Goal: Task Accomplishment & Management: Use online tool/utility

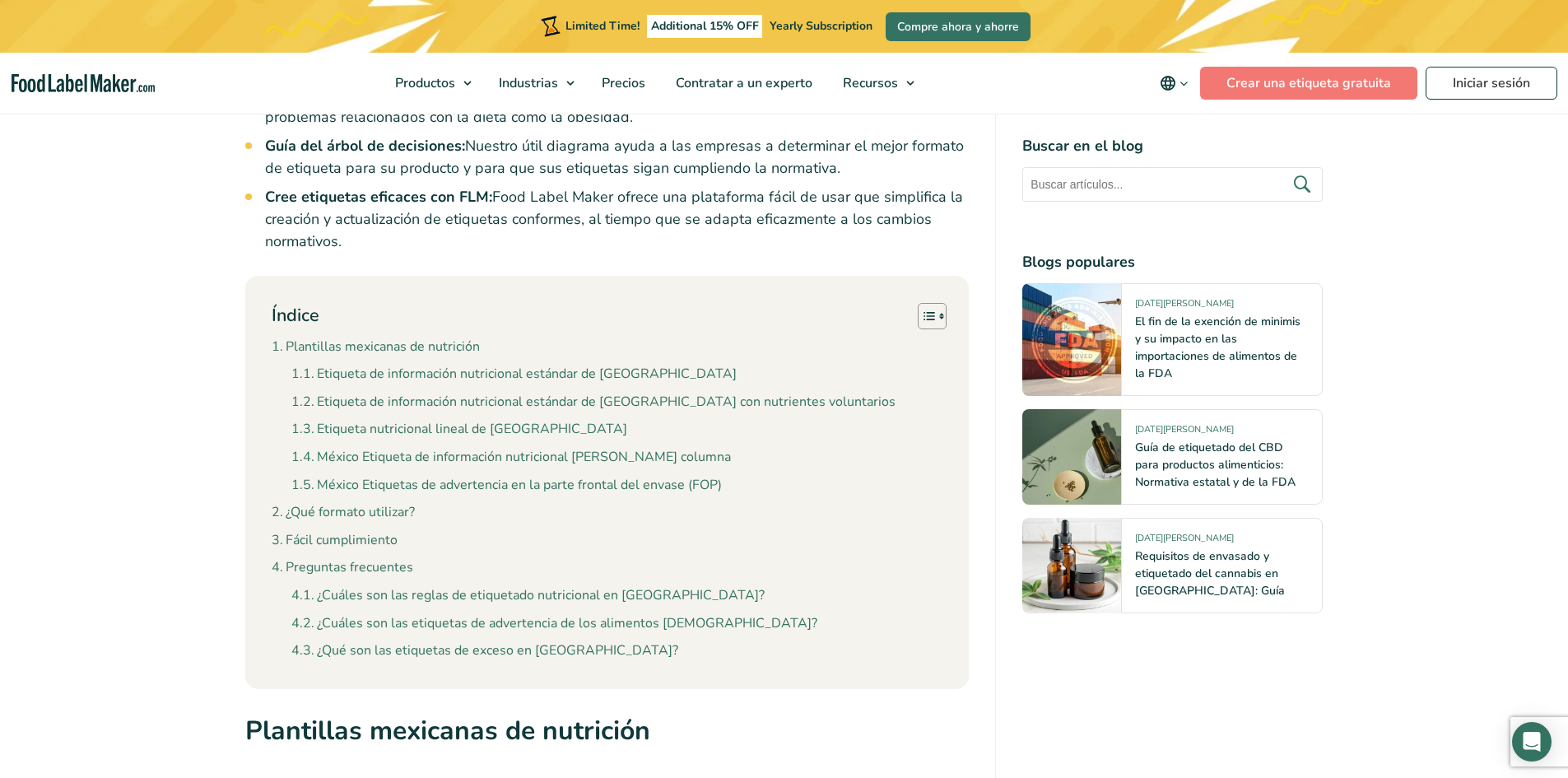
scroll to position [1317, 0]
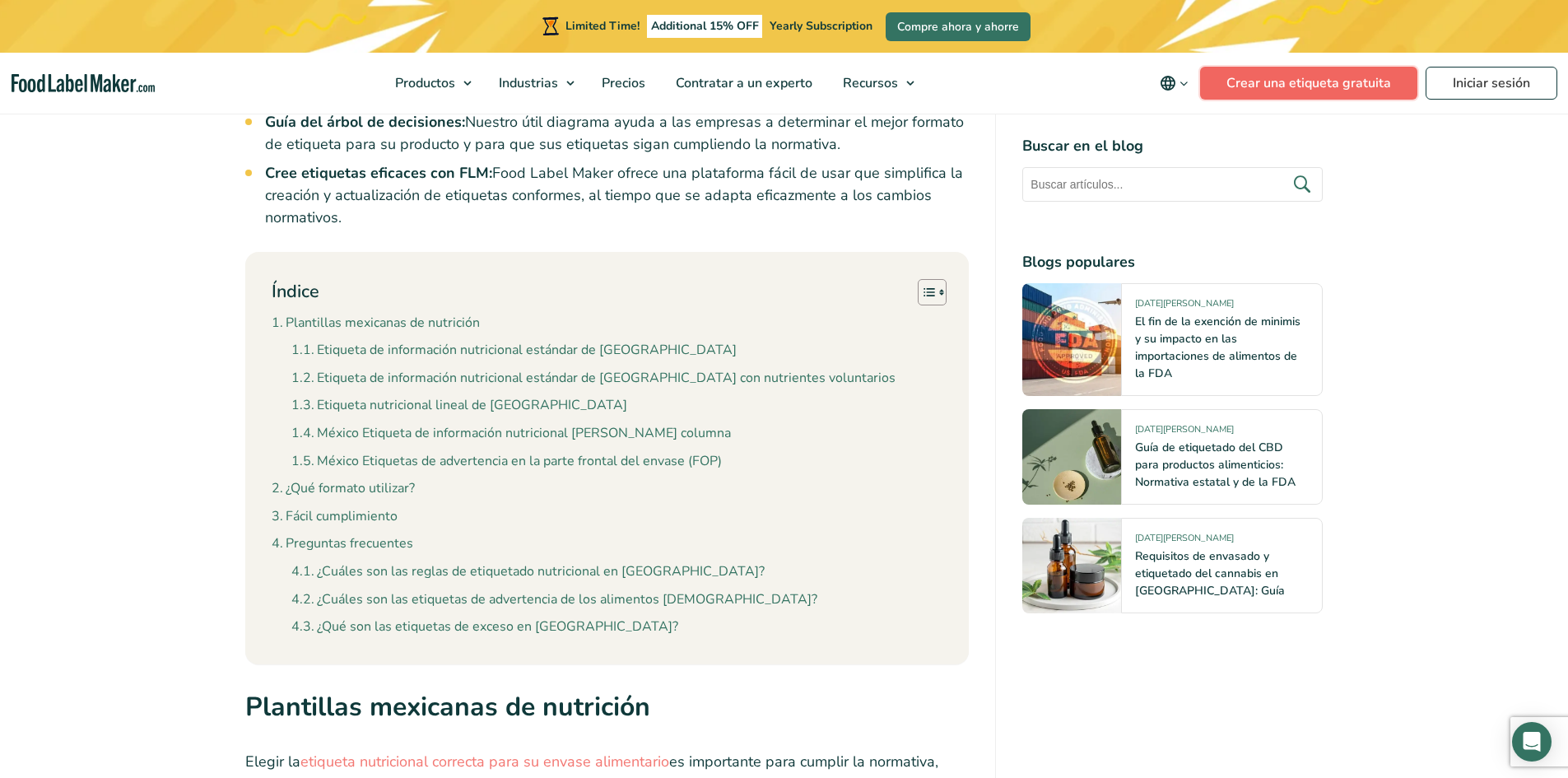
click at [1291, 81] on link "Crear una etiqueta gratuita" at bounding box center [1308, 83] width 217 height 33
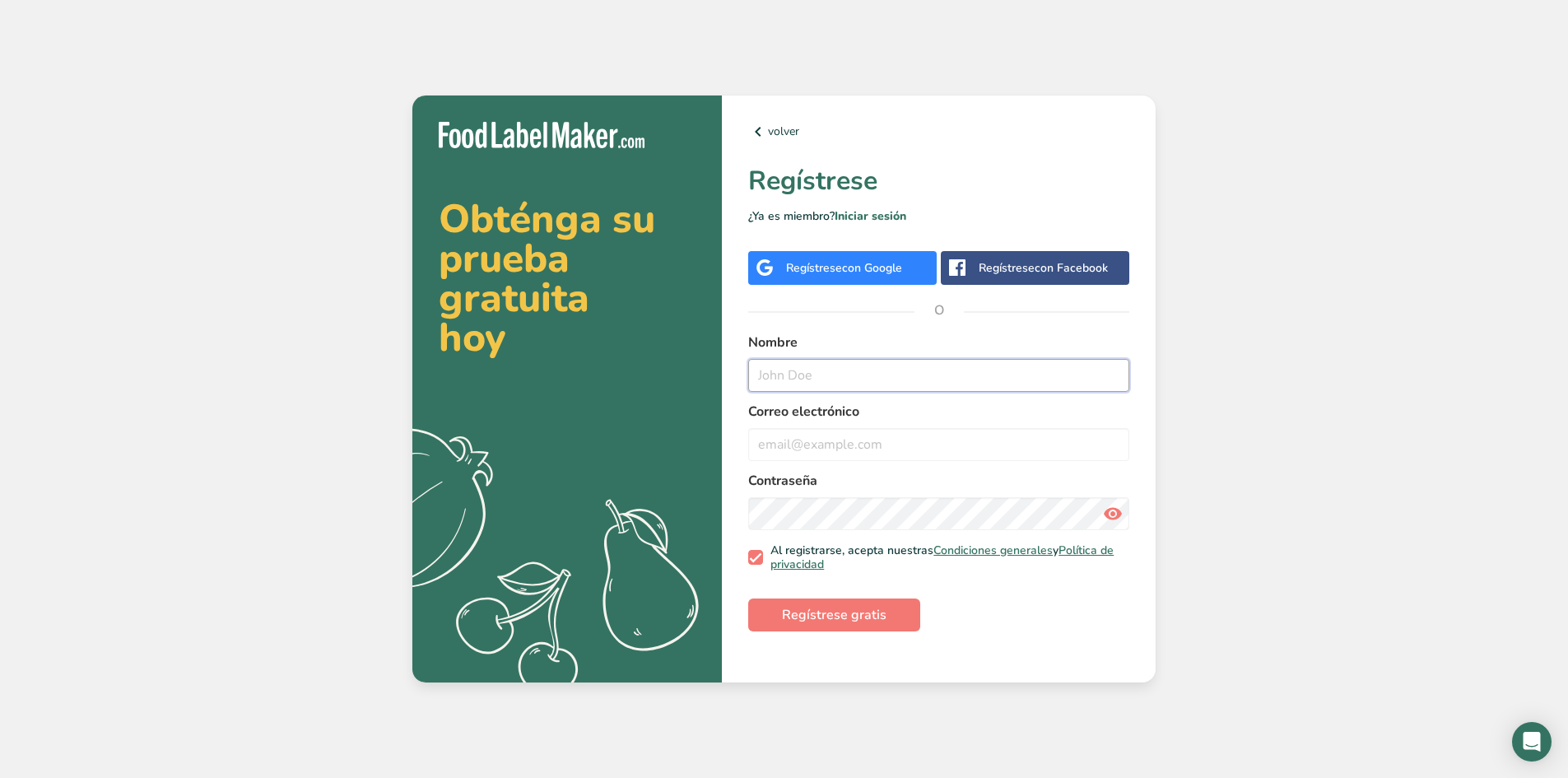
click at [837, 364] on input "text" at bounding box center [939, 375] width 381 height 33
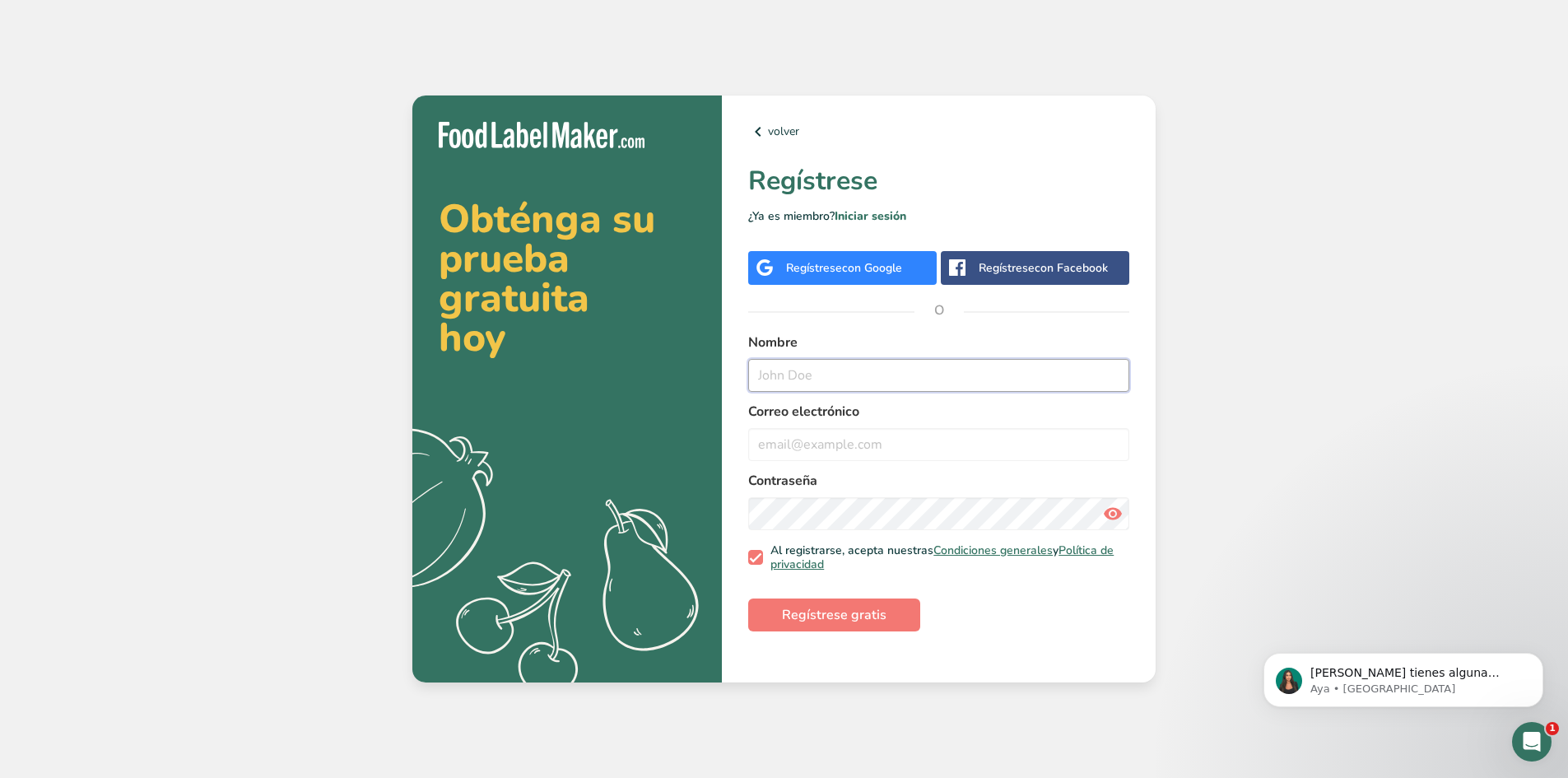
click at [874, 387] on input "text" at bounding box center [939, 375] width 381 height 33
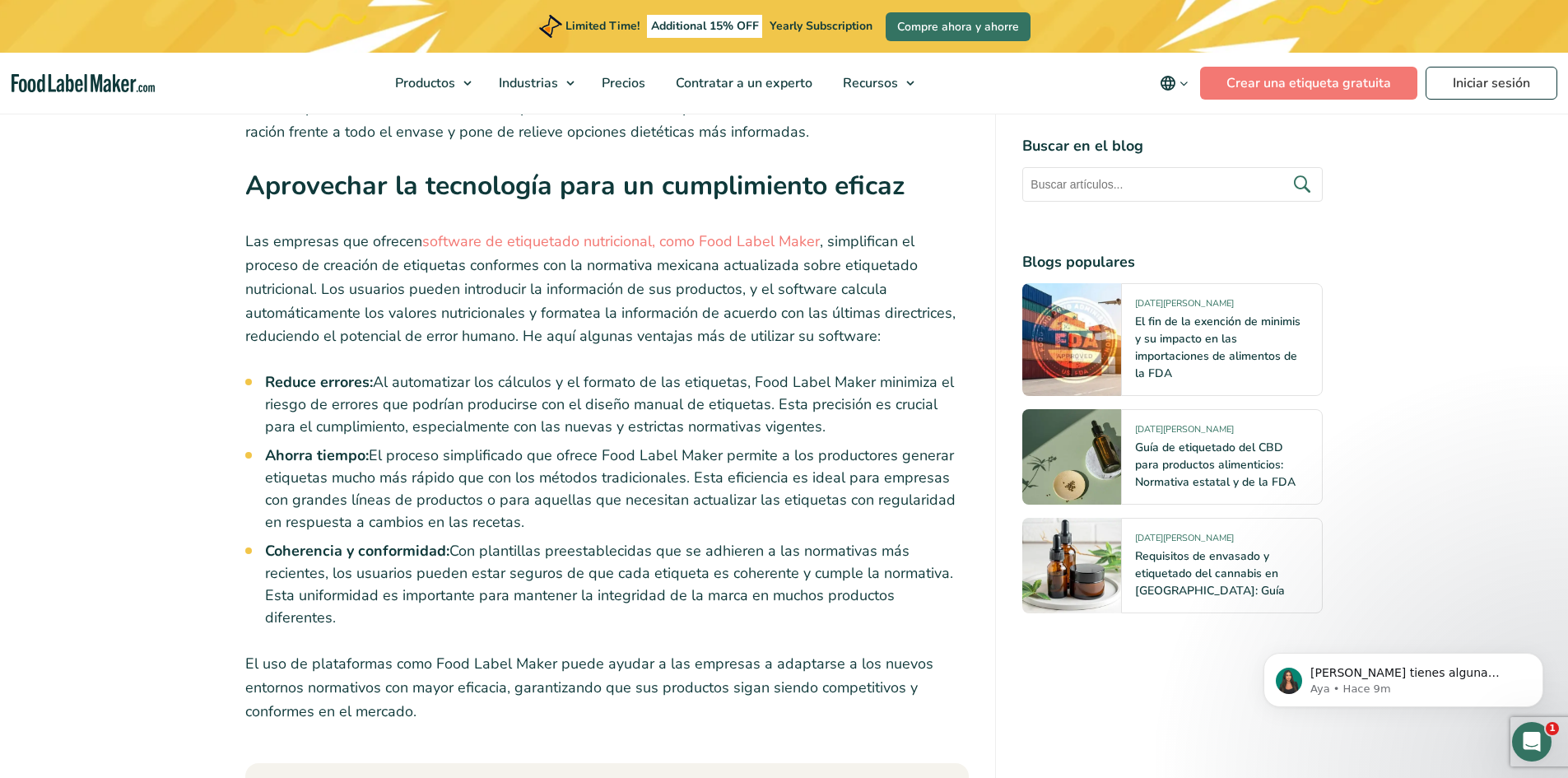
scroll to position [6505, 0]
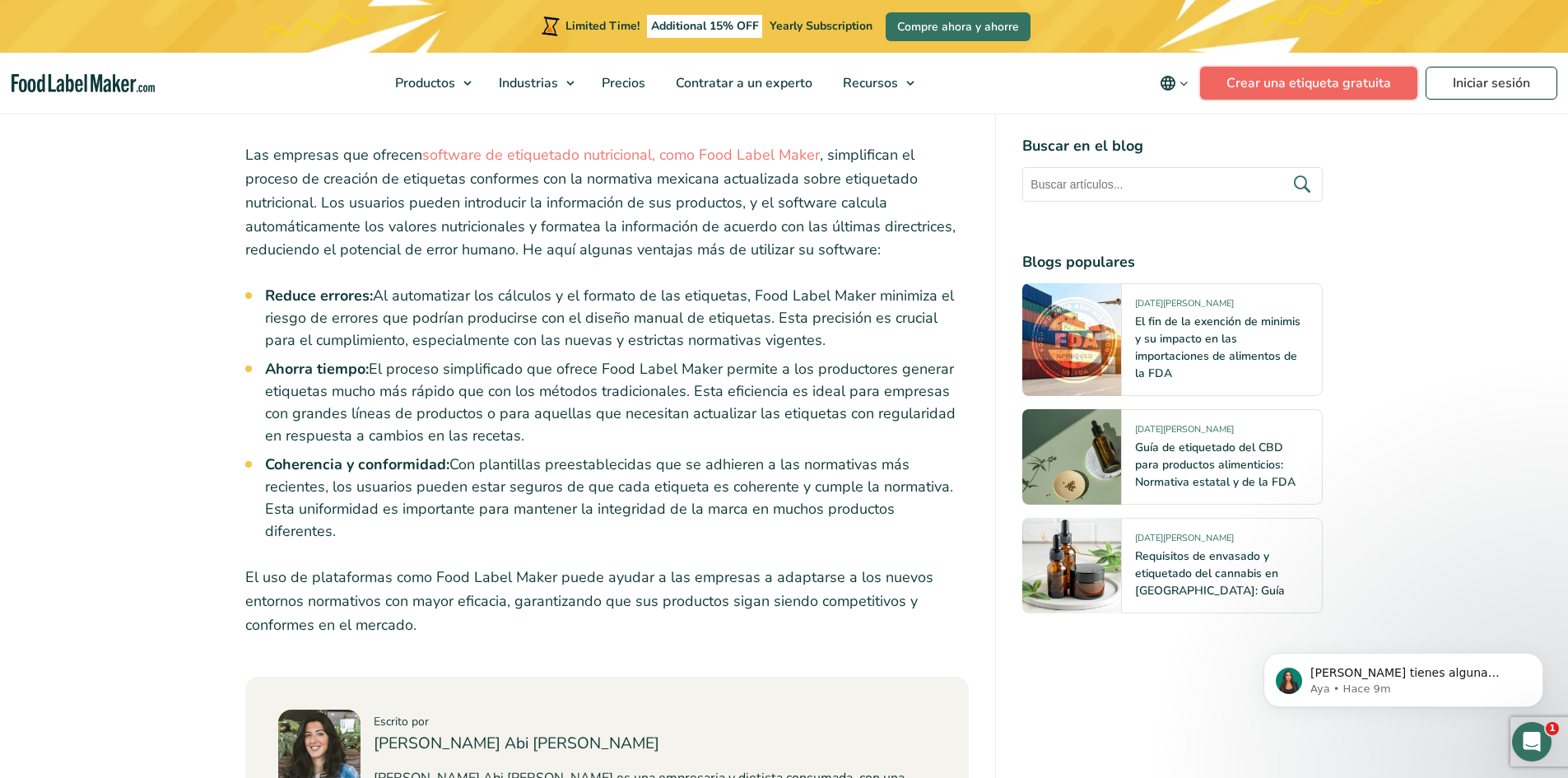
click at [1340, 82] on link "Crear una etiqueta gratuita" at bounding box center [1308, 83] width 217 height 33
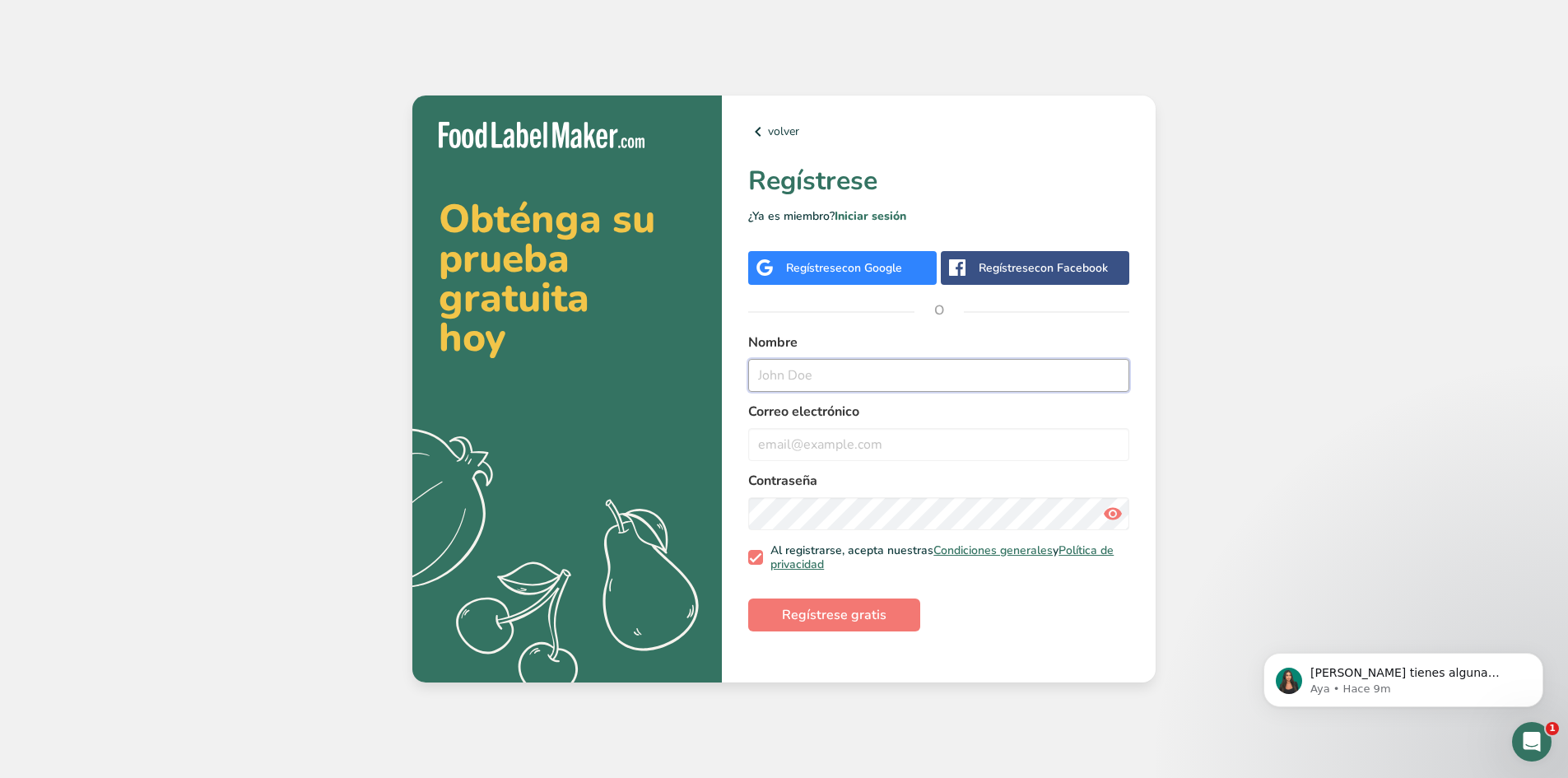
click at [801, 385] on input "text" at bounding box center [939, 375] width 381 height 33
click at [845, 260] on span "con Google" at bounding box center [872, 267] width 60 height 16
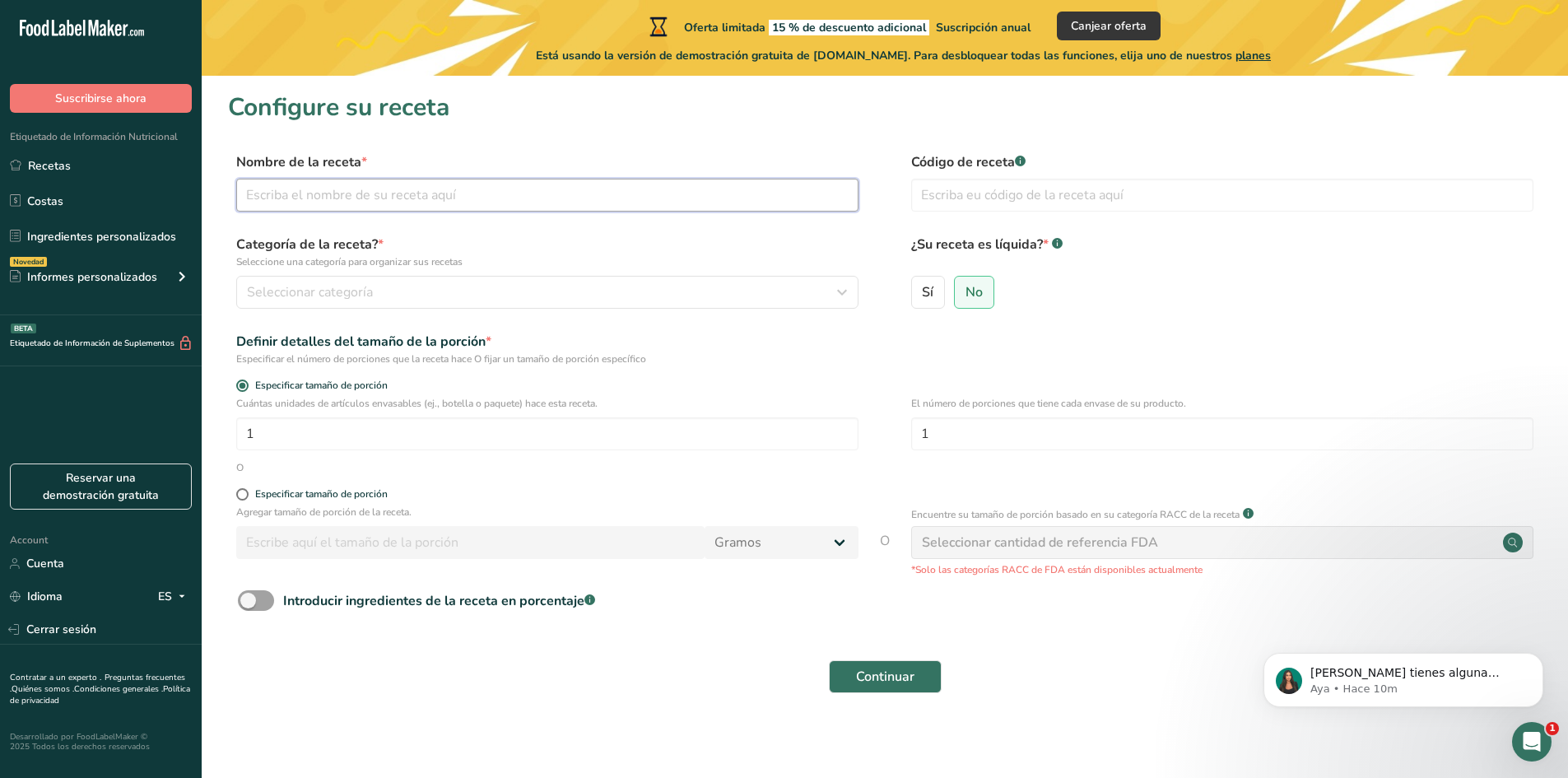
click at [341, 196] on input "text" at bounding box center [546, 195] width 622 height 33
type input "S"
type input "SALSA HABANERA"
click at [1031, 205] on input "text" at bounding box center [1222, 195] width 622 height 33
type input "003"
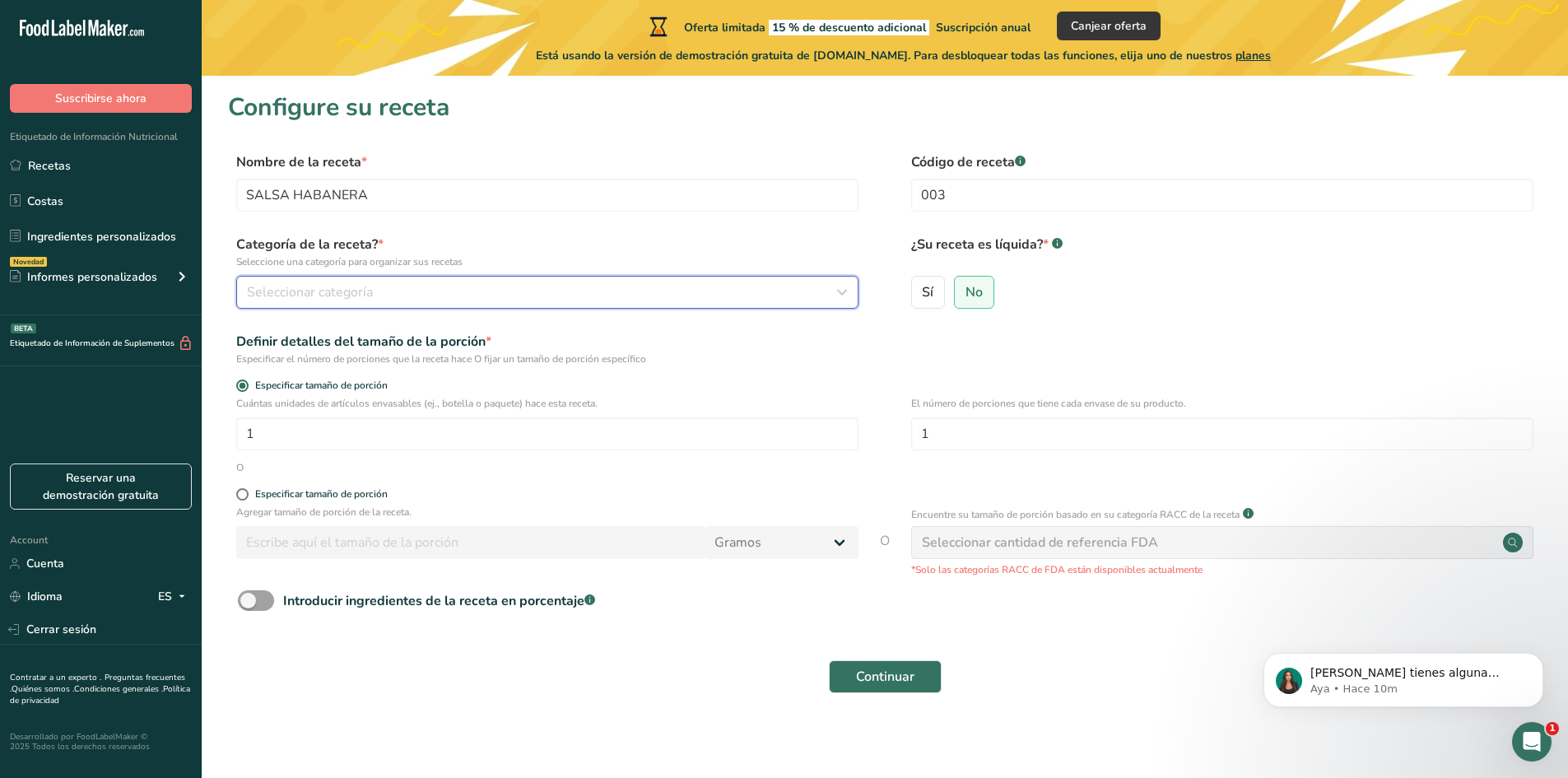
click at [294, 304] on button "Seleccionar categoría" at bounding box center [546, 292] width 622 height 33
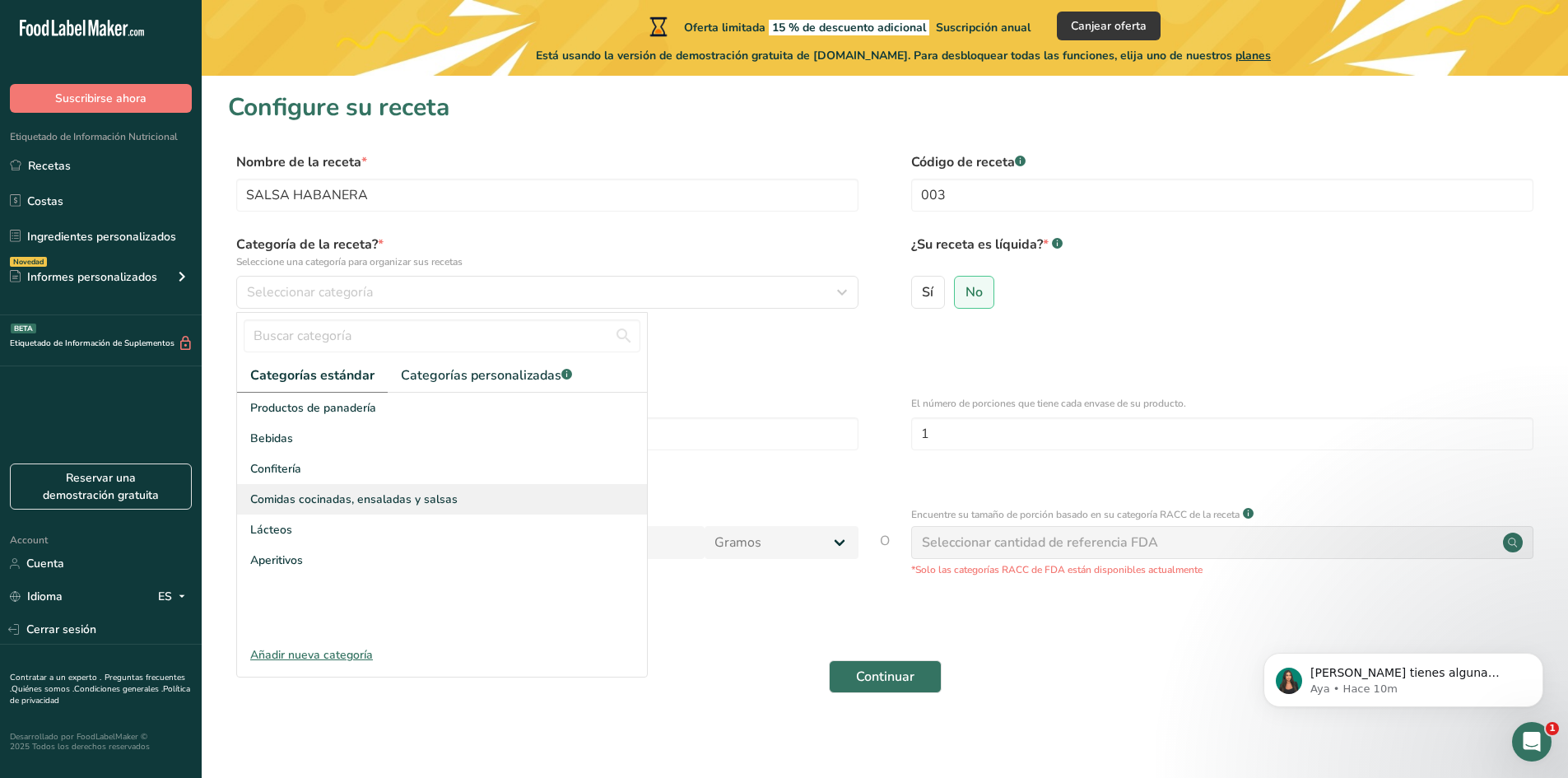
click at [326, 498] on span "Comidas cocinadas, ensaladas y salsas" at bounding box center [354, 499] width 207 height 18
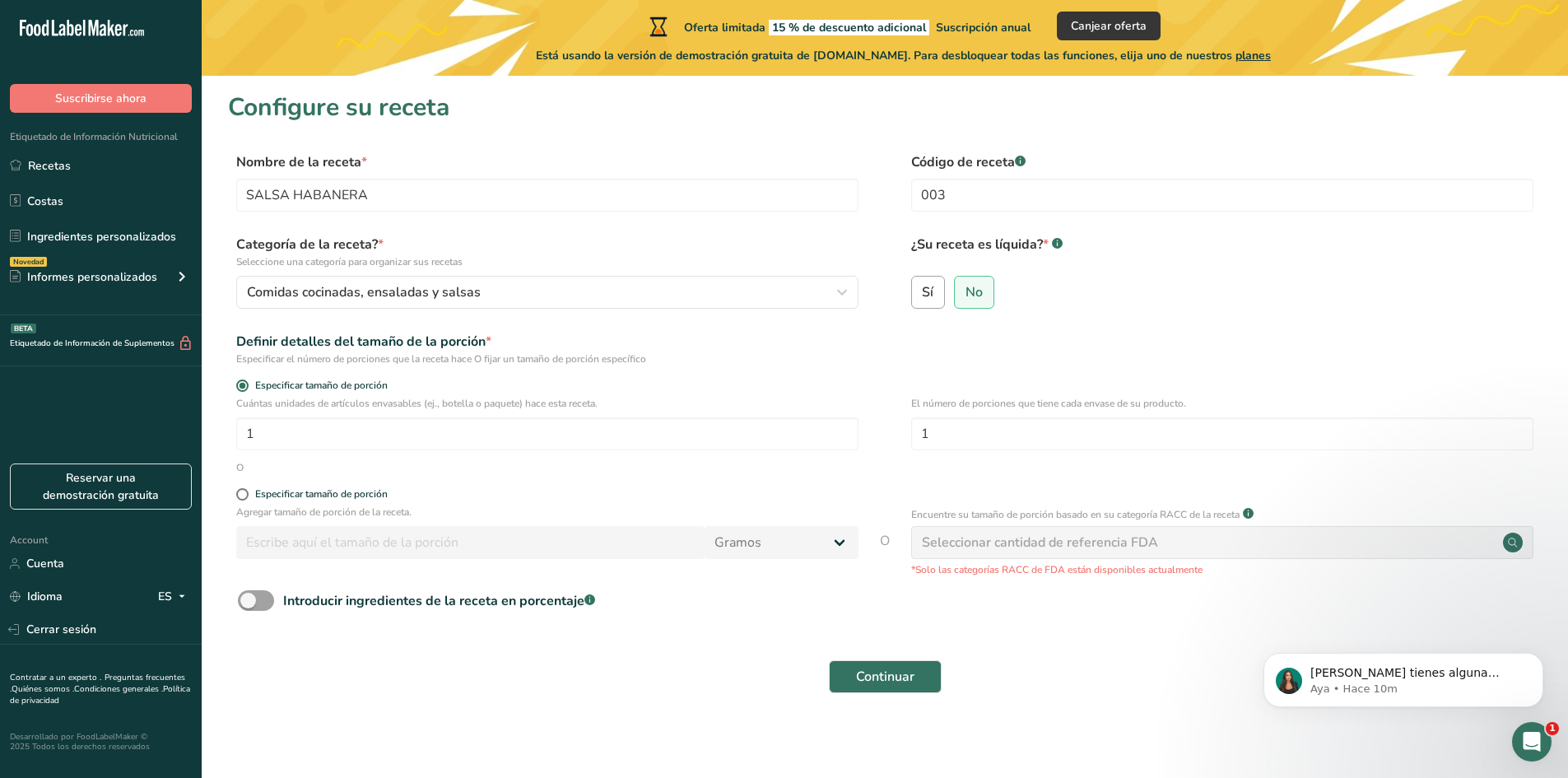
click at [933, 301] on label "Sí" at bounding box center [929, 292] width 35 height 33
click at [922, 297] on input "Sí" at bounding box center [918, 292] width 11 height 11
radio input "true"
radio input "false"
select select "22"
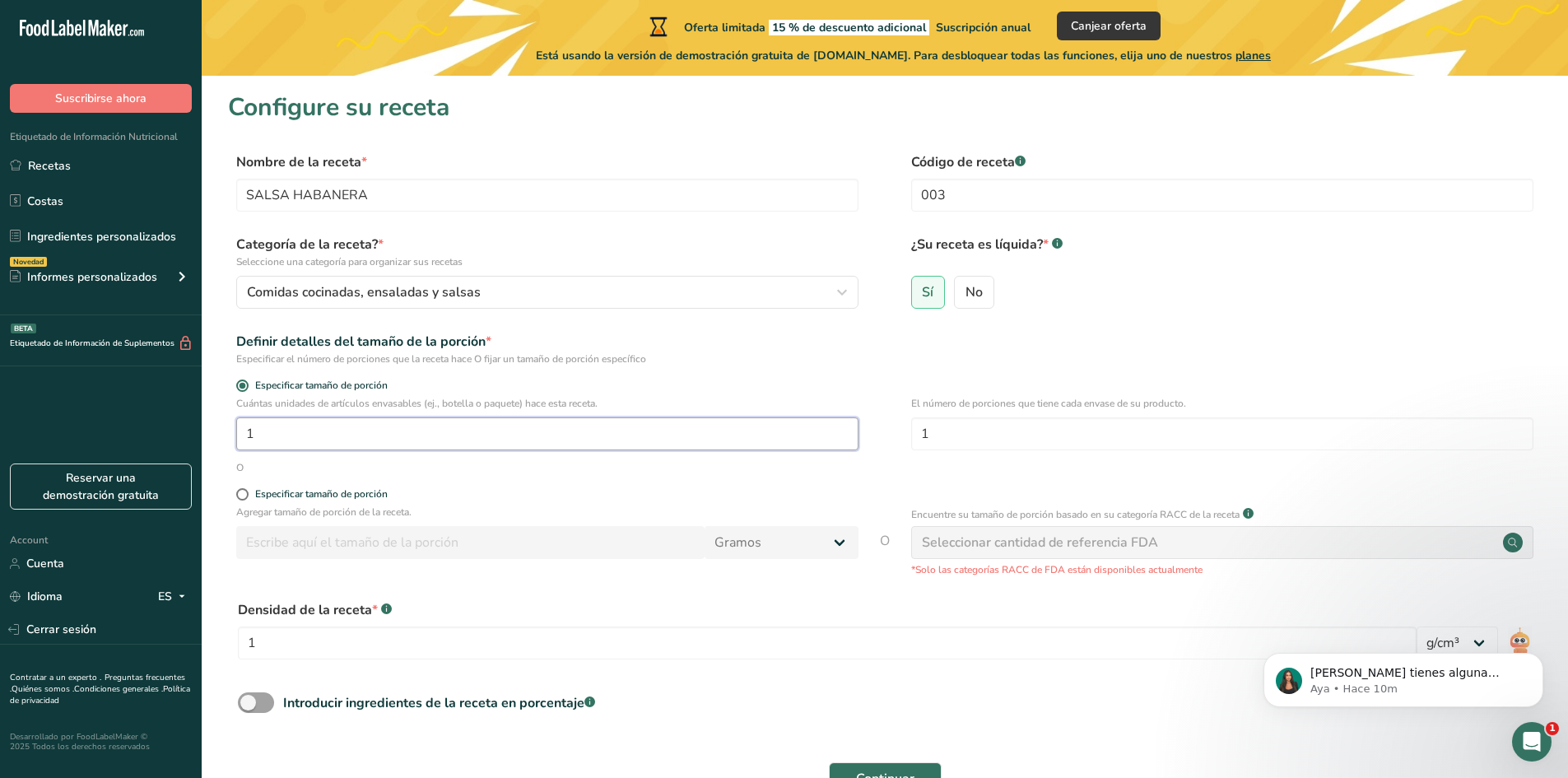
click at [453, 436] on input "1" at bounding box center [546, 434] width 622 height 33
click at [345, 500] on div "Especificar tamaño de porción" at bounding box center [322, 494] width 133 height 12
click at [247, 500] on input "Especificar tamaño de porción" at bounding box center [241, 495] width 11 height 11
radio input "true"
radio input "false"
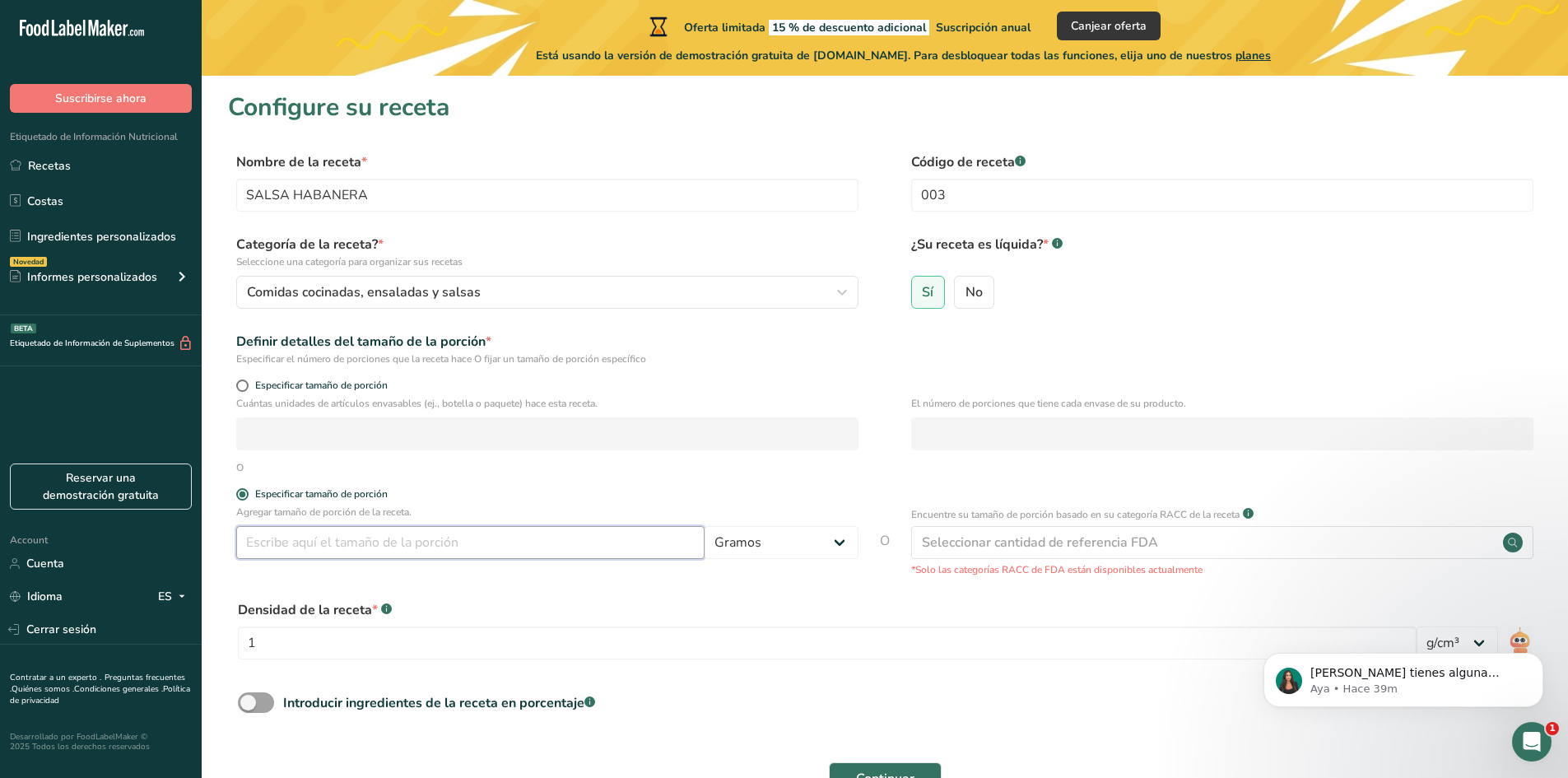
click at [457, 540] on input "number" at bounding box center [470, 543] width 468 height 33
type input "100"
click at [782, 551] on select "Gramos kg mg mcg libras onza [GEOGRAPHIC_DATA] mL onza líquida [GEOGRAPHIC_DATA…" at bounding box center [781, 543] width 154 height 33
select select "17"
click at [705, 526] on select "Gramos kg mg mcg libras onza [GEOGRAPHIC_DATA] mL onza líquida [GEOGRAPHIC_DATA…" at bounding box center [781, 543] width 154 height 33
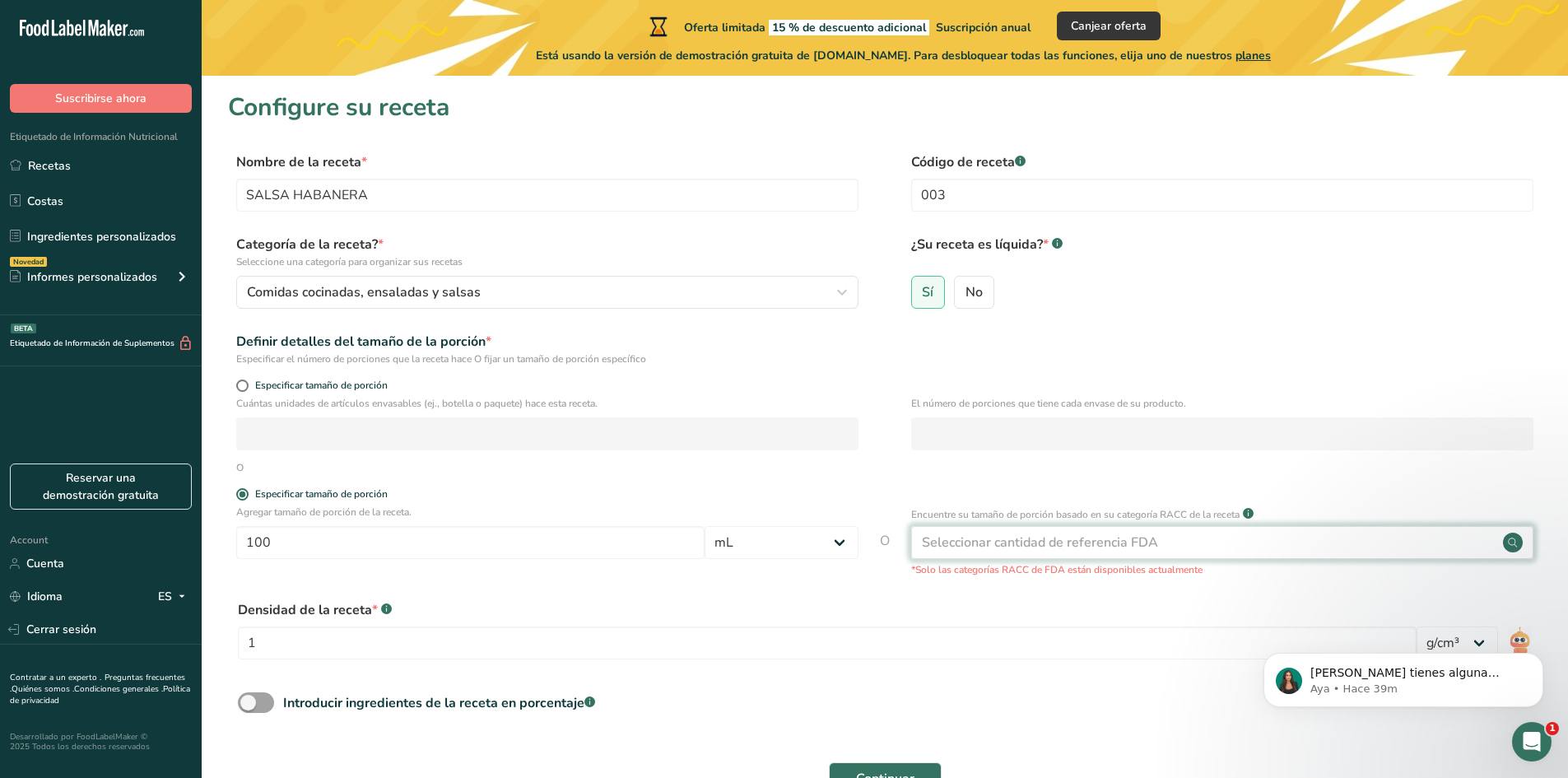
click at [988, 544] on div "Seleccionar cantidad de referencia FDA" at bounding box center [1039, 542] width 236 height 19
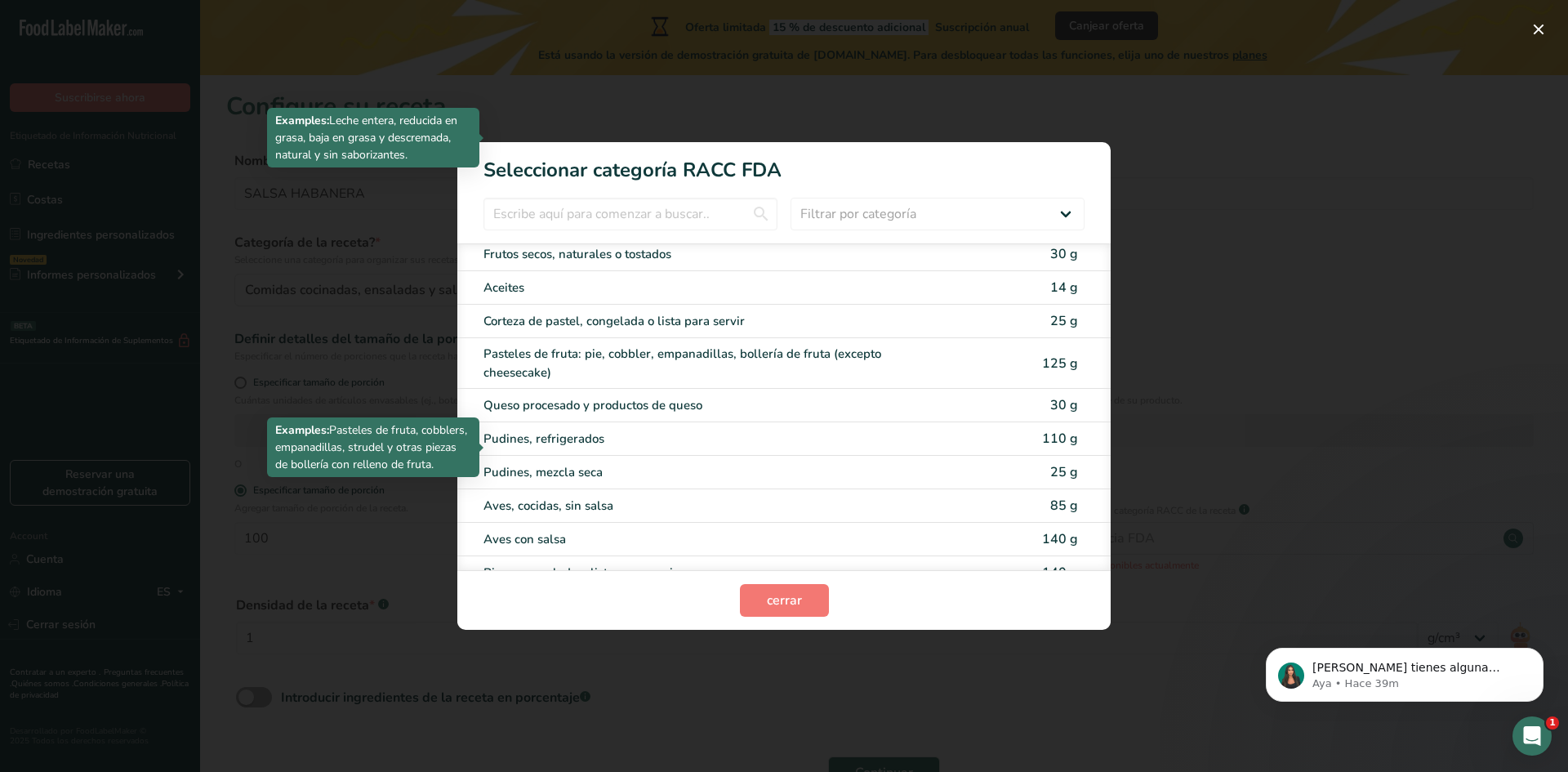
scroll to position [2451, 0]
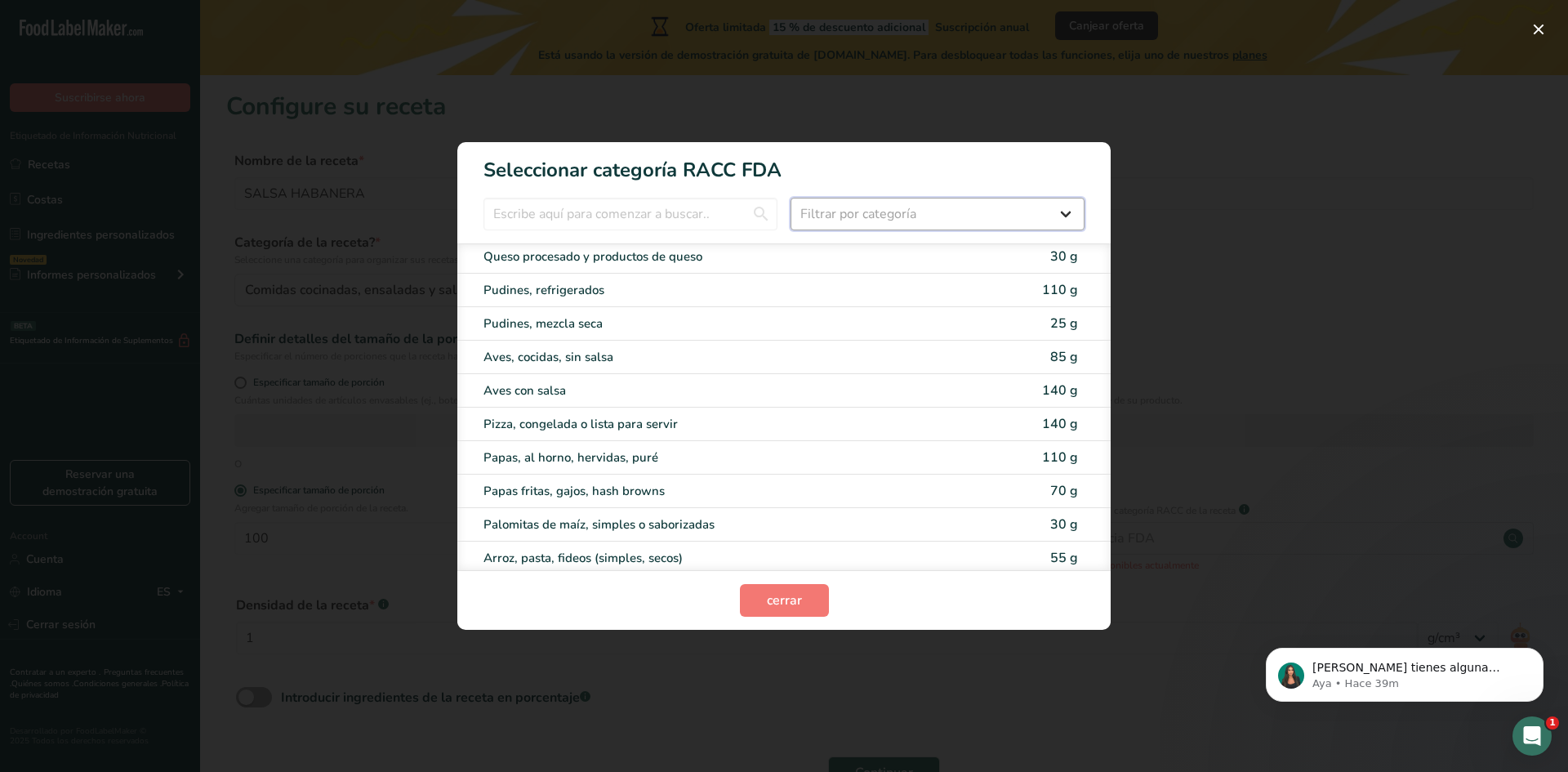
click at [947, 216] on select "Filtrar por categoría Todos Productos de panadería Bebidas Cereales y otros pro…" at bounding box center [938, 214] width 294 height 33
select select "22"
click at [791, 198] on select "Filtrar por categoría Todos Productos de panadería Bebidas Cereales y otros pro…" at bounding box center [938, 214] width 294 height 33
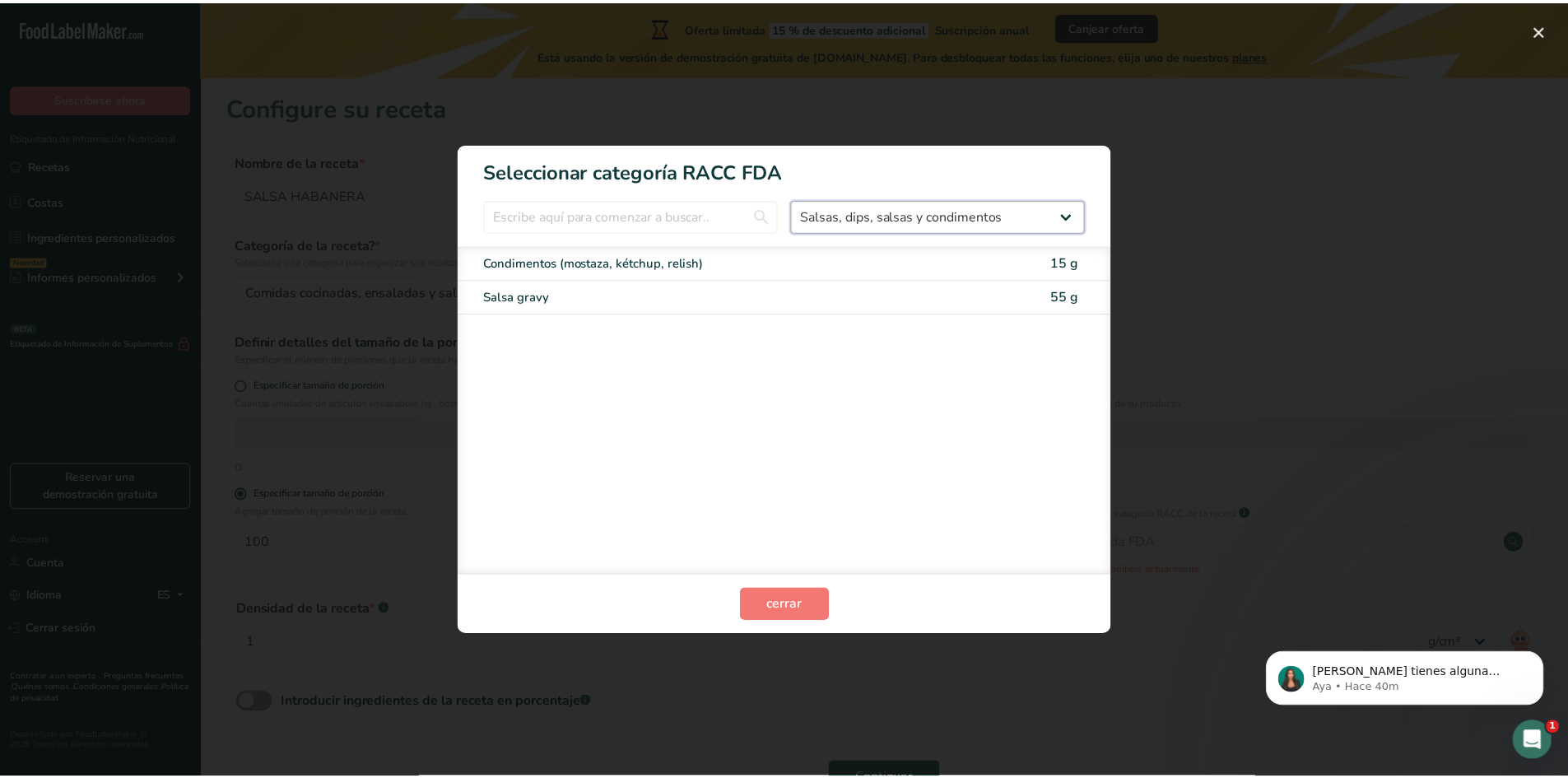
scroll to position [0, 0]
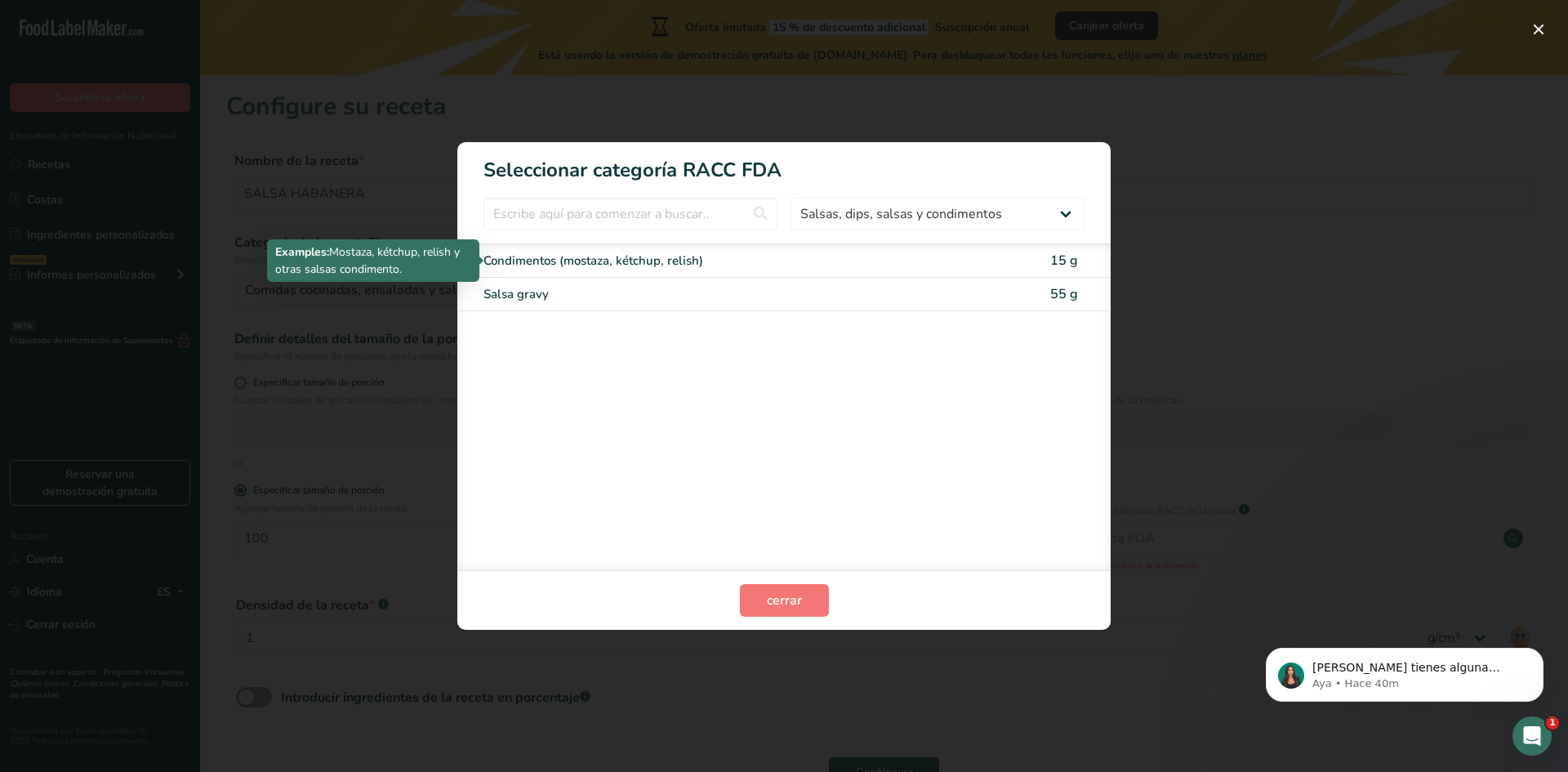
click at [592, 257] on div "Condimentos (mostaza, kétchup, relish)" at bounding box center [715, 261] width 464 height 19
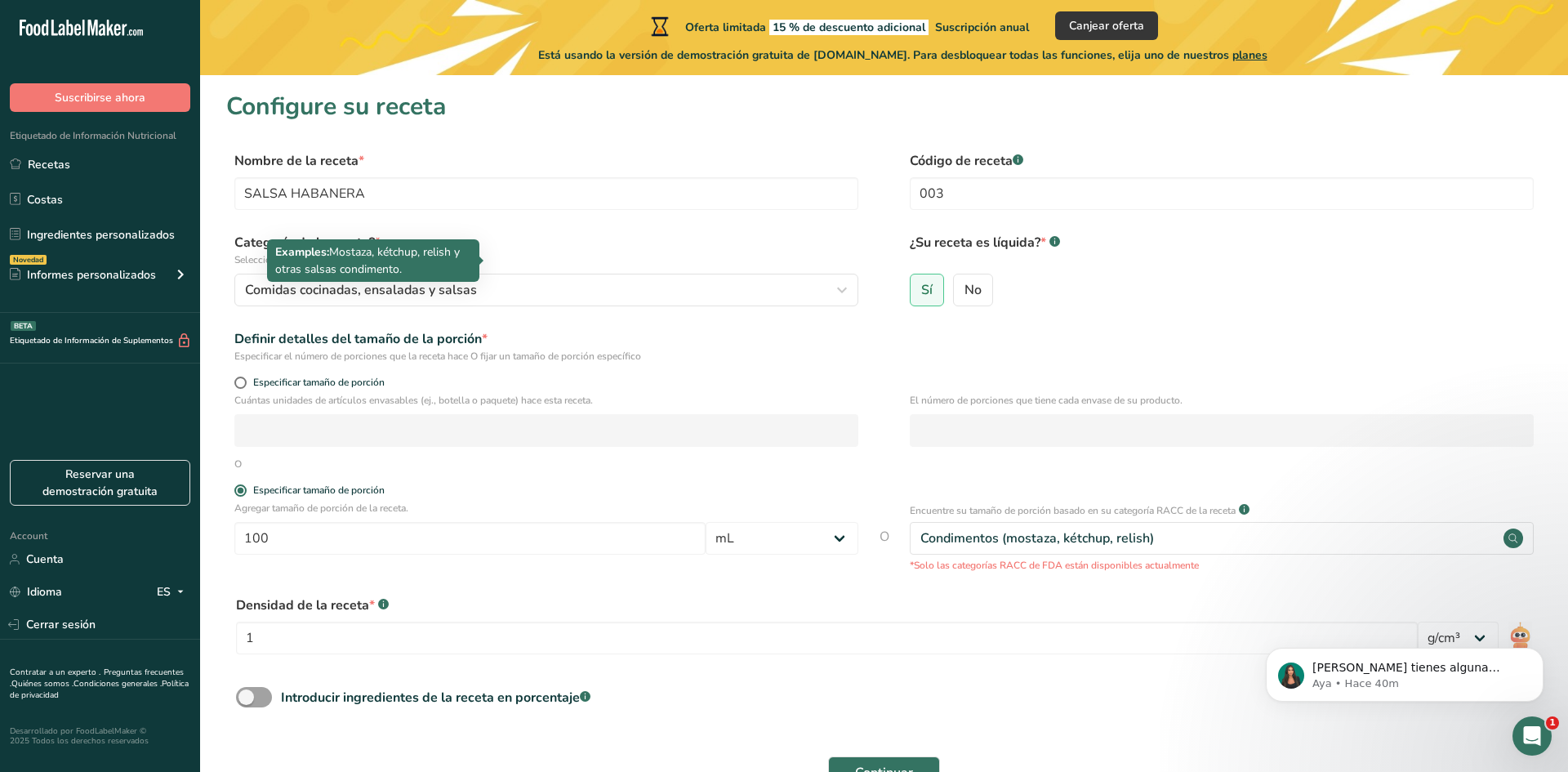
type input "15"
select select "0"
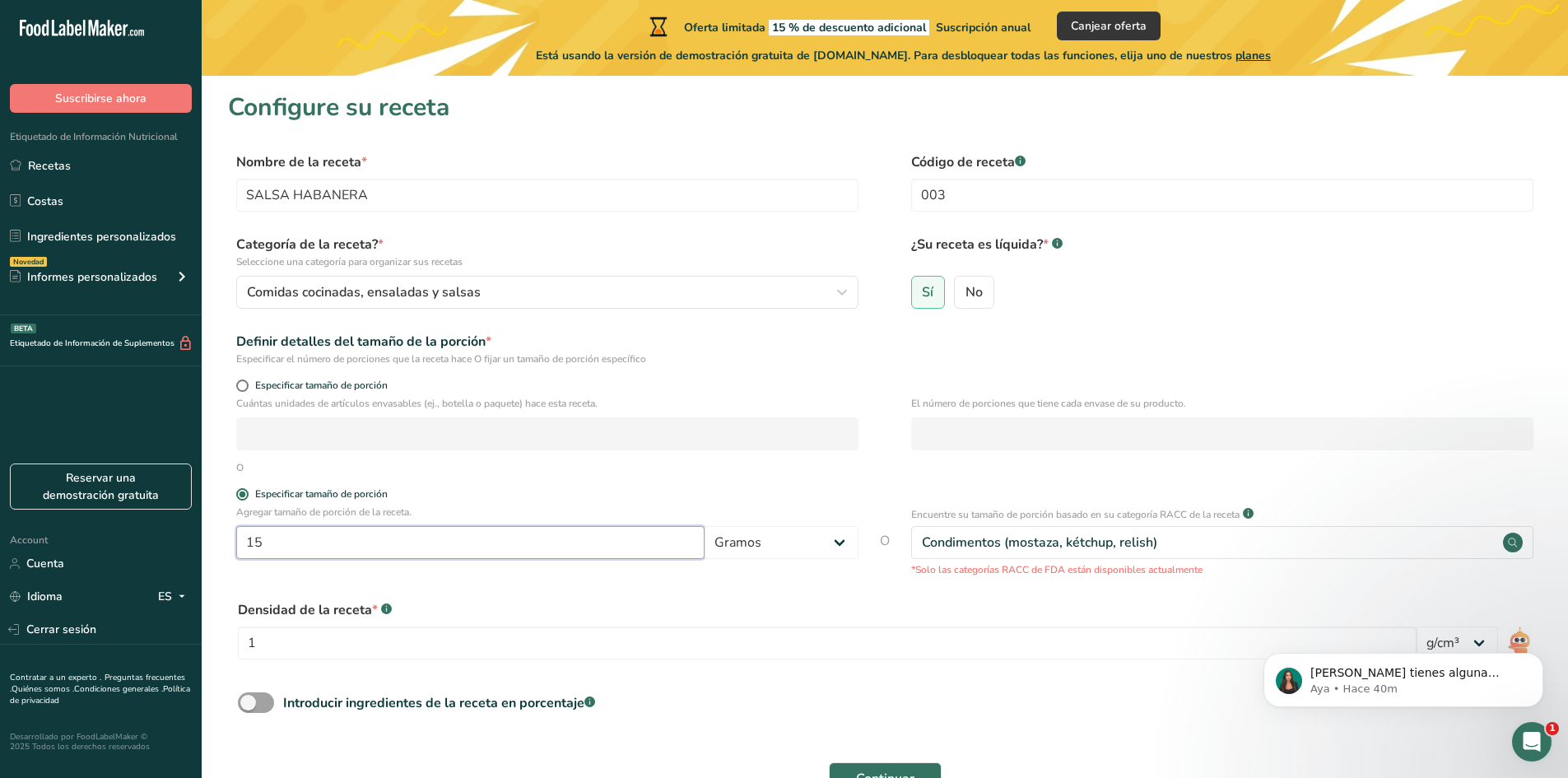
click at [589, 555] on input "15" at bounding box center [470, 543] width 468 height 33
type input "1"
type input "6"
click at [654, 608] on div "Densidad de la receta * .a-a{fill:#347362;}.b-a{fill:#fff;}" at bounding box center [826, 609] width 1178 height 19
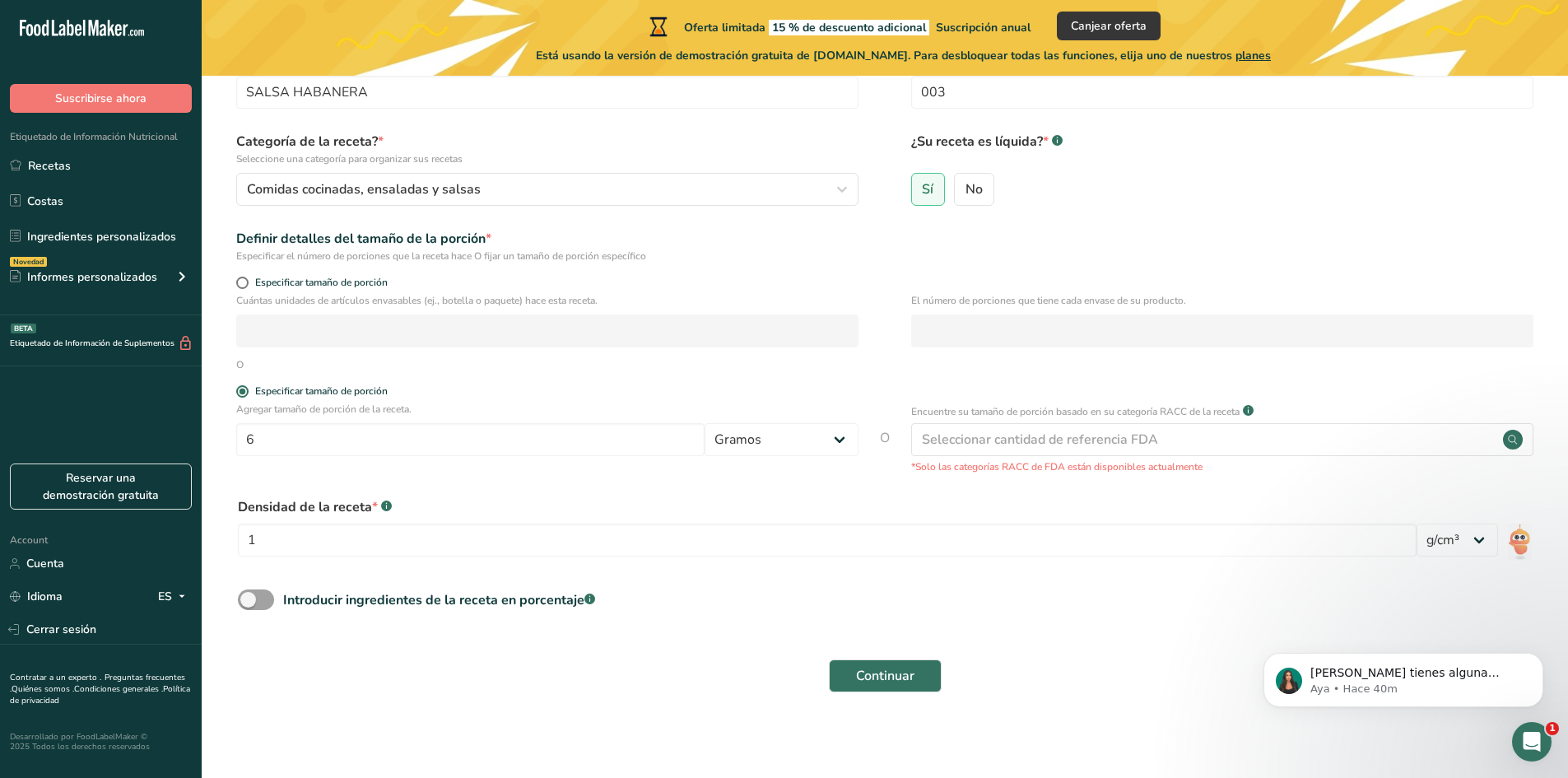
scroll to position [106, 0]
click at [1469, 536] on select "lb/pie³ g/cm³" at bounding box center [1457, 537] width 81 height 33
click at [797, 434] on select "Gramos kg mg mcg libras onza [GEOGRAPHIC_DATA] mL onza líquida [GEOGRAPHIC_DATA…" at bounding box center [781, 437] width 154 height 33
select select "17"
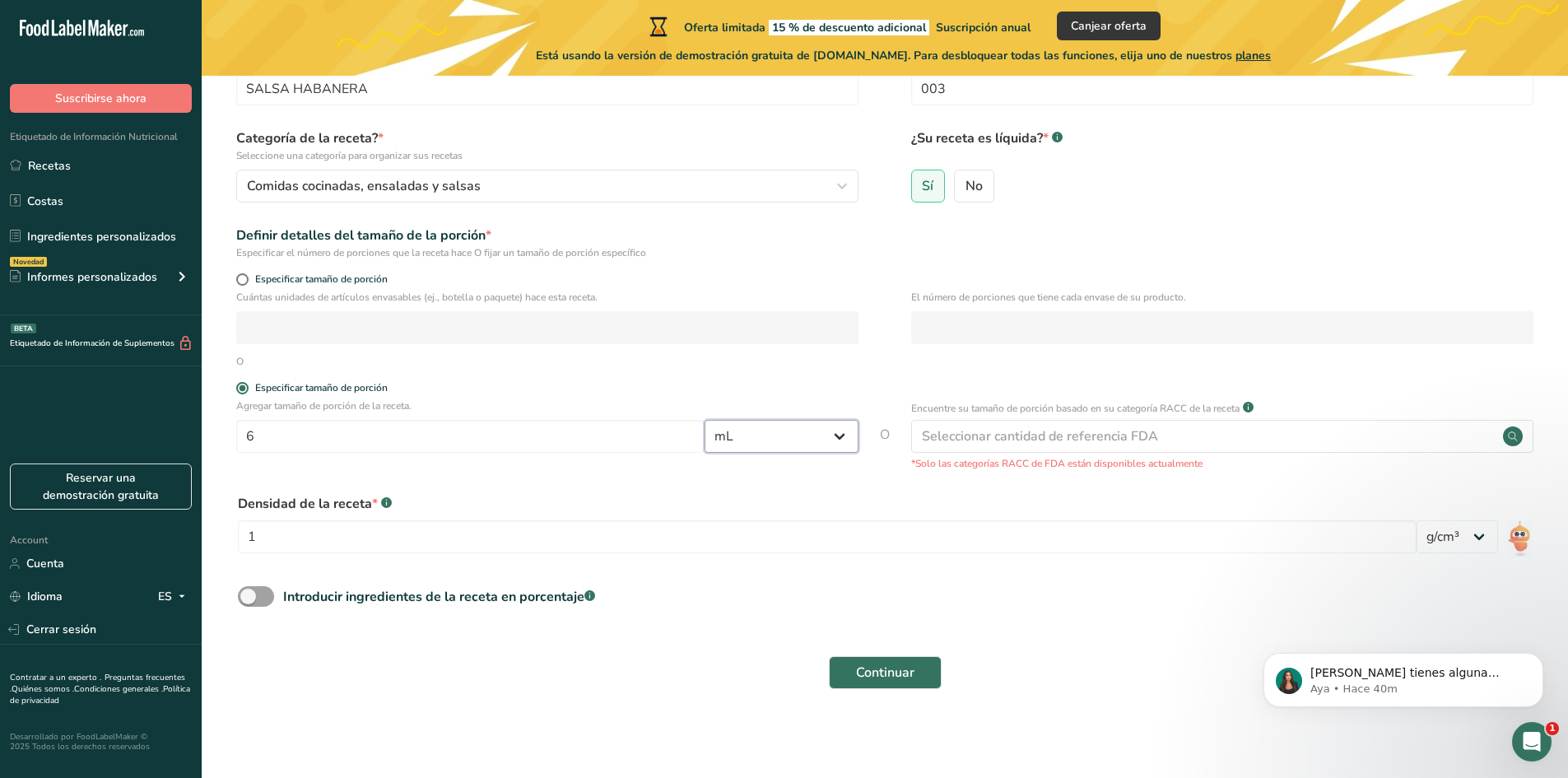
click at [705, 420] on select "Gramos kg mg mcg libras onza [GEOGRAPHIC_DATA] mL onza líquida [GEOGRAPHIC_DATA…" at bounding box center [781, 437] width 154 height 33
click at [876, 680] on span "Continuar" at bounding box center [884, 672] width 58 height 19
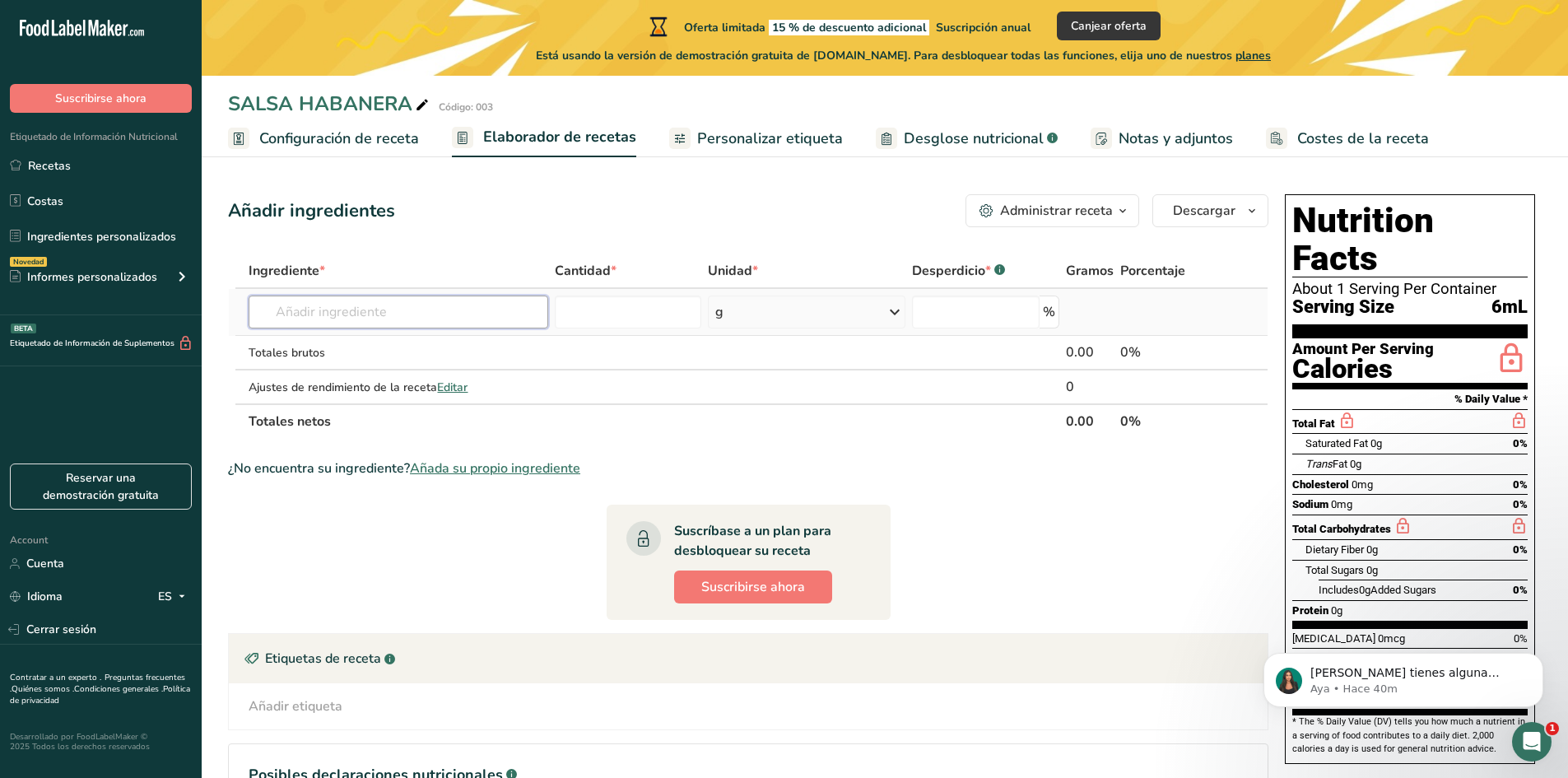
click at [304, 303] on input "text" at bounding box center [398, 312] width 298 height 33
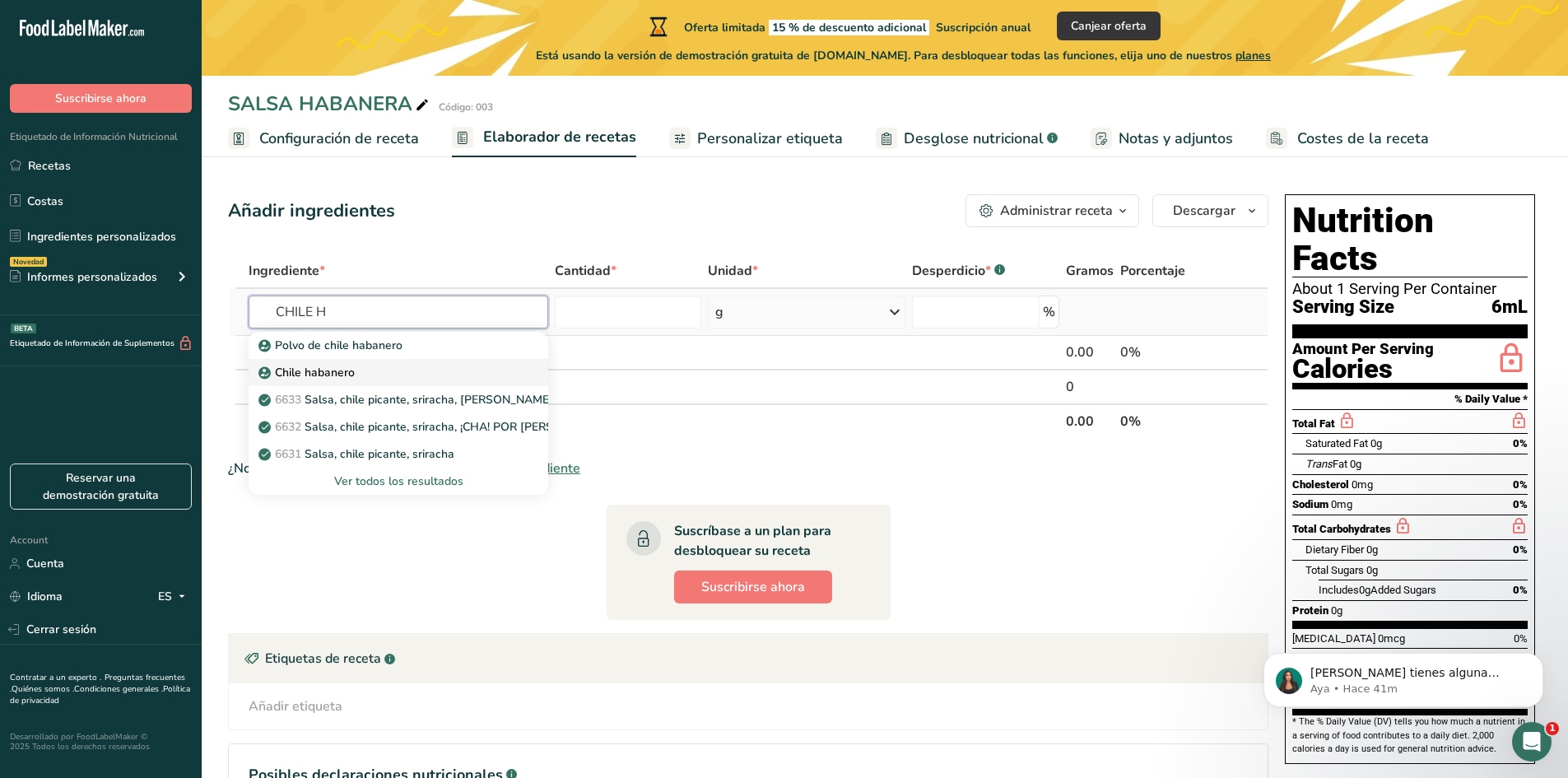
type input "CHILE H"
click at [382, 375] on div "Chile habanero" at bounding box center [384, 372] width 246 height 18
type input "Habanero Pepper"
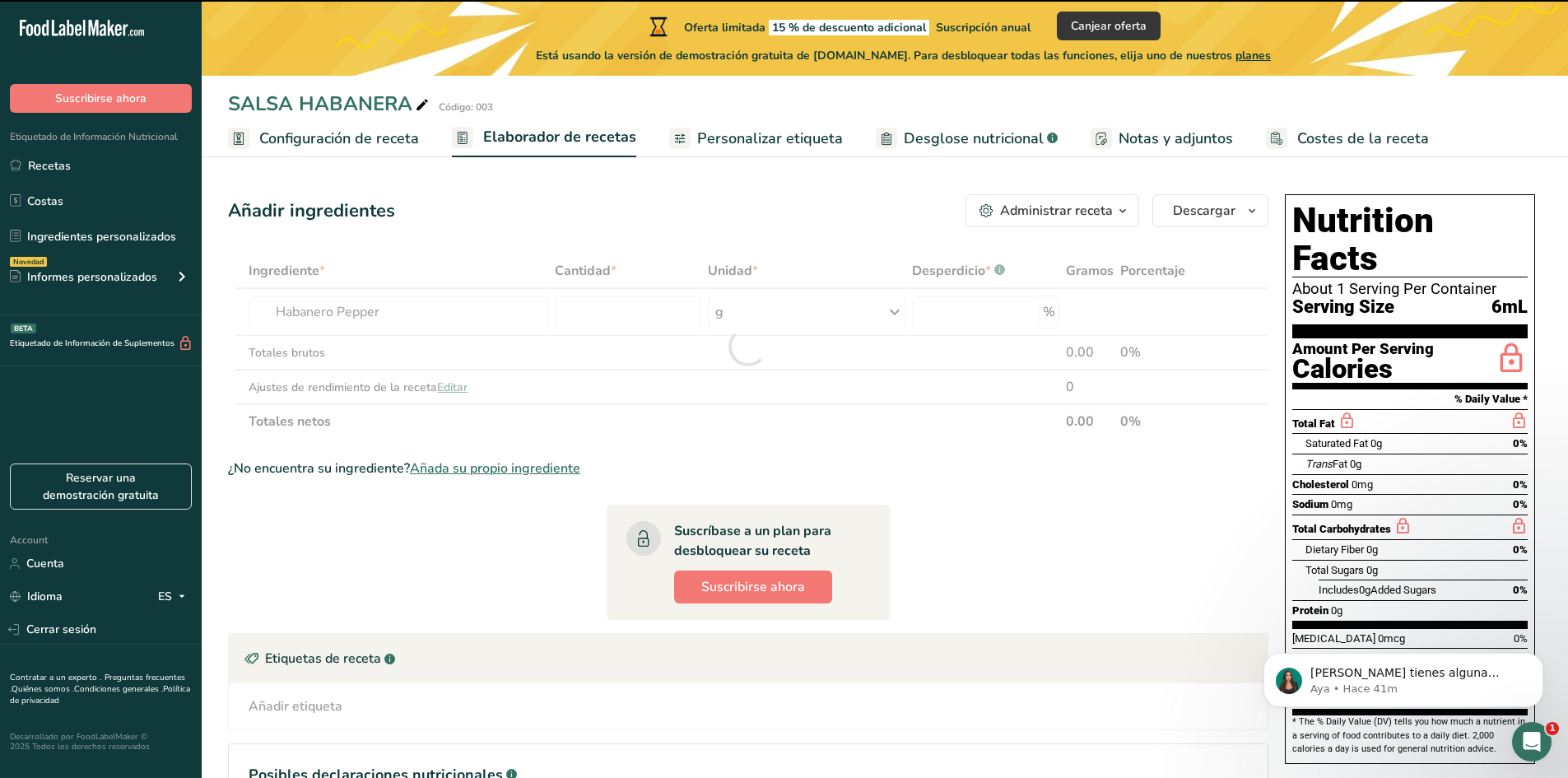
type input "0"
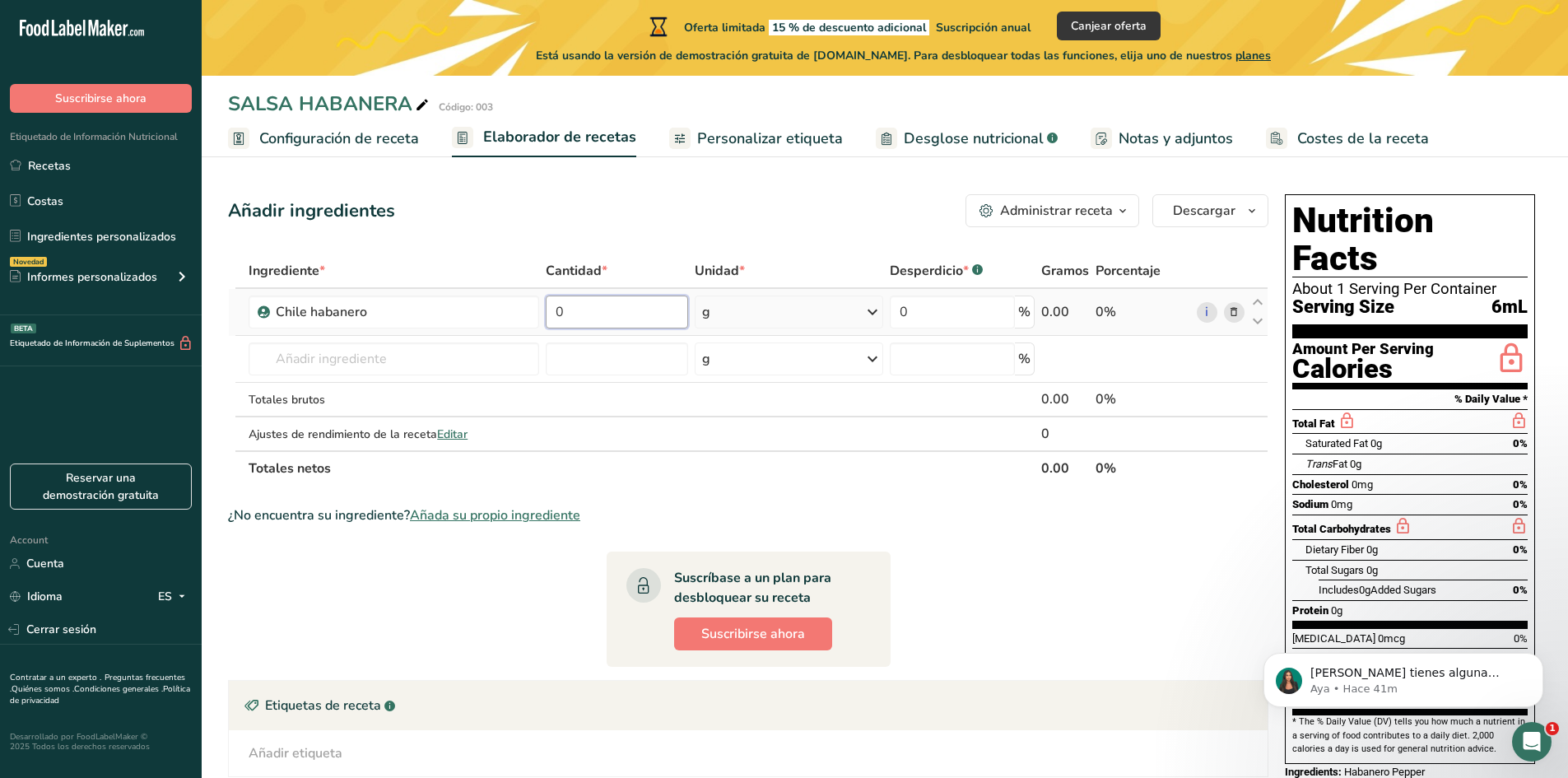
click at [679, 316] on input "0" at bounding box center [616, 312] width 143 height 33
click at [315, 143] on span "Configuración de receta" at bounding box center [338, 138] width 159 height 22
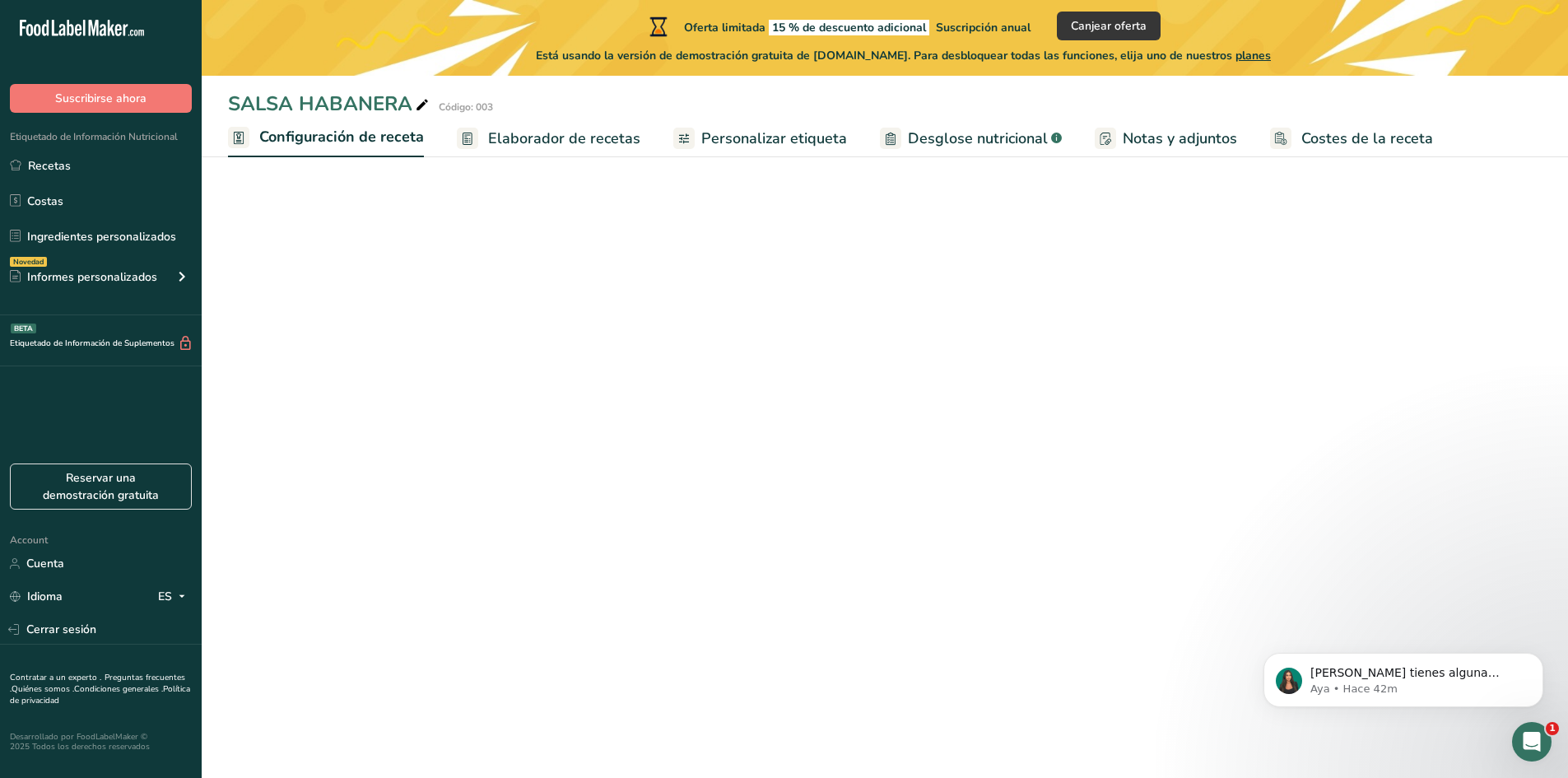
select select "17"
select select "22"
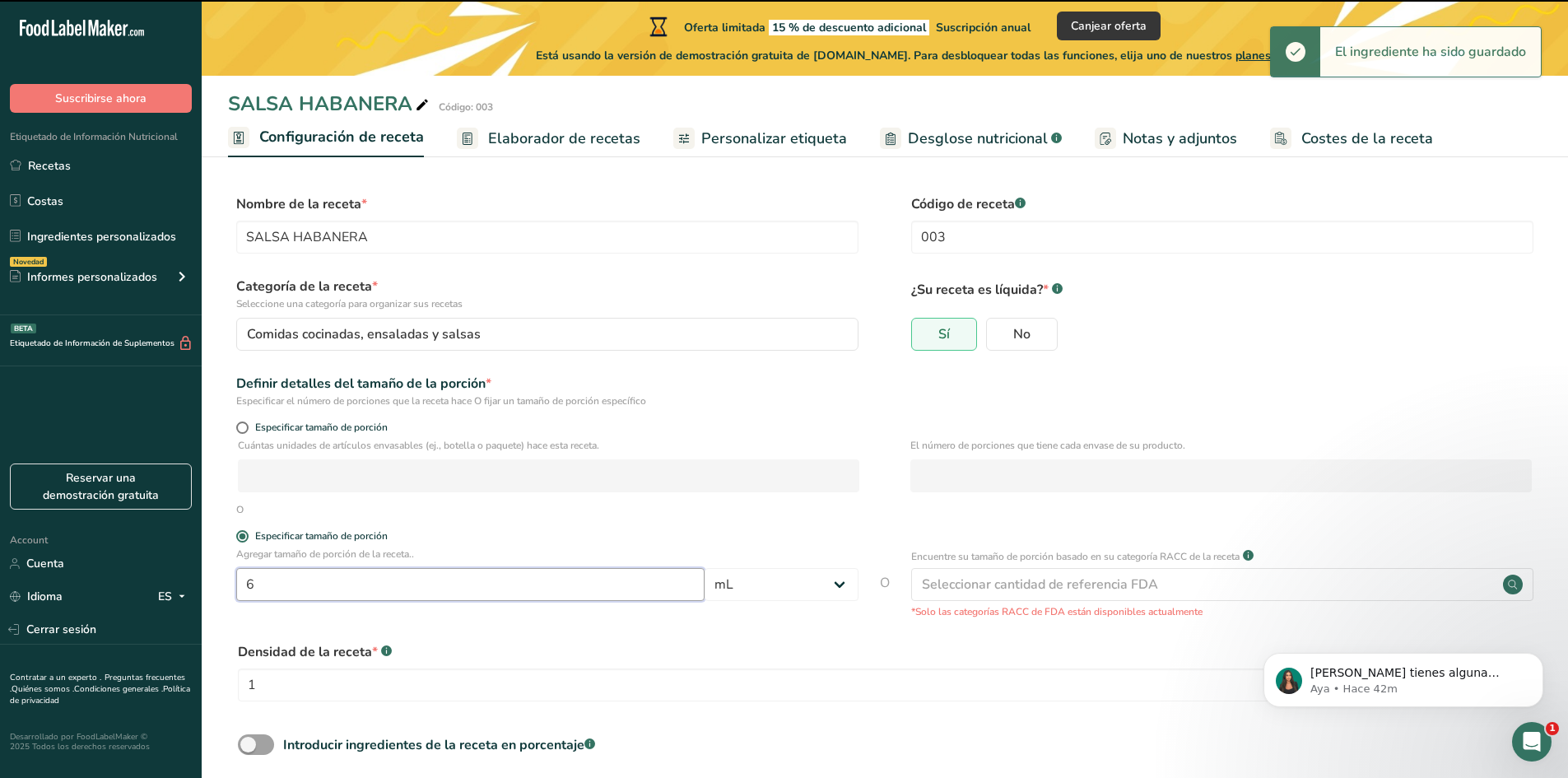
click at [403, 586] on input "6" at bounding box center [470, 584] width 468 height 33
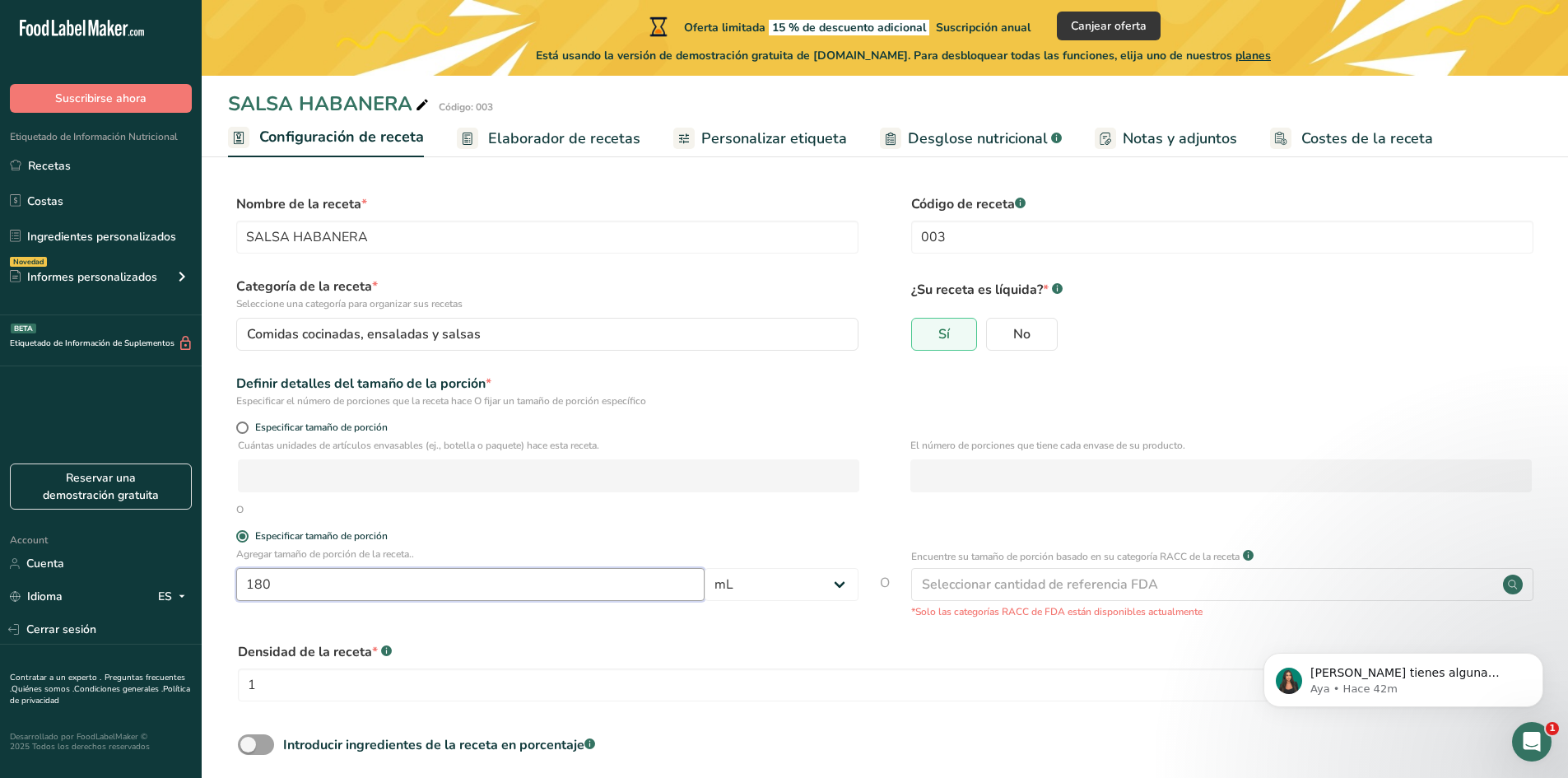
type input "180"
click at [418, 613] on div "Agregar tamaño de porción de la receta.. 180 Gramos kg mg mcg libras onza [GEOG…" at bounding box center [884, 583] width 1314 height 73
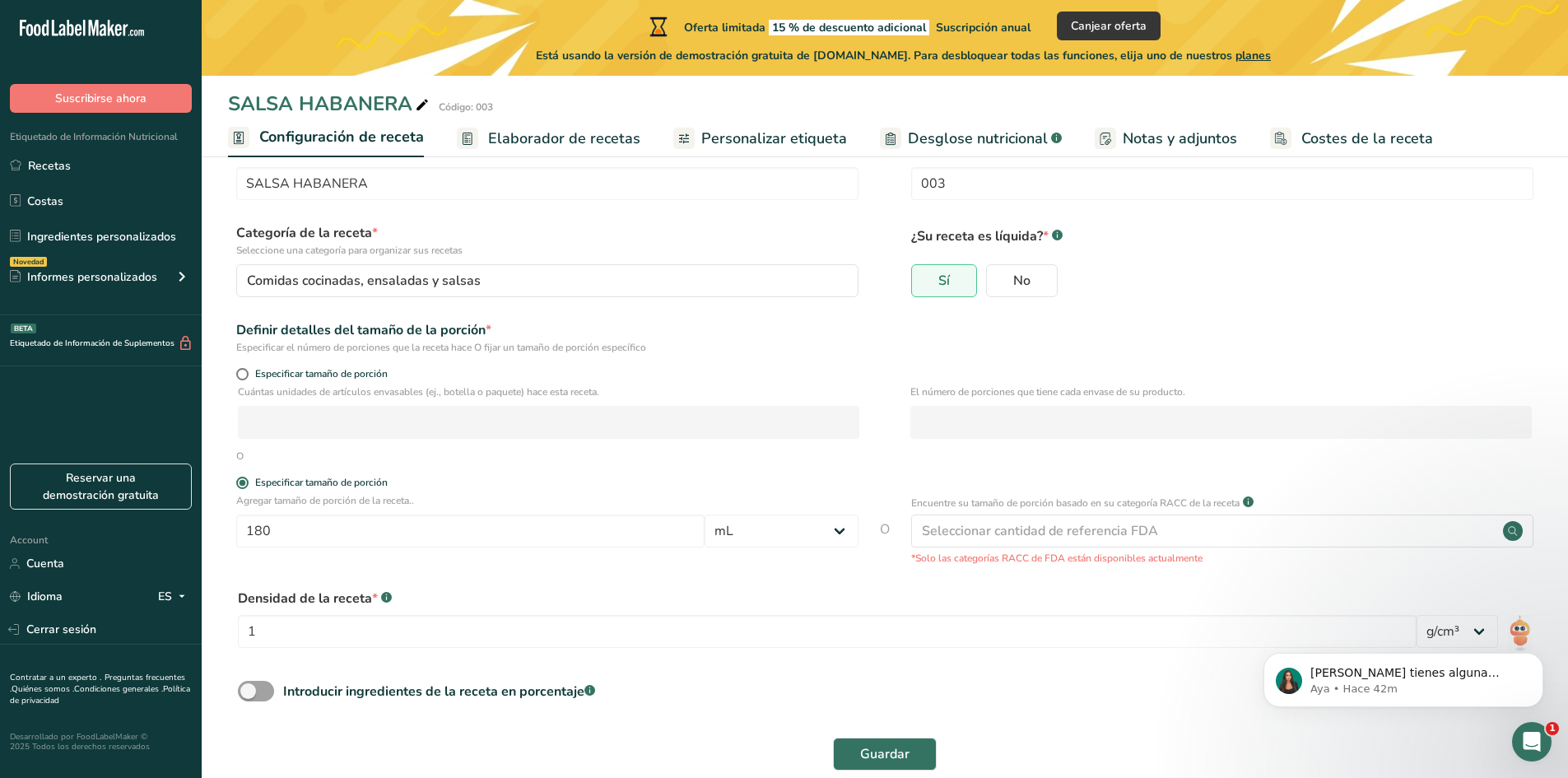
scroll to position [82, 0]
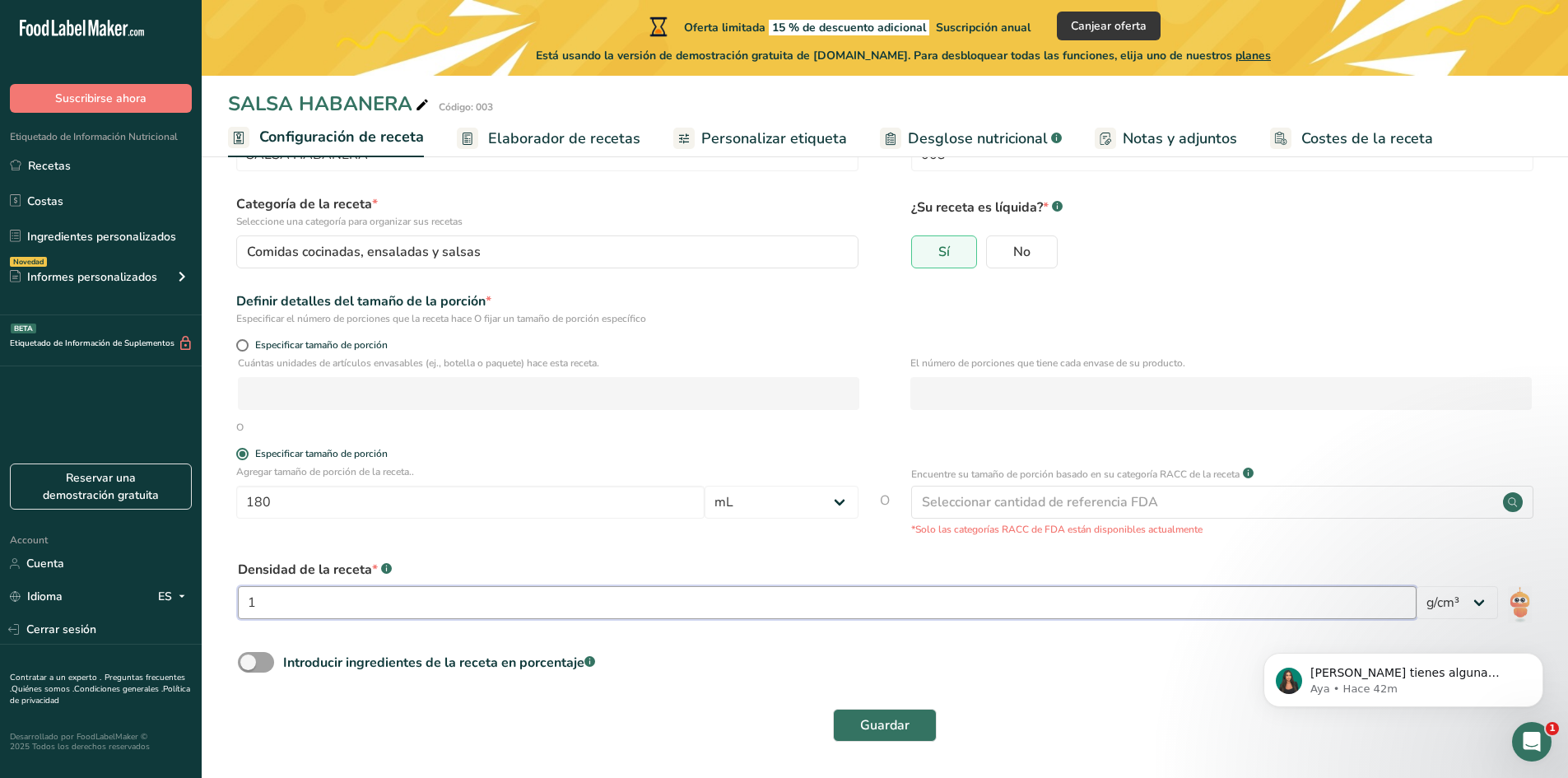
drag, startPoint x: 422, startPoint y: 610, endPoint x: 842, endPoint y: 692, distance: 427.9
click at [801, 677] on form "Nombre de la receta * SALSA HABANERA Código de receta .a-a{fill:#347362;}.b-a{f…" at bounding box center [884, 431] width 1314 height 640
click at [872, 723] on span "Guardar" at bounding box center [884, 725] width 50 height 19
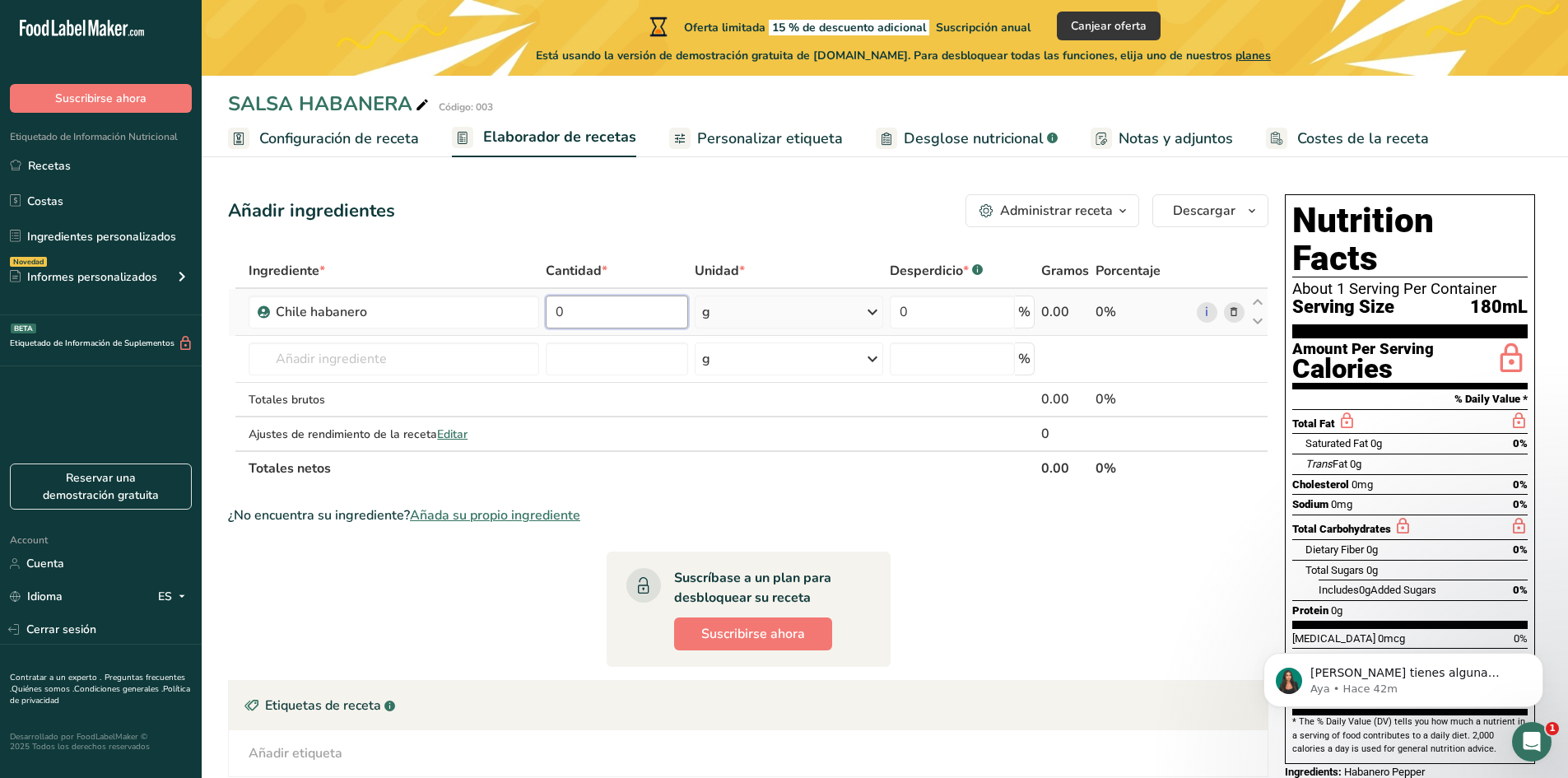
click at [634, 310] on input "0" at bounding box center [616, 312] width 143 height 33
type input "48.6"
click at [434, 345] on div "Ingrediente * Cantidad * Unidad * Desperdicio * .a-a{fill:#347362;}.b-a{fill:#f…" at bounding box center [747, 370] width 1040 height 232
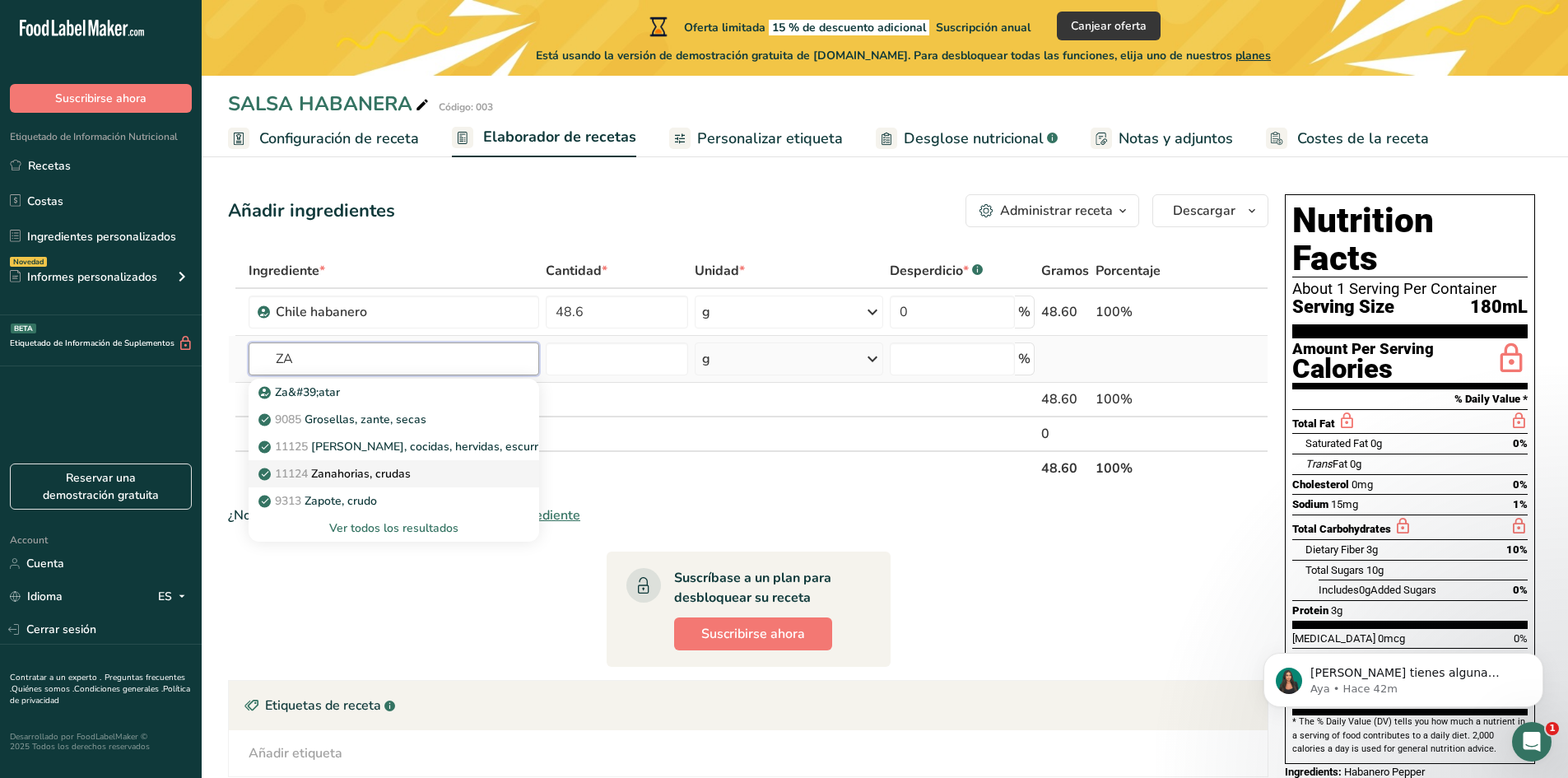
type input "ZA"
click at [426, 480] on div "11124 Zanahorias, crudas" at bounding box center [380, 474] width 238 height 18
type input "Carrots, raw"
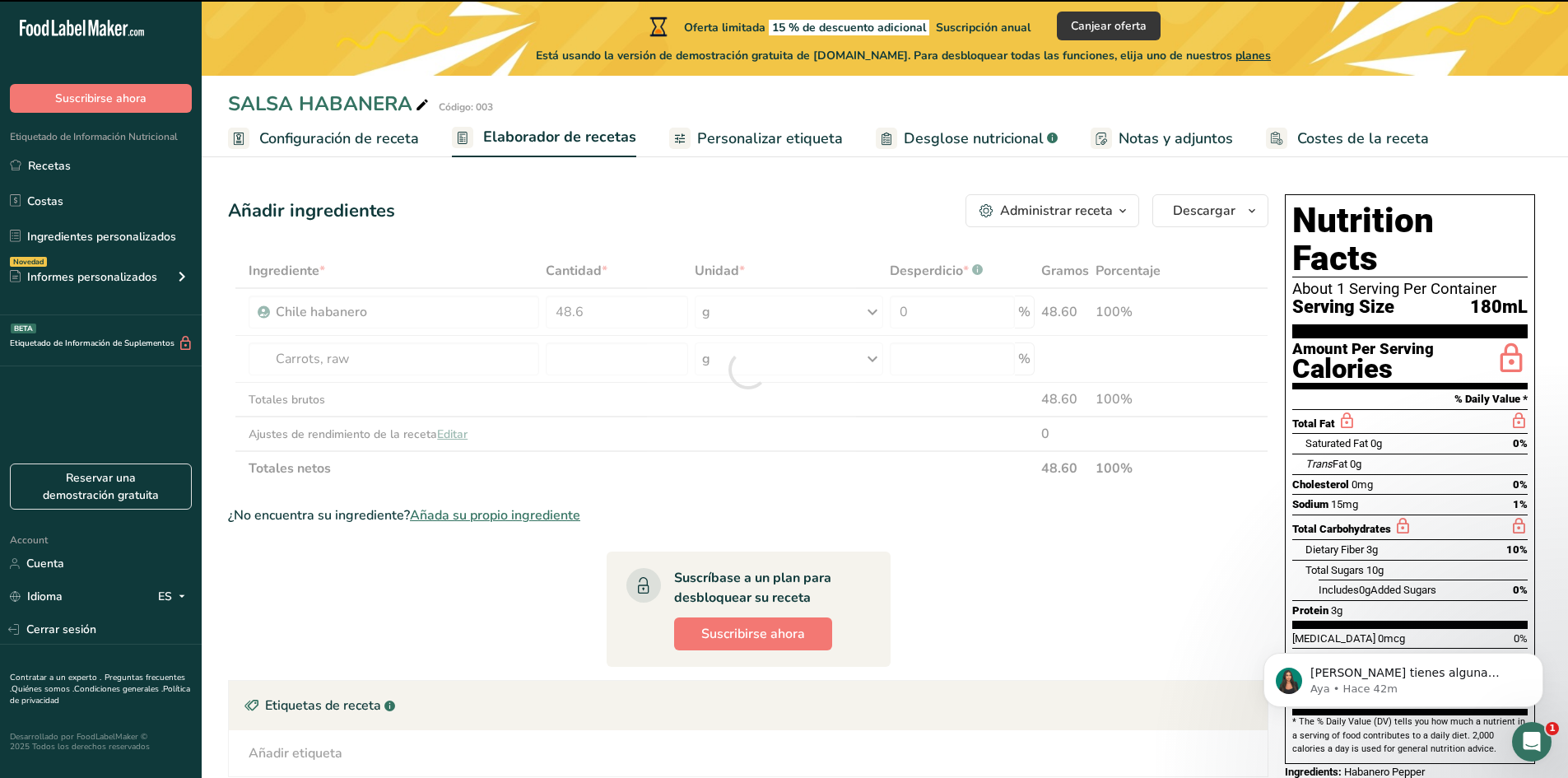
type input "0"
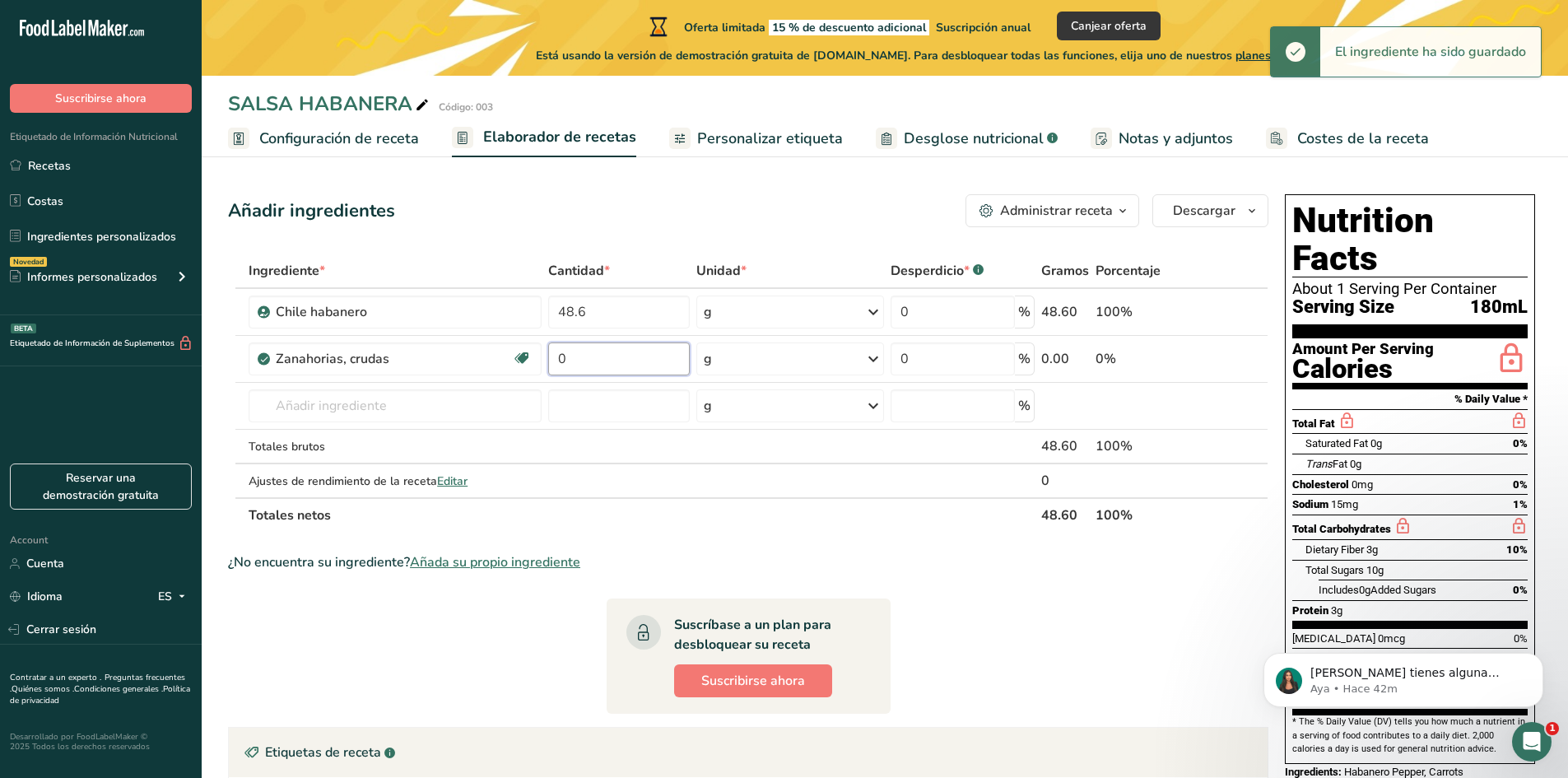
click at [567, 359] on input "0" at bounding box center [619, 360] width 142 height 33
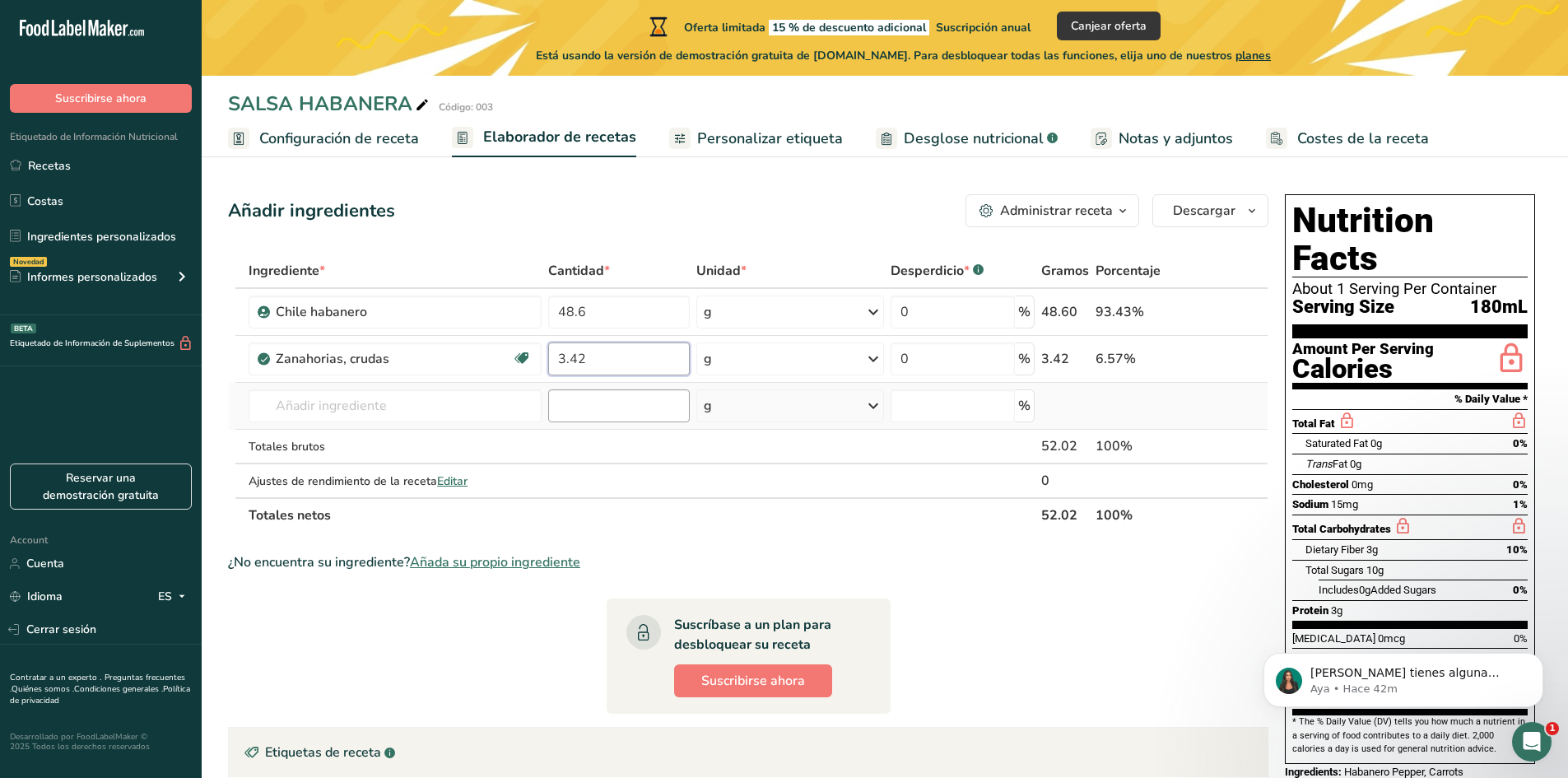
type input "3.42"
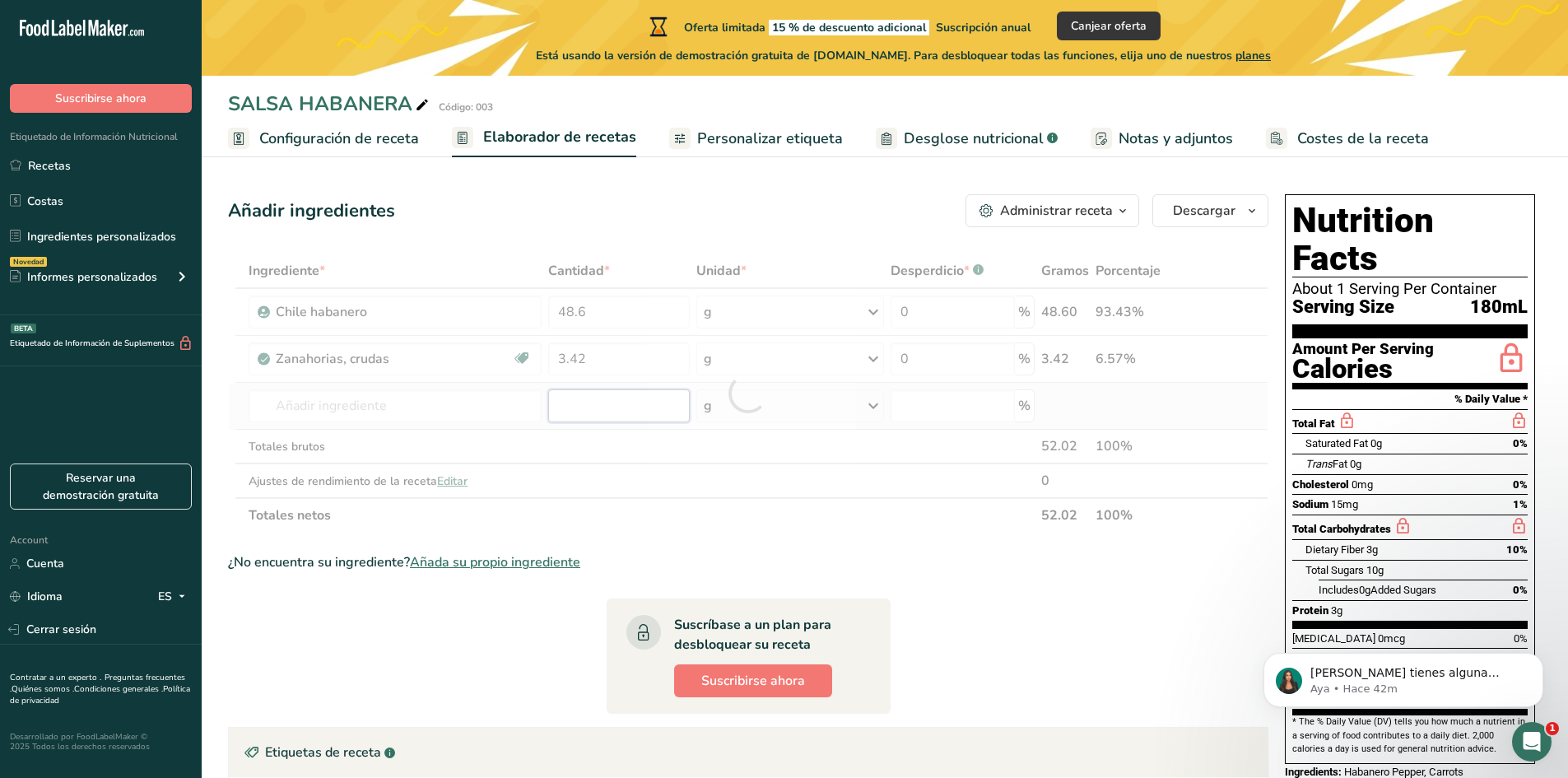
click at [567, 413] on div "Ingrediente * Cantidad * Unidad * Desperdicio * .a-a{fill:#347362;}.b-a{fill:#f…" at bounding box center [747, 393] width 1040 height 279
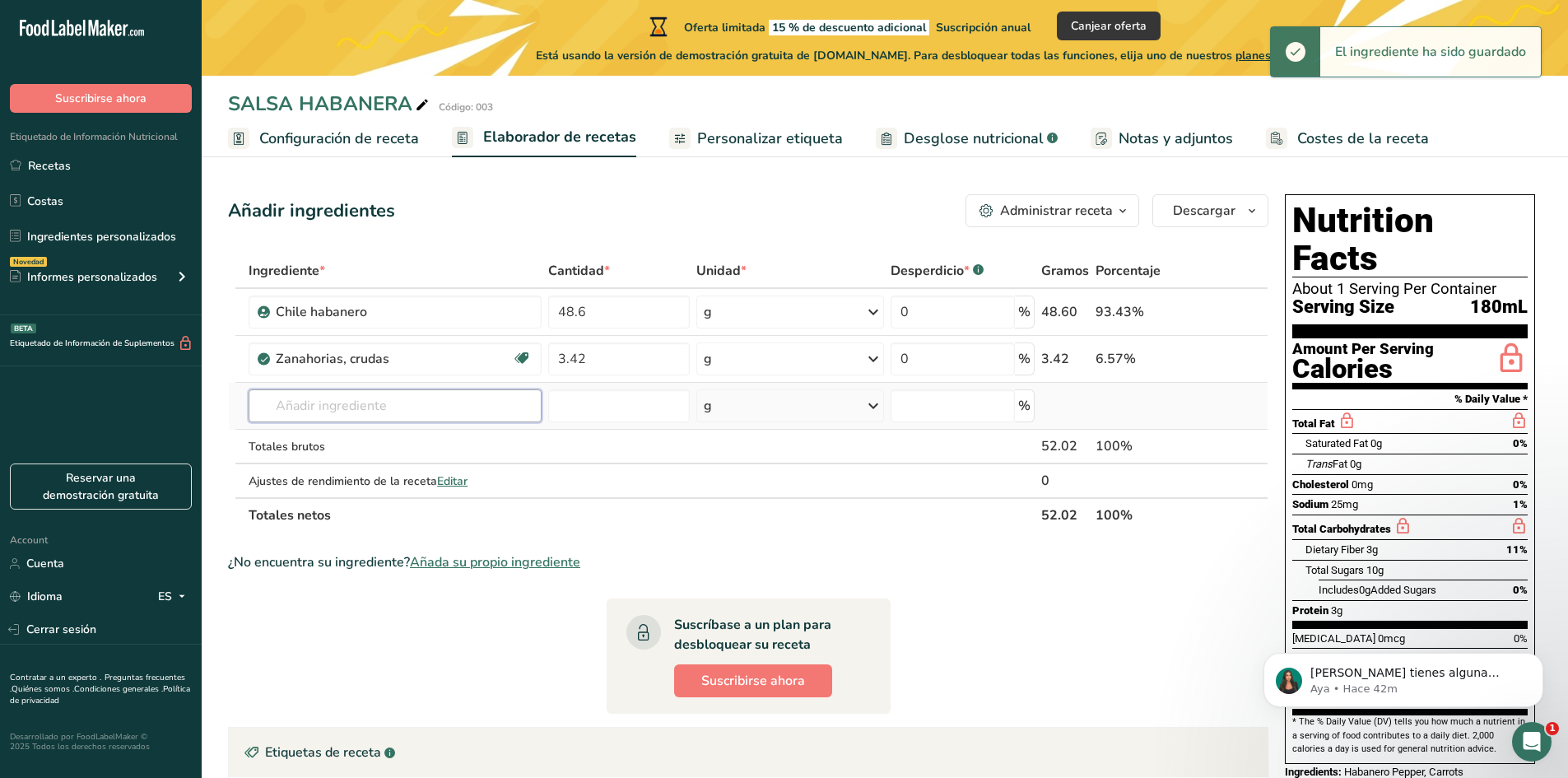
click at [366, 413] on input "text" at bounding box center [395, 407] width 293 height 33
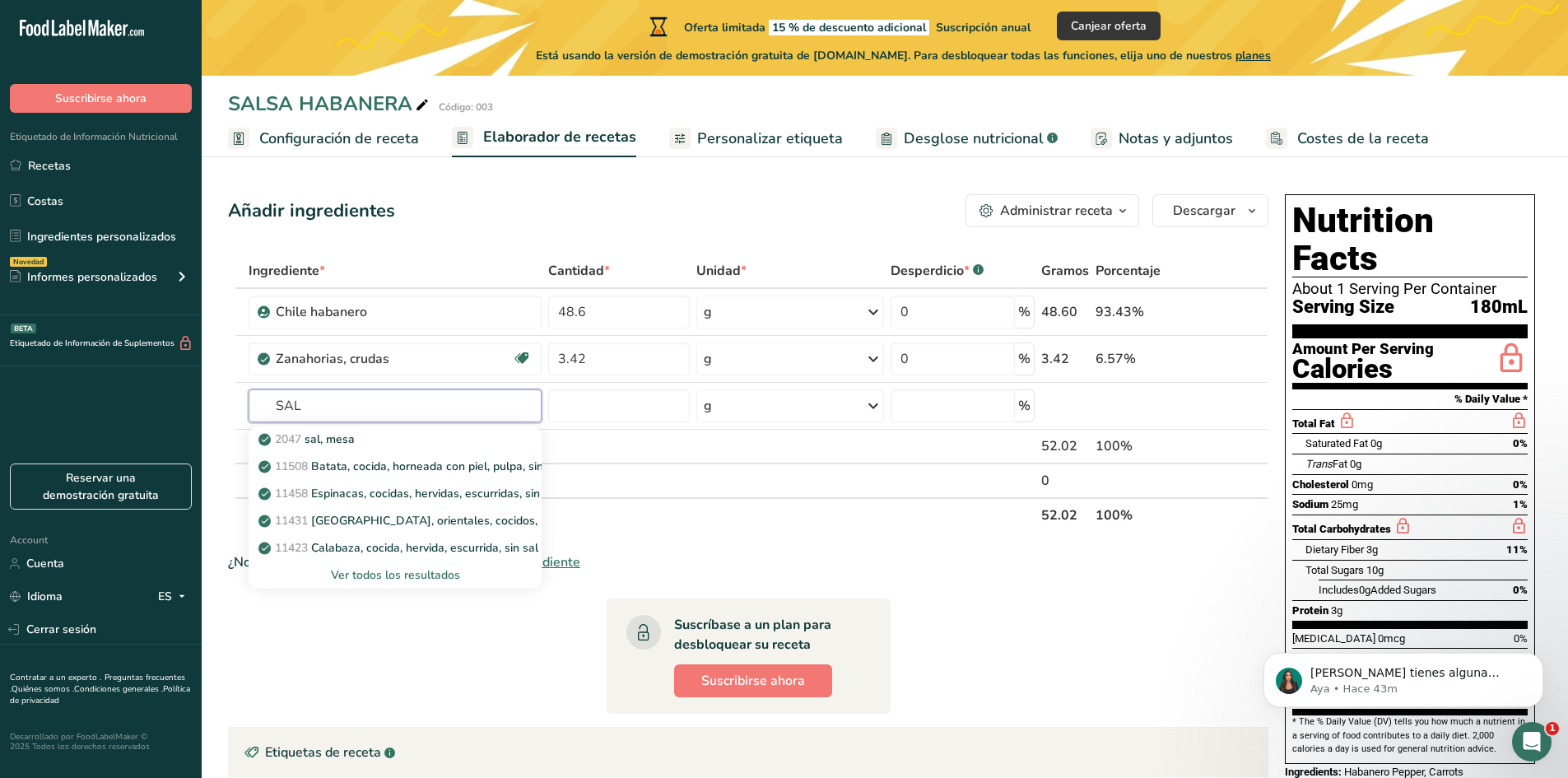
type input "SAL"
click at [450, 397] on input "text" at bounding box center [395, 407] width 293 height 33
type input "SAL"
click at [444, 436] on div "2047 sal, [GEOGRAPHIC_DATA]" at bounding box center [381, 439] width 240 height 18
type input "Salt, table"
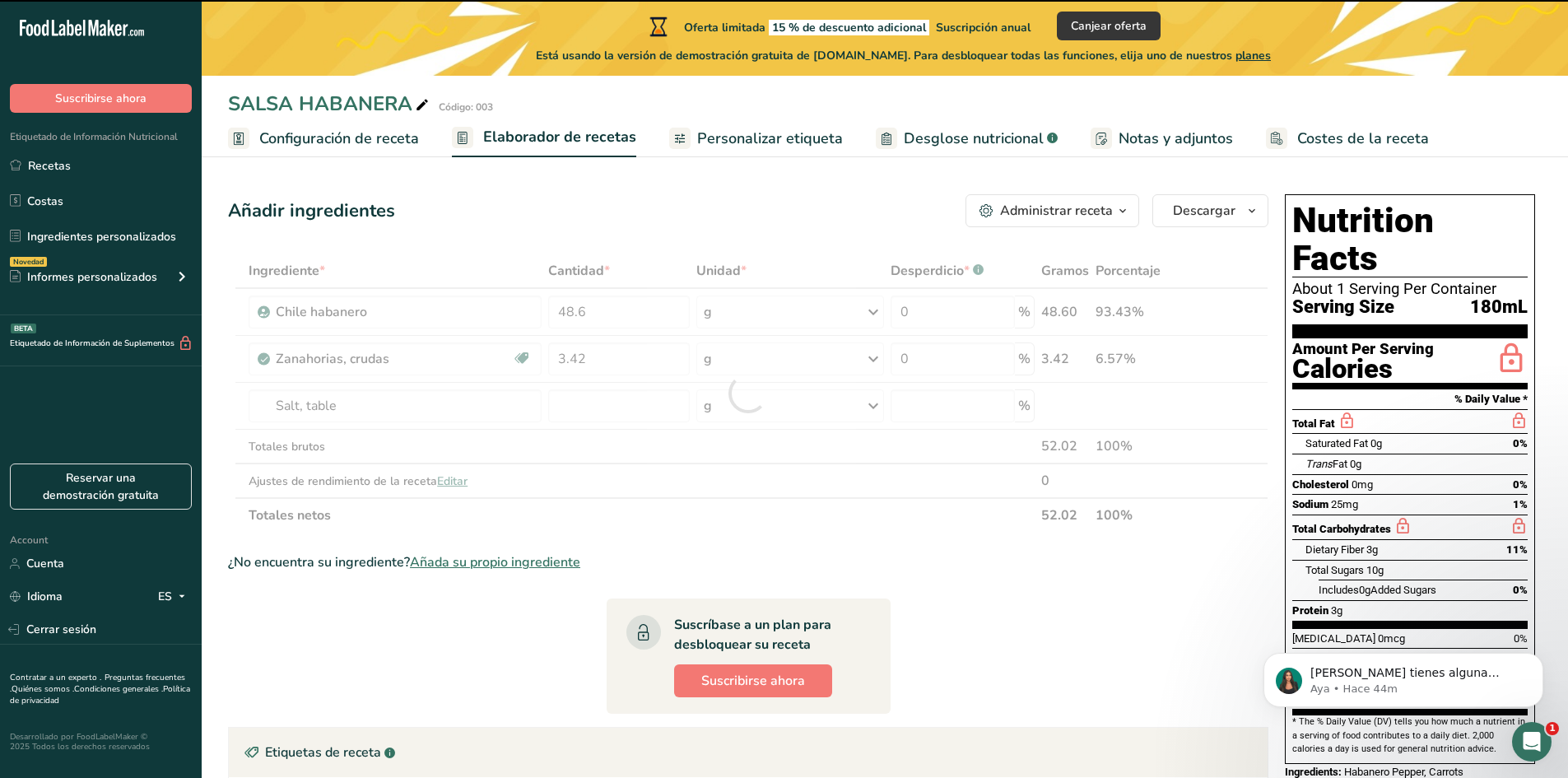
type input "0"
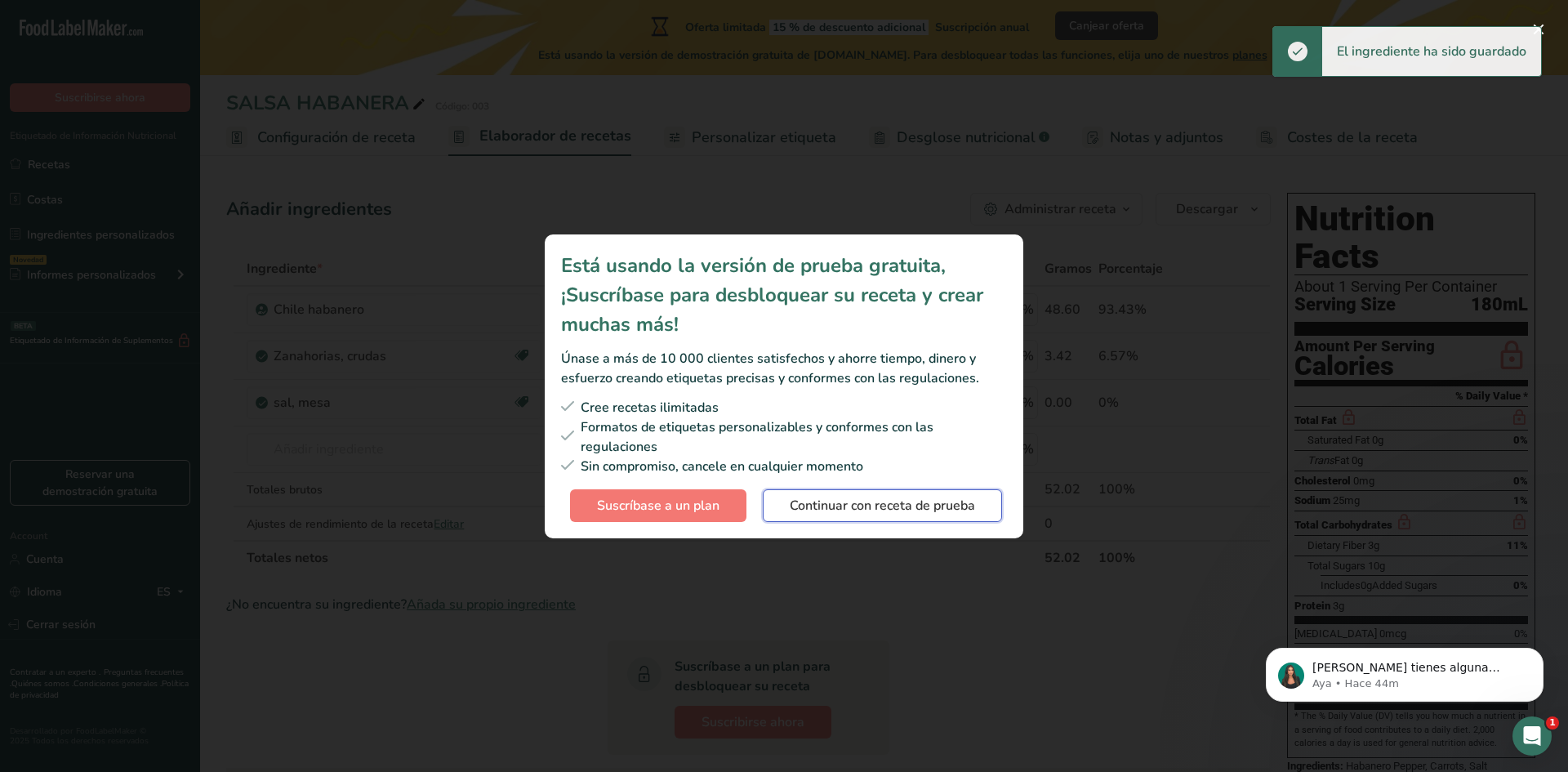
click at [875, 517] on button "Continuar con receta de prueba" at bounding box center [882, 506] width 240 height 33
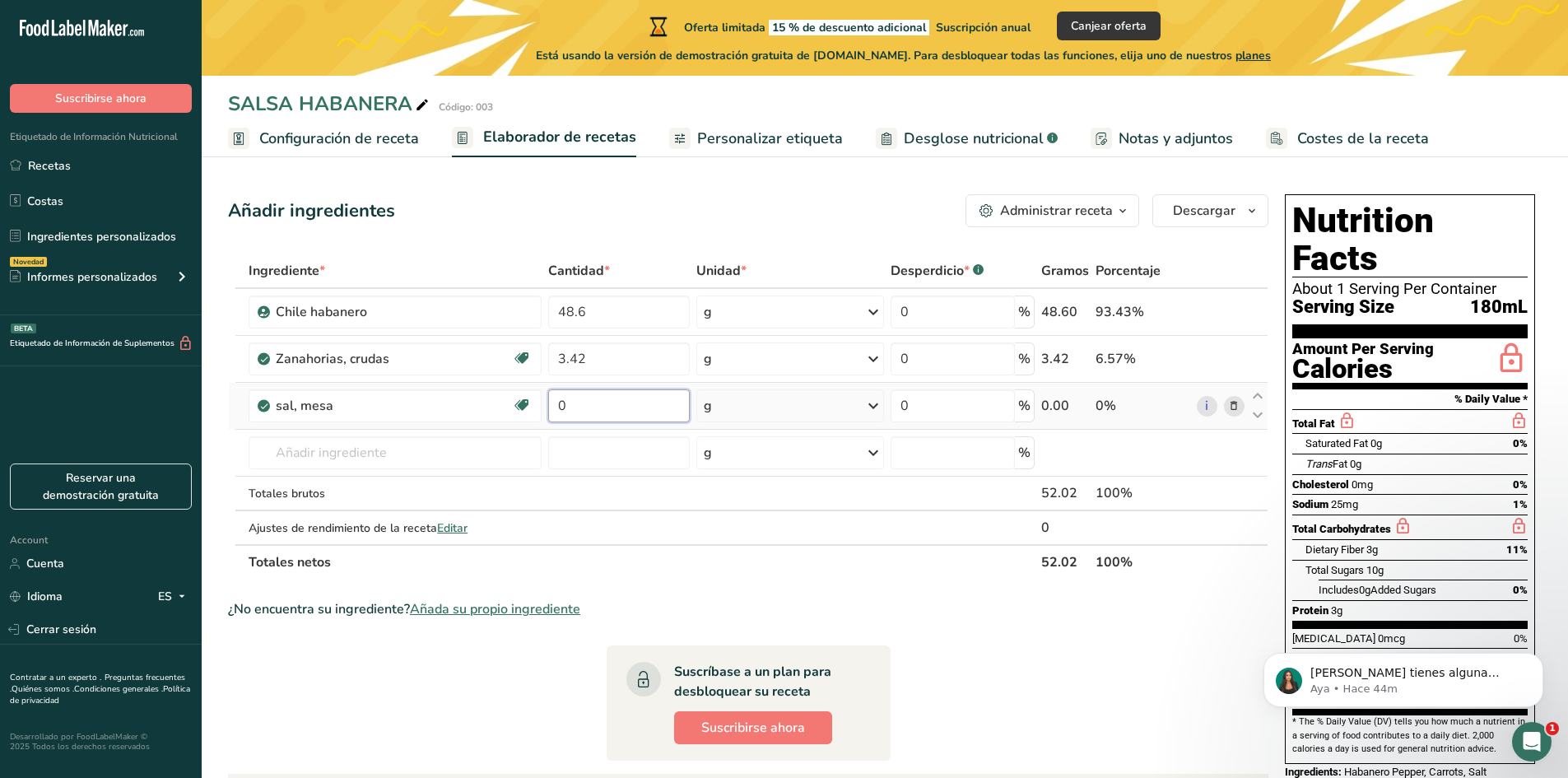
click at [603, 418] on input "0" at bounding box center [619, 407] width 142 height 33
click at [598, 413] on input "0" at bounding box center [619, 407] width 142 height 33
type input "0.09"
click at [407, 435] on div "Ingrediente * Cantidad * Unidad * Desperdicio * .a-a{fill:#347362;}.b-a{fill:#f…" at bounding box center [747, 417] width 1040 height 326
click at [404, 462] on input "text" at bounding box center [395, 453] width 293 height 33
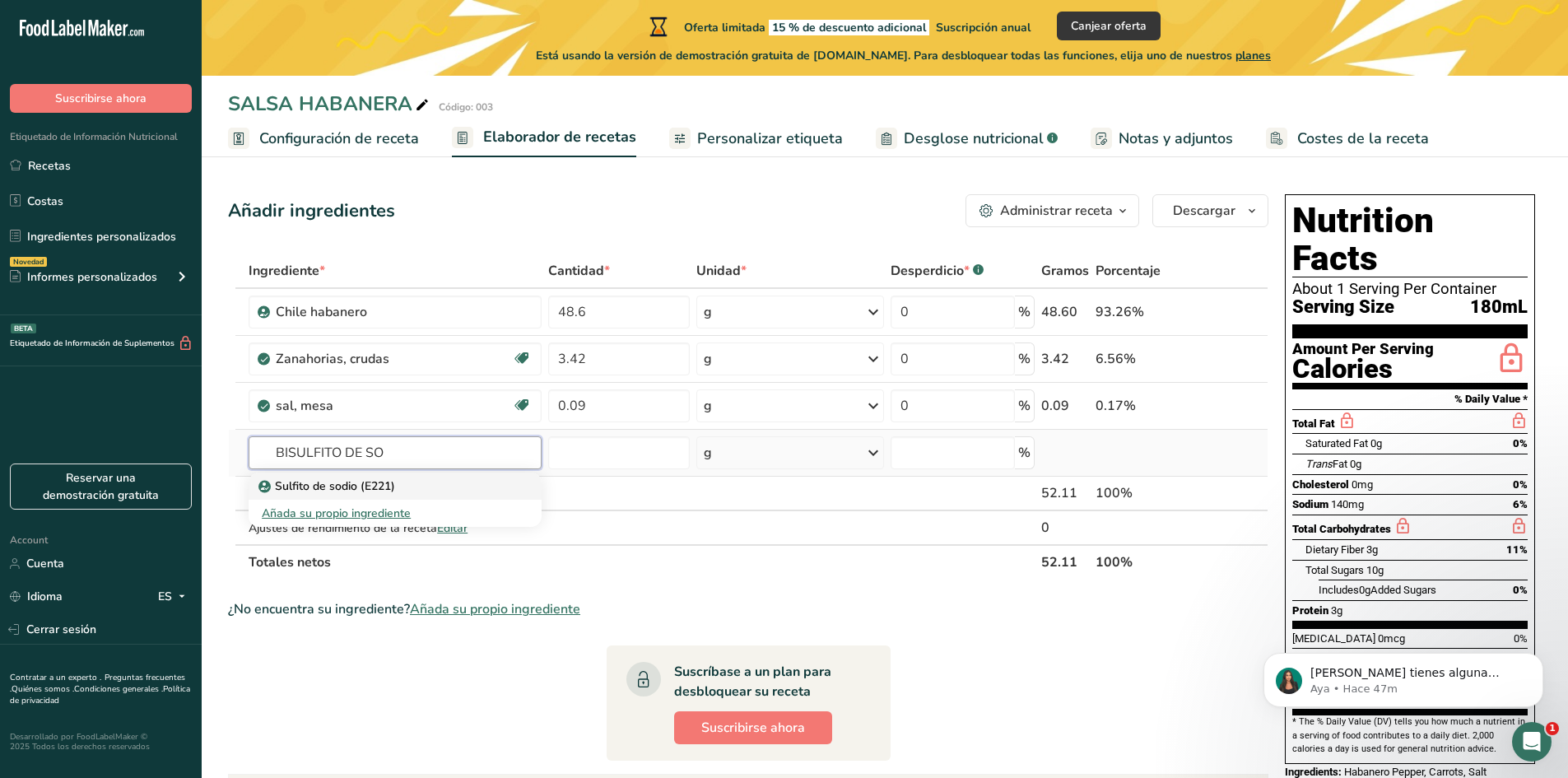
type input "BISULFITO DE SO"
click at [412, 491] on div "Sulfito de sodio (E221)" at bounding box center [381, 486] width 240 height 18
type input "Sodium sulphite (E221)"
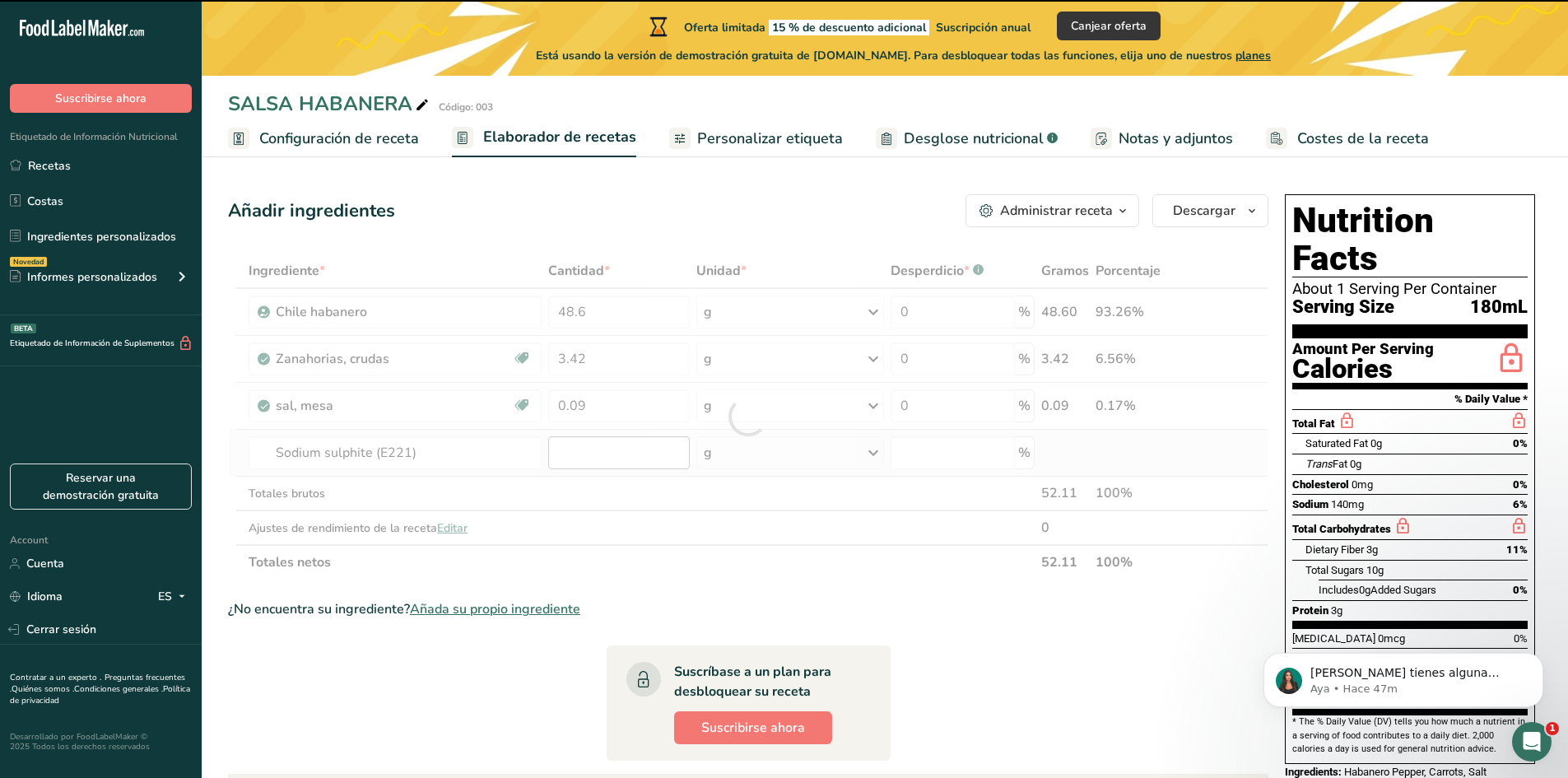
type input "0"
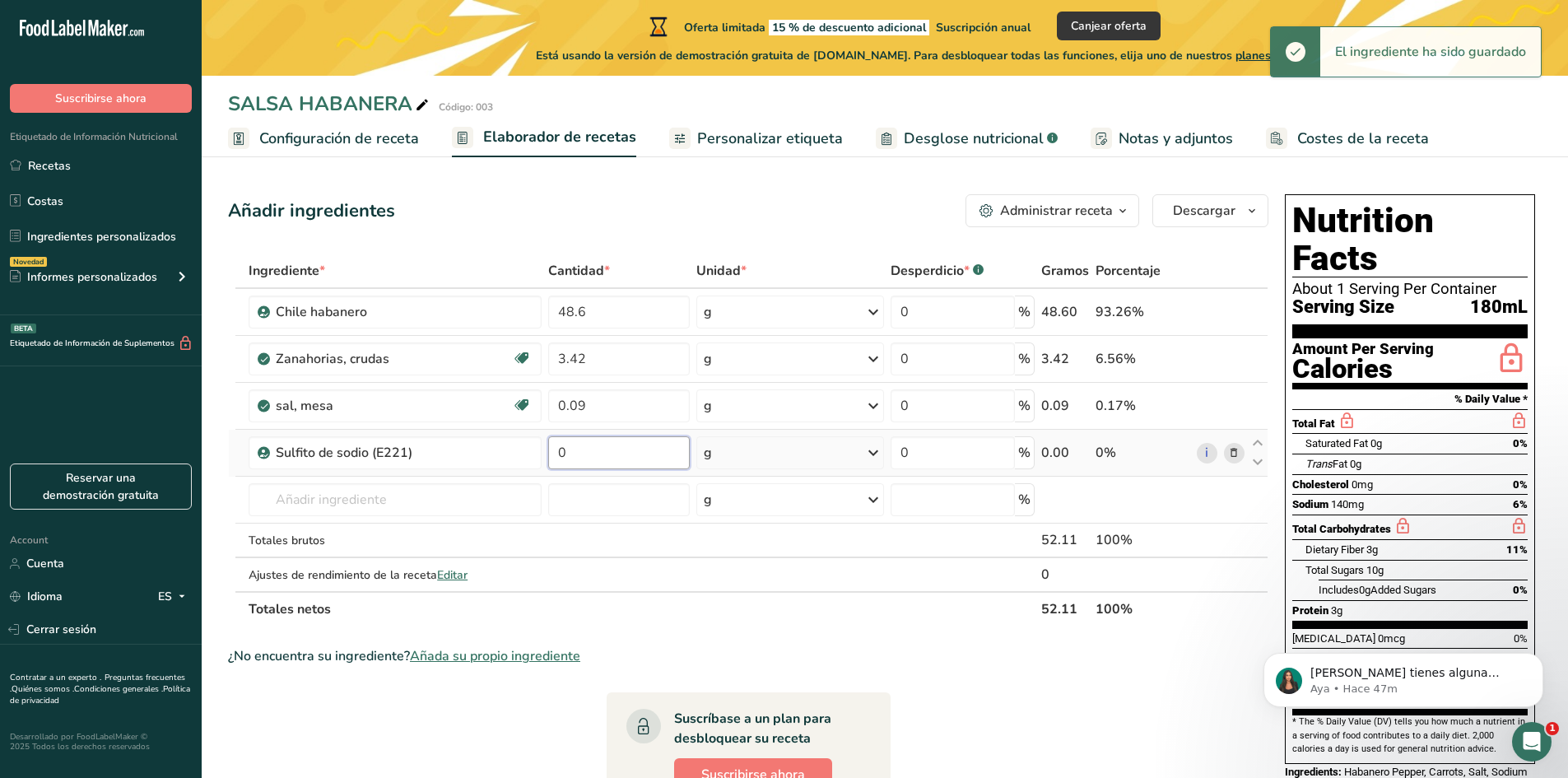
click at [657, 451] on input "0" at bounding box center [619, 453] width 142 height 33
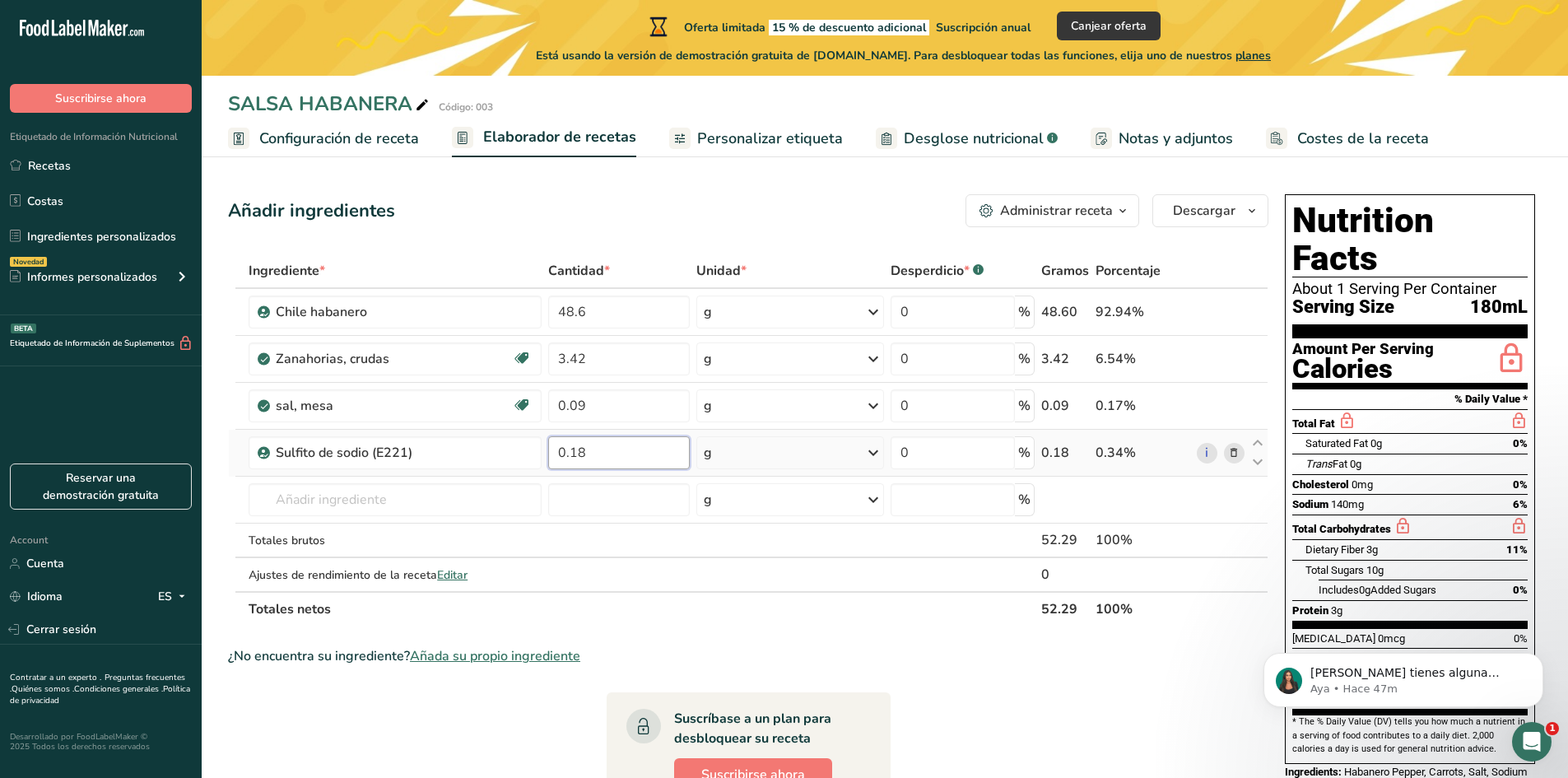
type input "0.18"
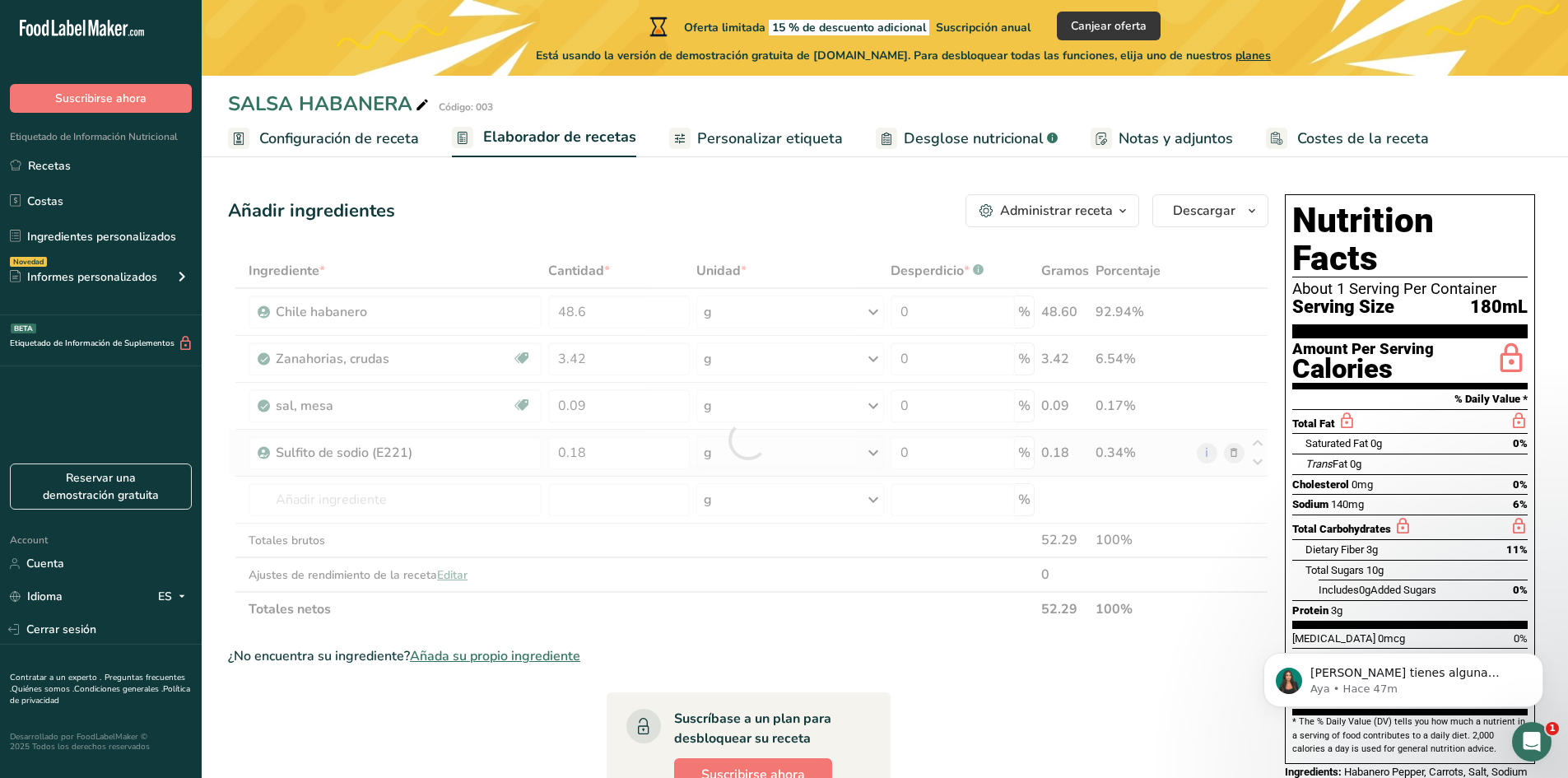
click at [839, 444] on div "Ingrediente * Cantidad * Unidad * Desperdicio * .a-a{fill:#347362;}.b-a{fill:#f…" at bounding box center [747, 440] width 1040 height 373
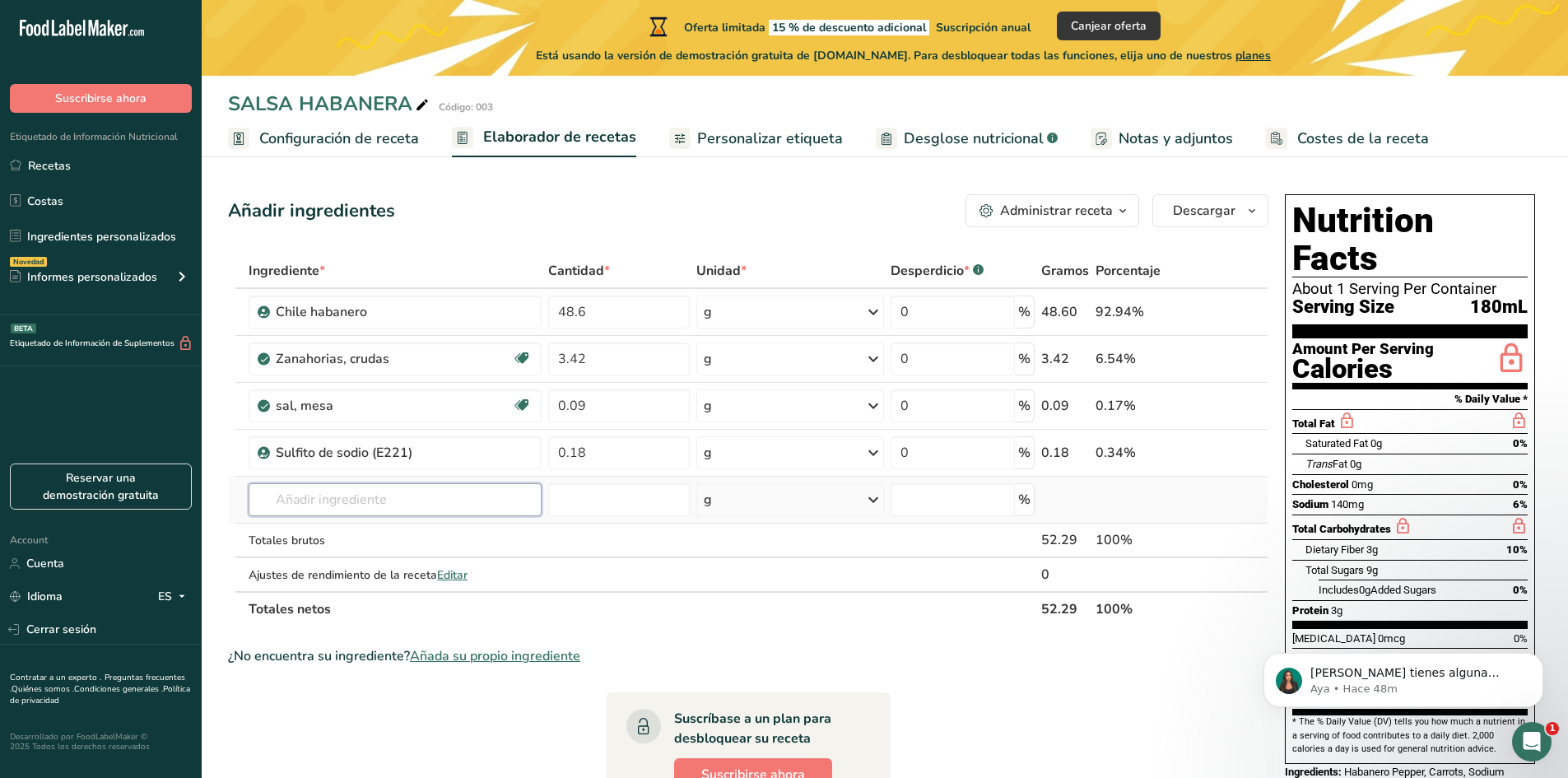
click at [421, 491] on input "text" at bounding box center [395, 500] width 293 height 33
click at [924, 459] on input "0" at bounding box center [952, 453] width 124 height 33
type input "0"
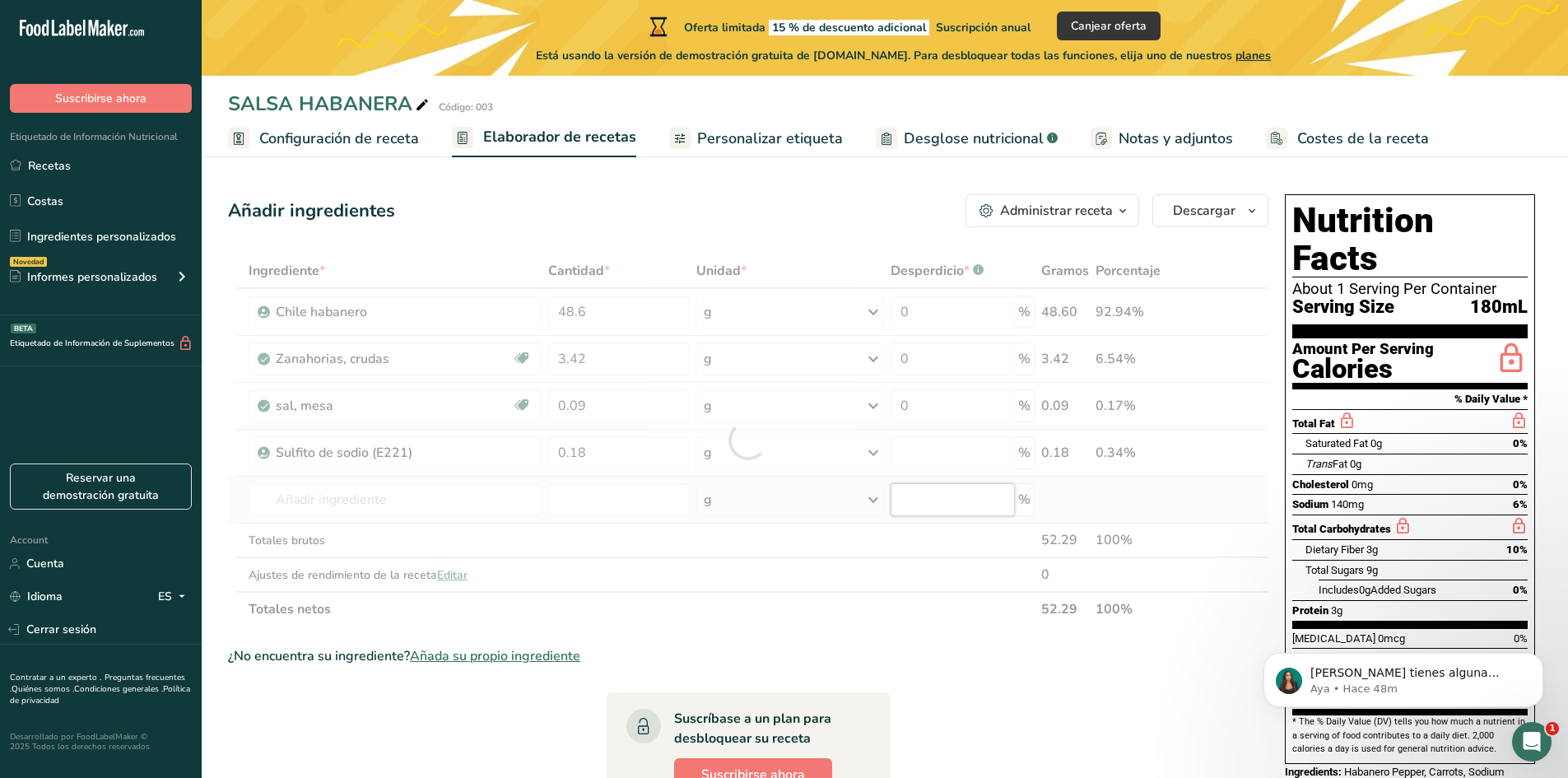
click at [906, 495] on div "Ingrediente * Cantidad * Unidad * Desperdicio * .a-a{fill:#347362;}.b-a{fill:#f…" at bounding box center [747, 440] width 1040 height 373
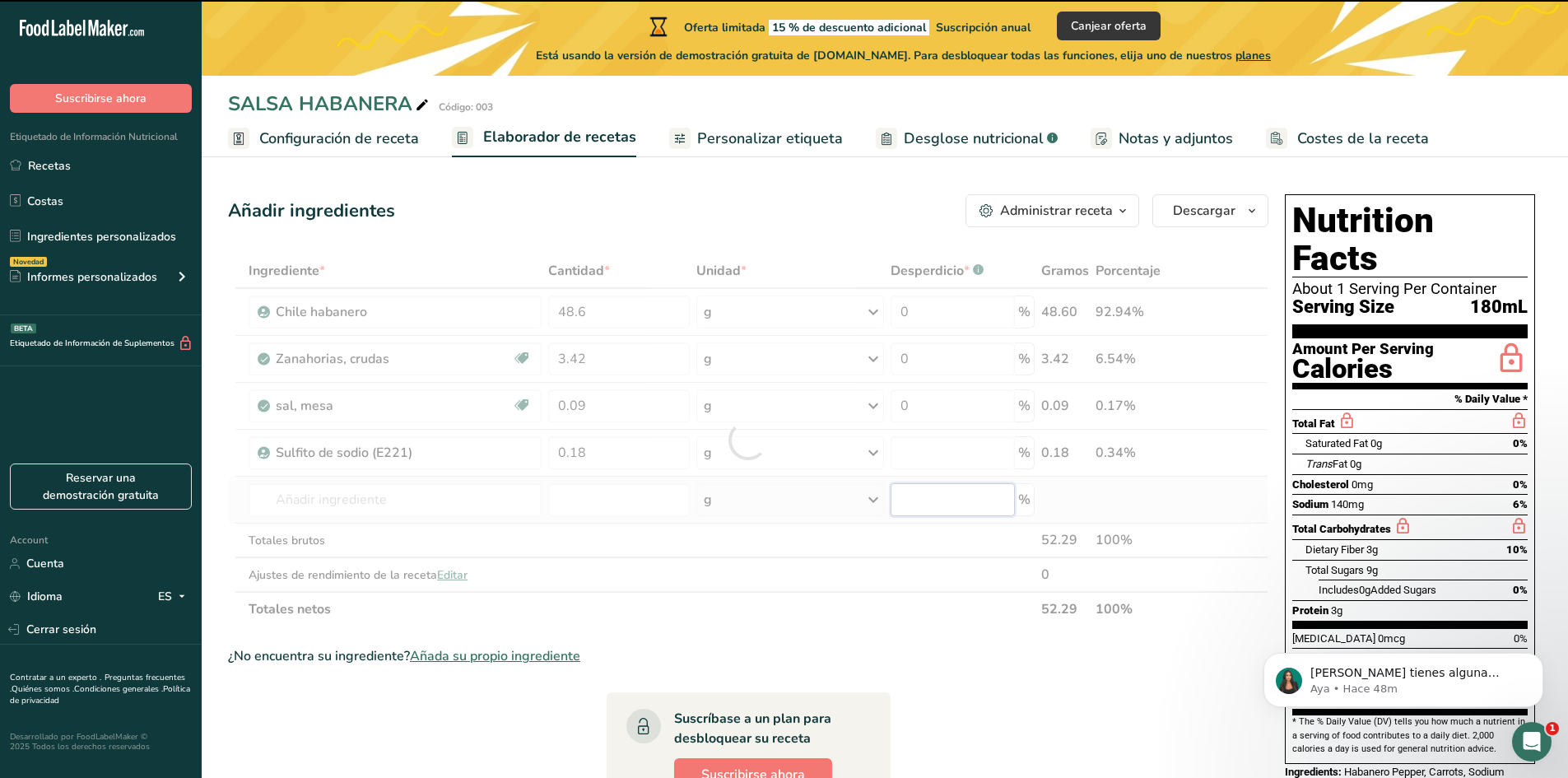
type input "0"
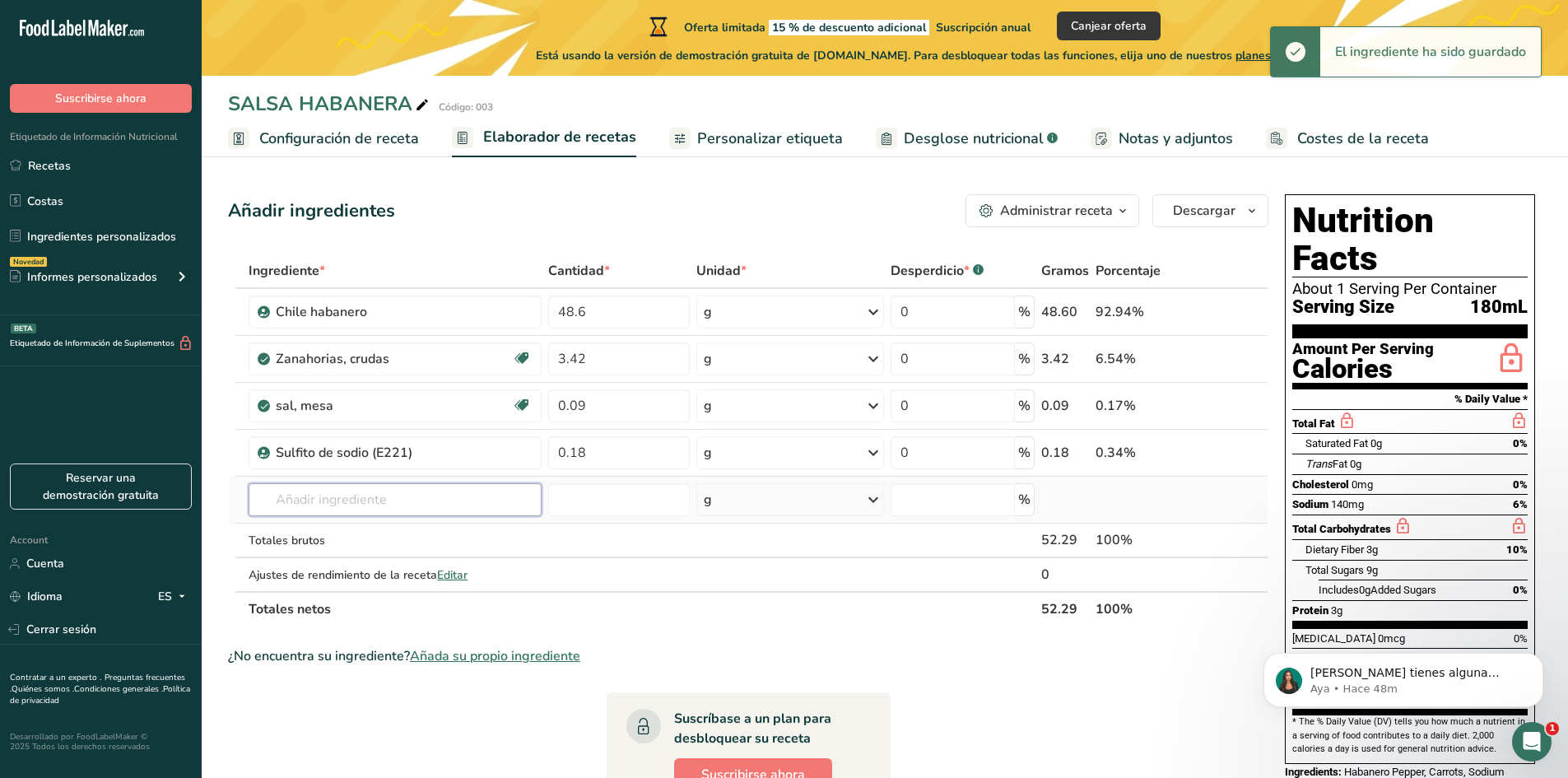
click at [305, 498] on input "text" at bounding box center [395, 500] width 293 height 33
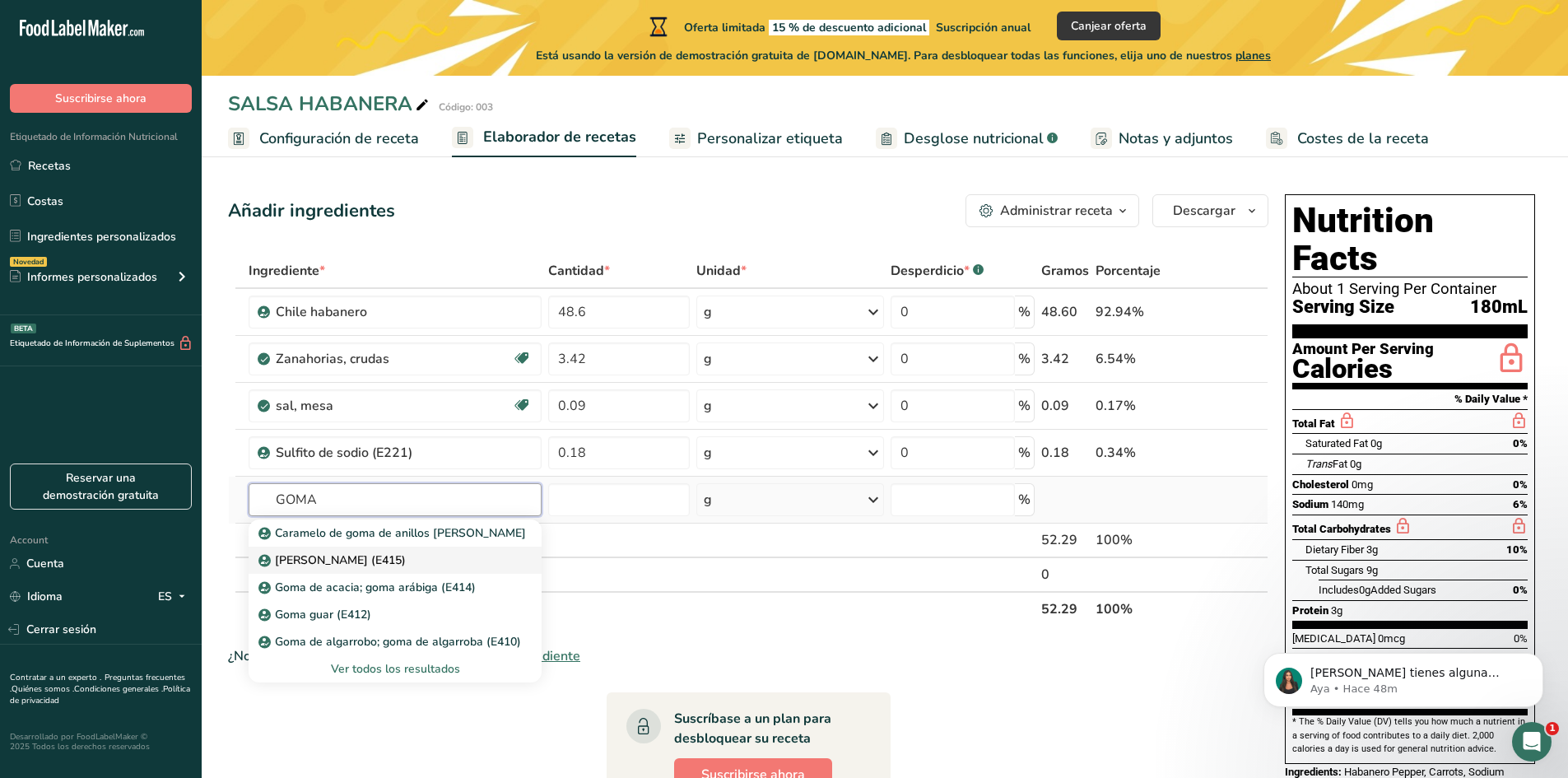
type input "GOMA"
click at [356, 560] on p "[PERSON_NAME] (E415)" at bounding box center [333, 560] width 144 height 18
type input "Xanthan gum (E415)"
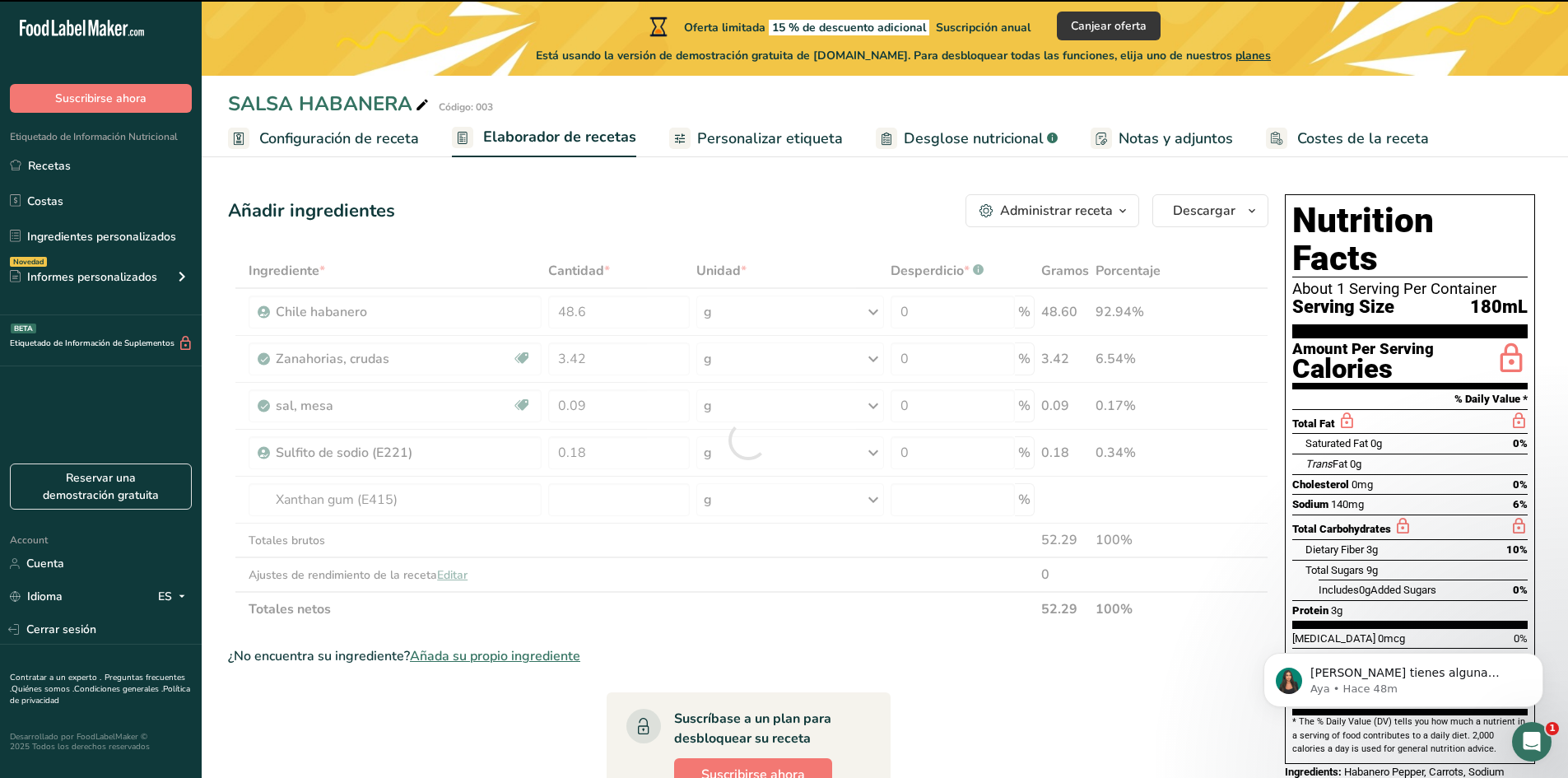
type input "0"
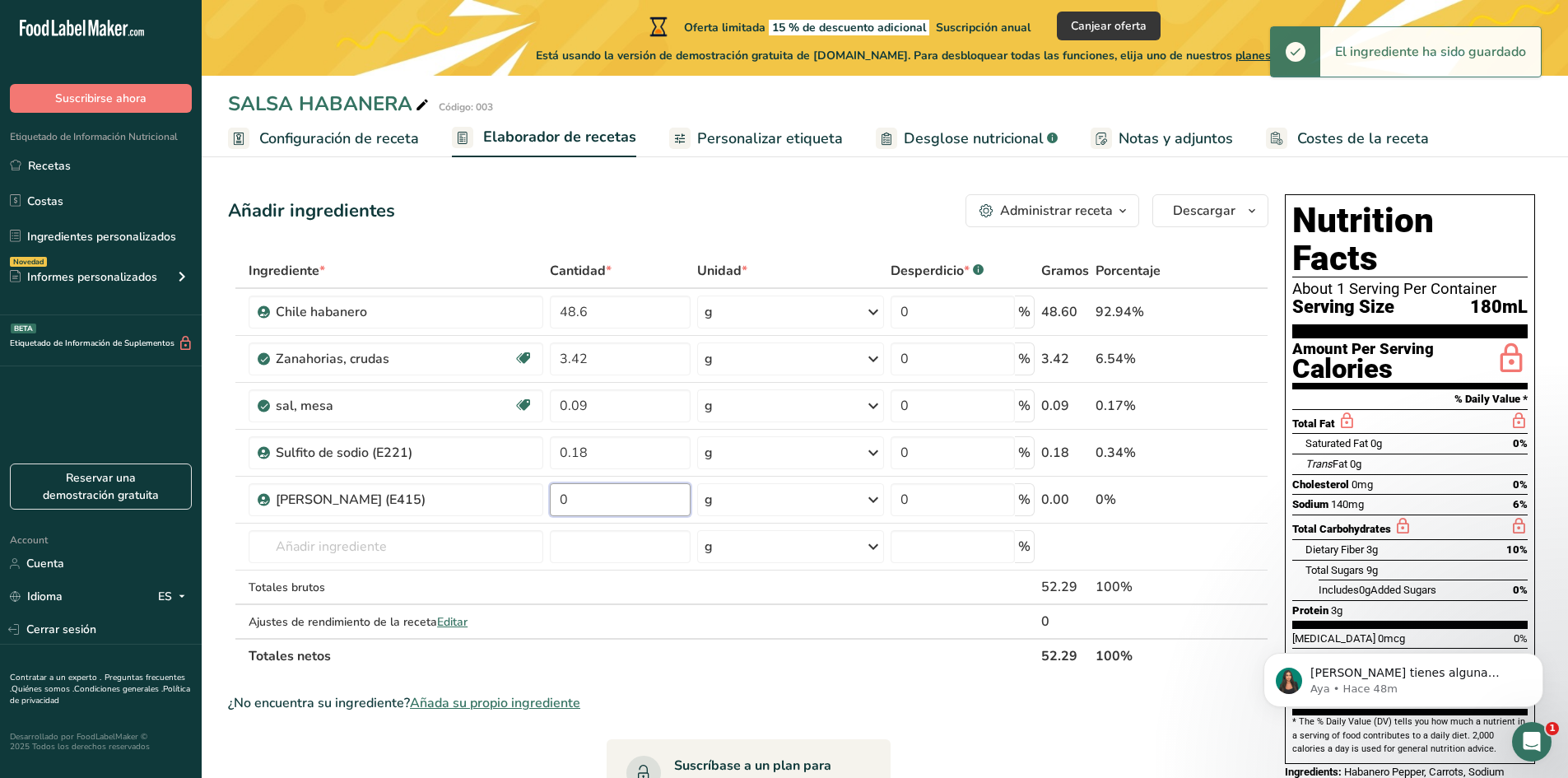
click at [590, 507] on input "0" at bounding box center [620, 500] width 141 height 33
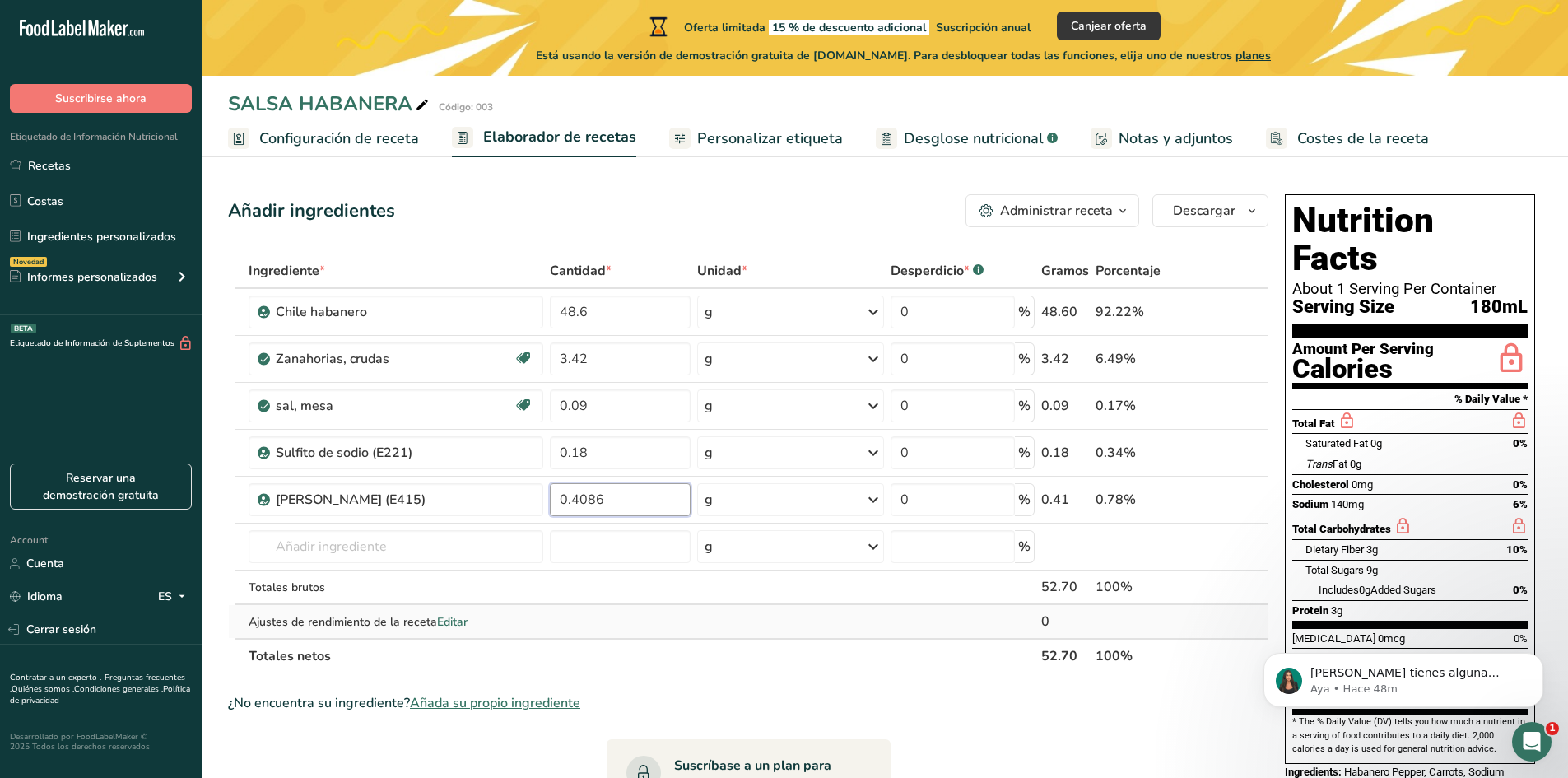
type input "0.4086"
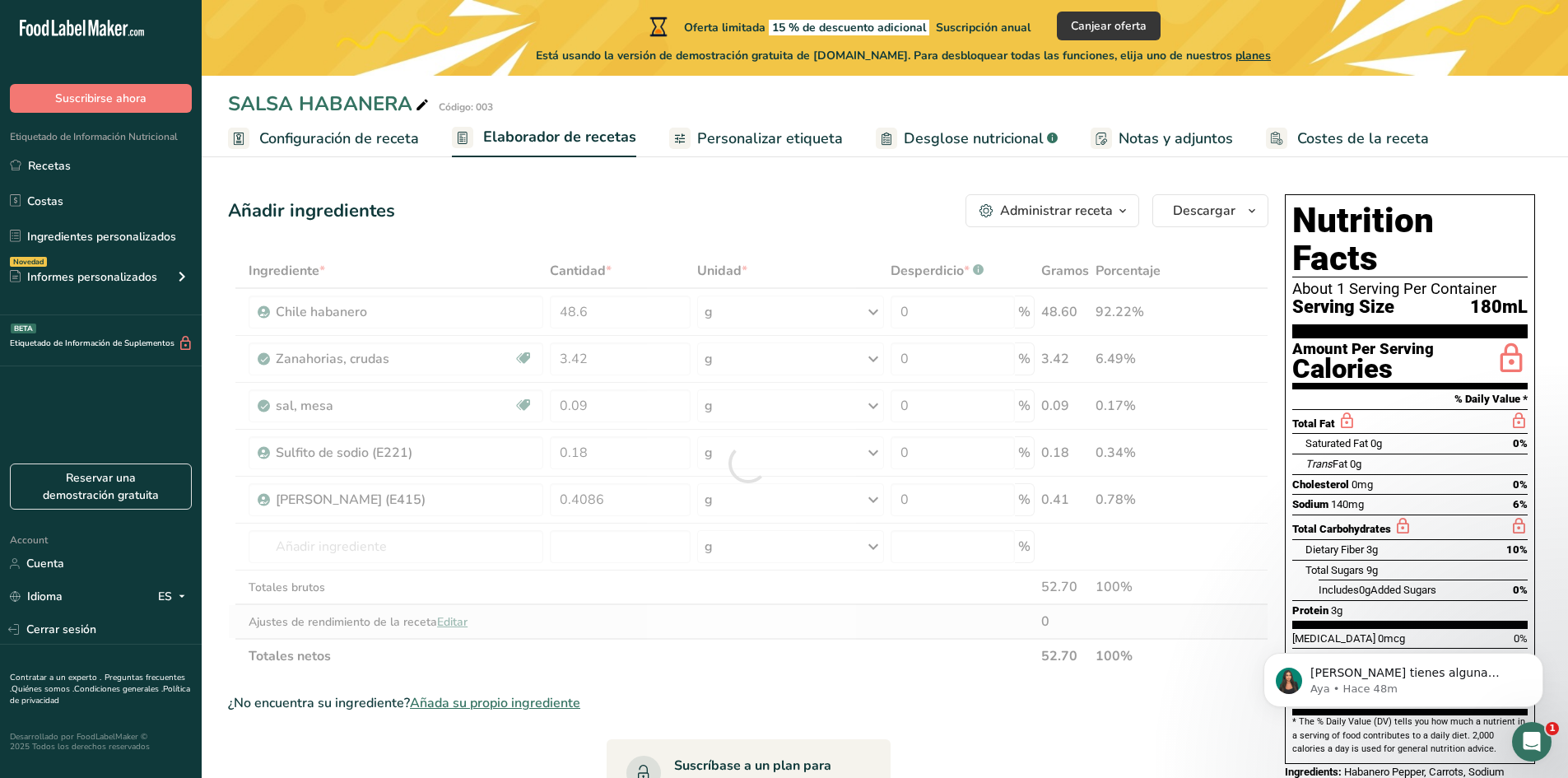
click at [722, 617] on div "Ingrediente * Cantidad * Unidad * Desperdicio * .a-a{fill:#347362;}.b-a{fill:#f…" at bounding box center [747, 464] width 1040 height 420
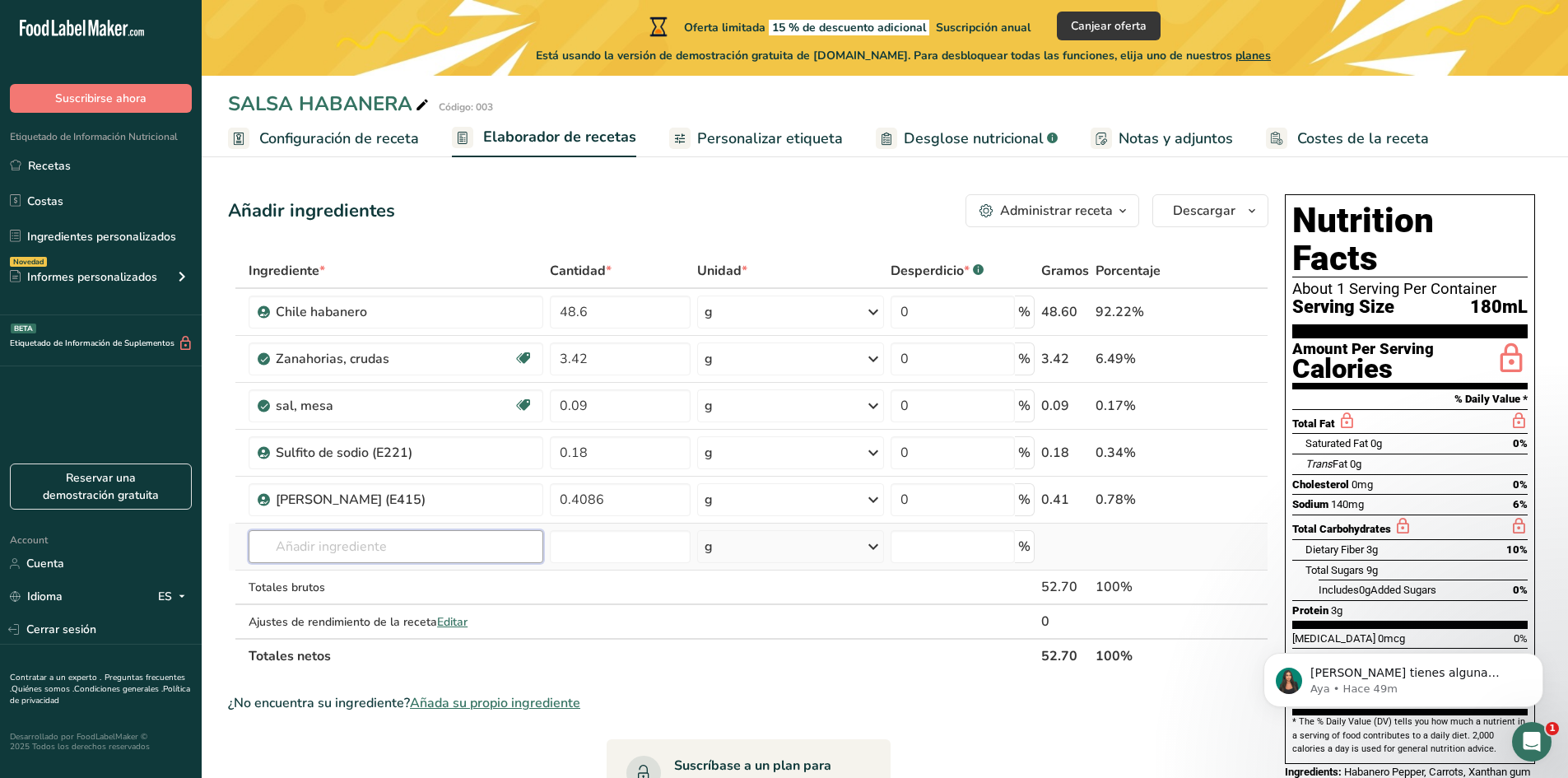
click at [347, 548] on input "text" at bounding box center [395, 547] width 294 height 33
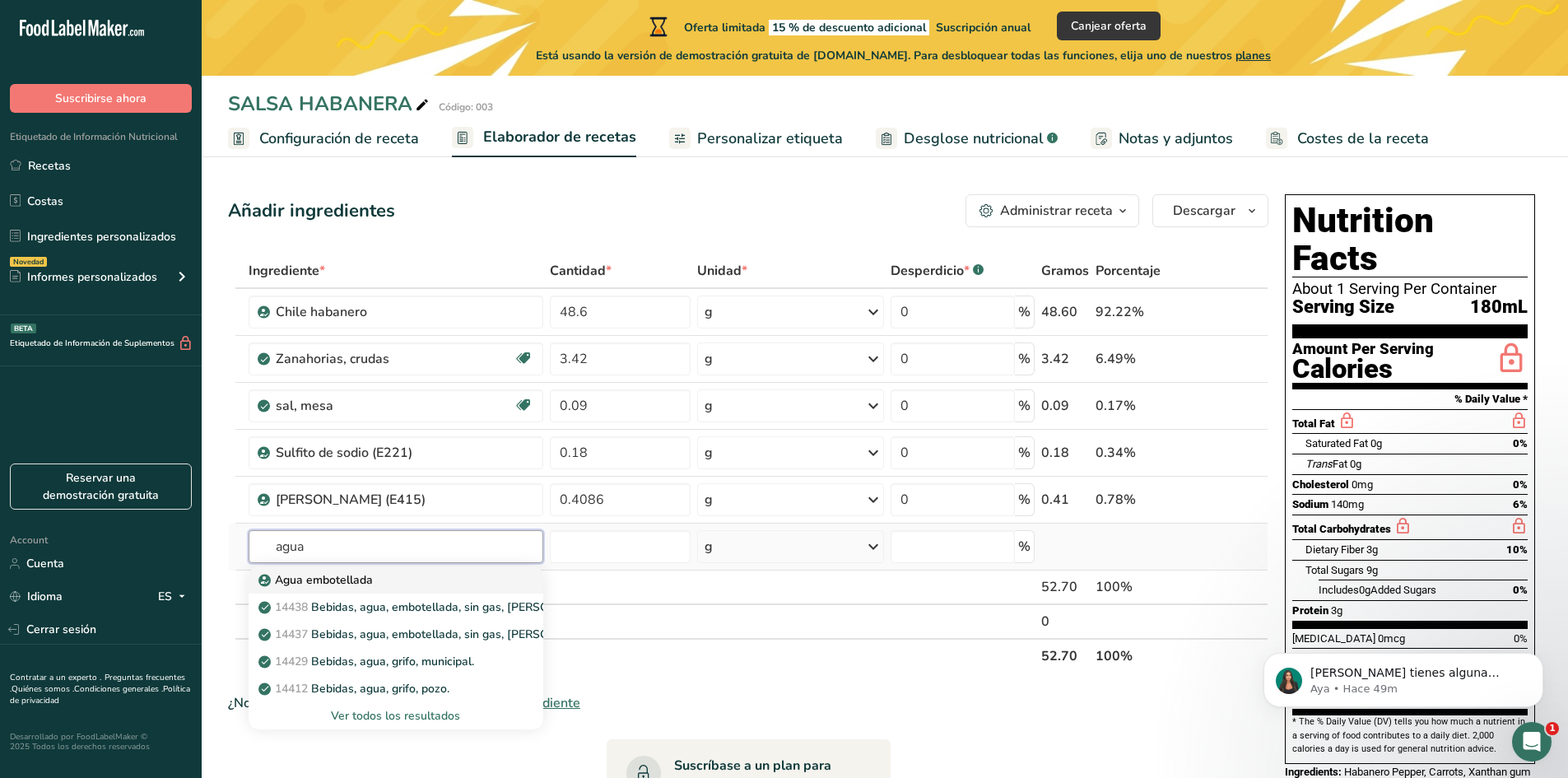
type input "agua"
click at [360, 587] on p "Agua embotellada" at bounding box center [317, 580] width 111 height 18
type input "Water, bottled"
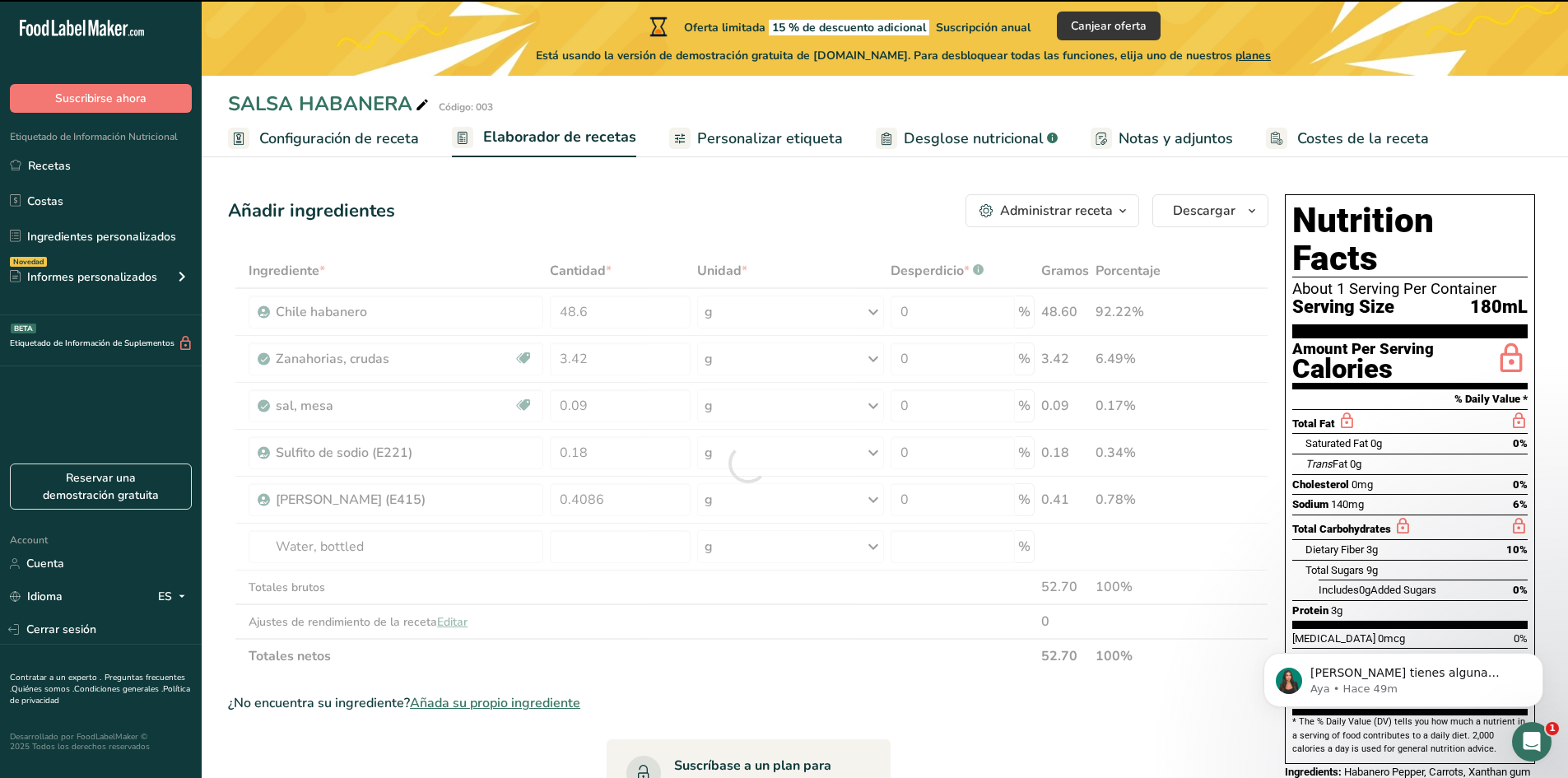
type input "0"
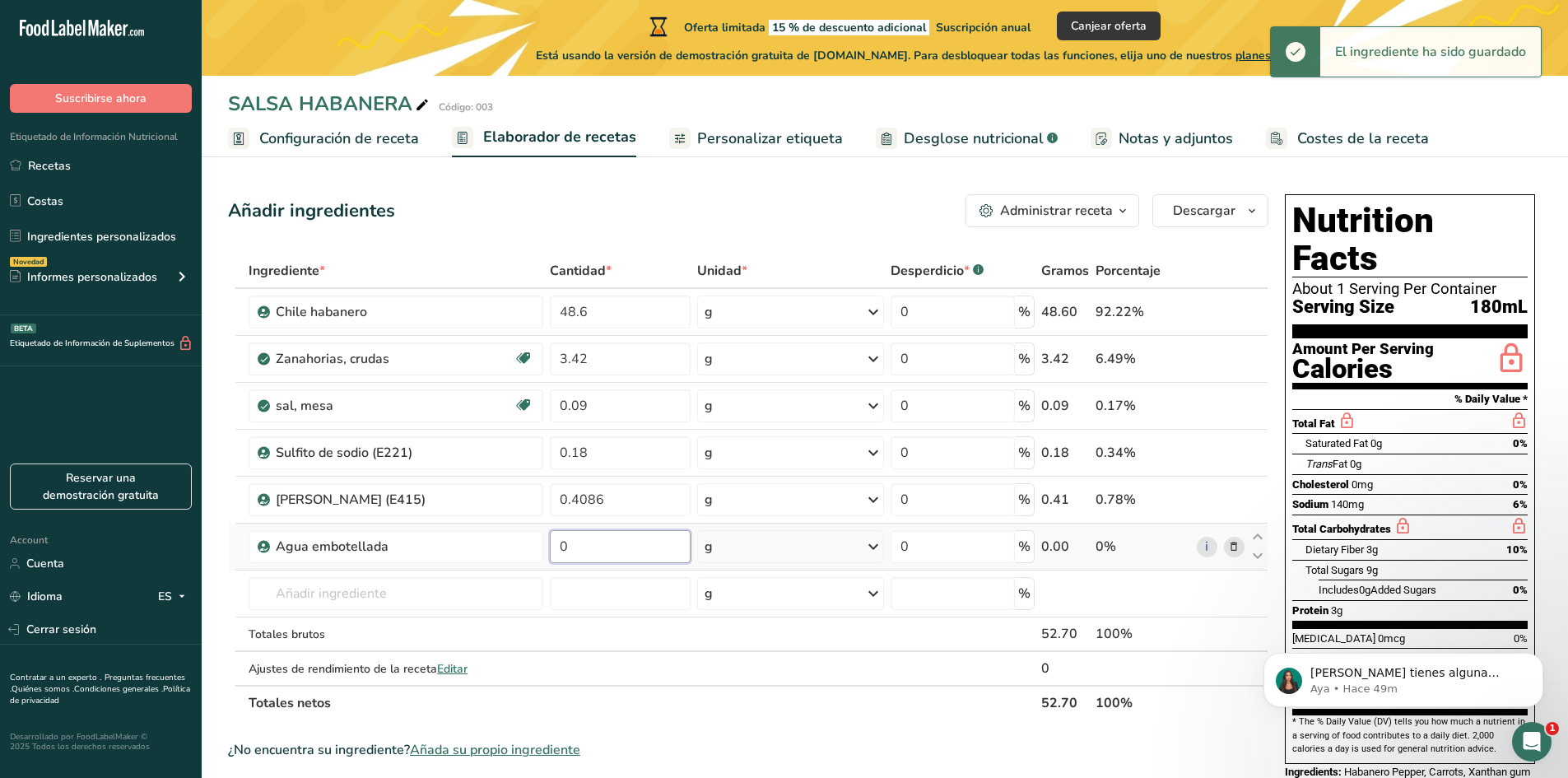
click at [608, 548] on input "0" at bounding box center [620, 547] width 141 height 33
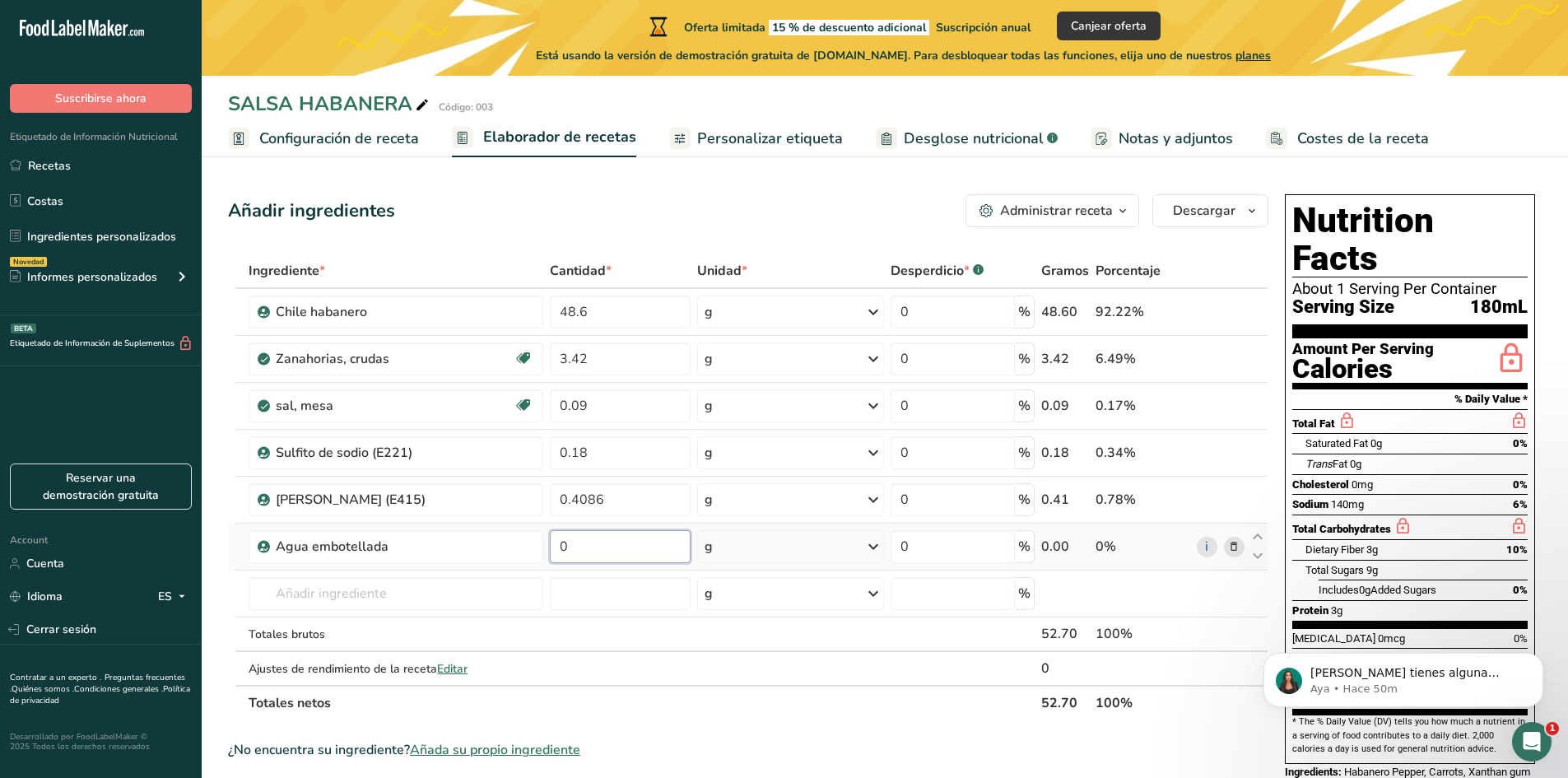
click at [603, 549] on input "0" at bounding box center [620, 547] width 141 height 33
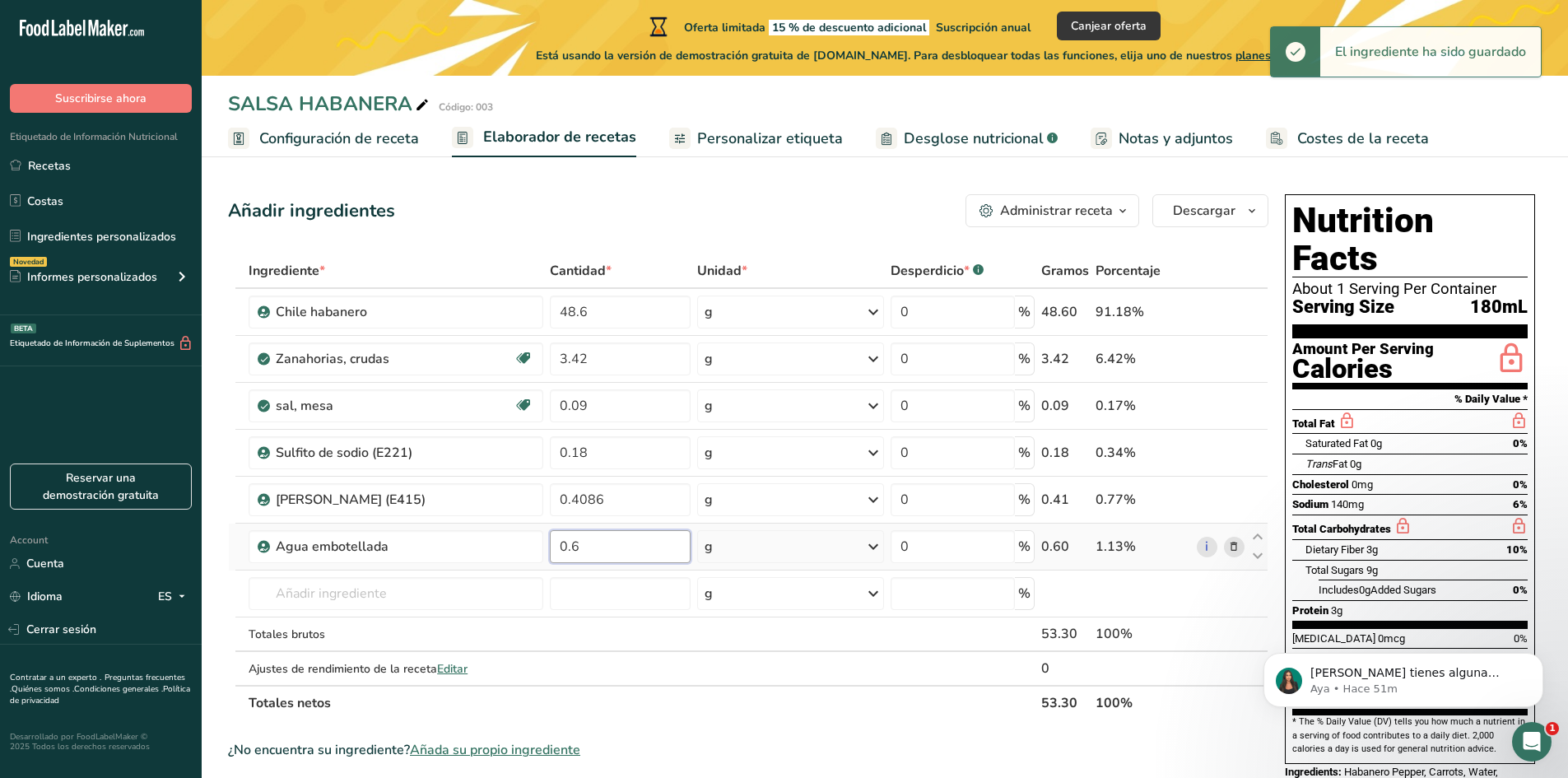
click at [637, 549] on input "0.6" at bounding box center [620, 547] width 141 height 33
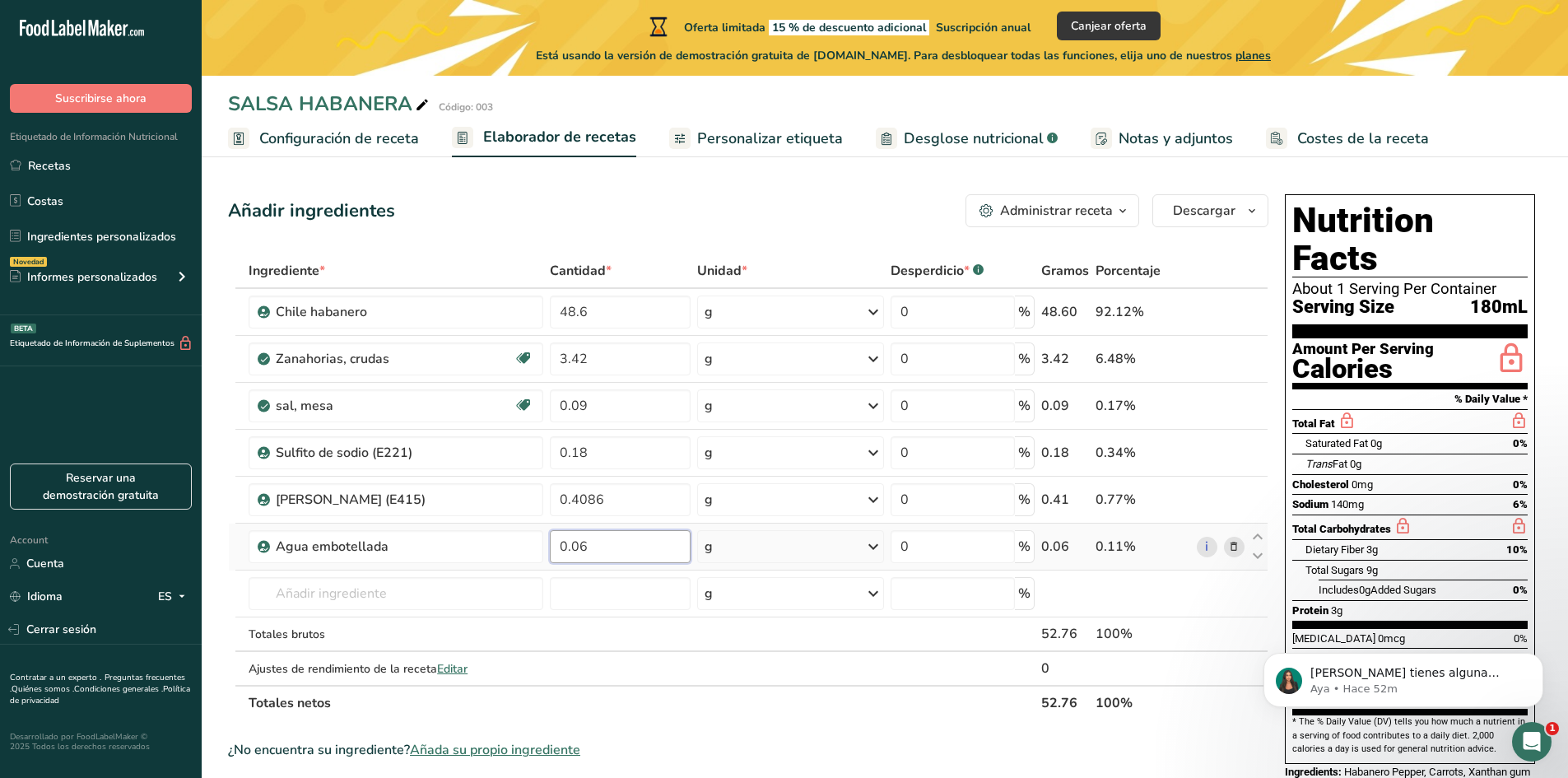
click at [627, 548] on input "0.06" at bounding box center [620, 547] width 141 height 33
type input "0.0653"
click at [847, 552] on div "Ingrediente * Cantidad * Unidad * Desperdicio * .a-a{fill:#347362;}.b-a{fill:#f…" at bounding box center [747, 487] width 1040 height 466
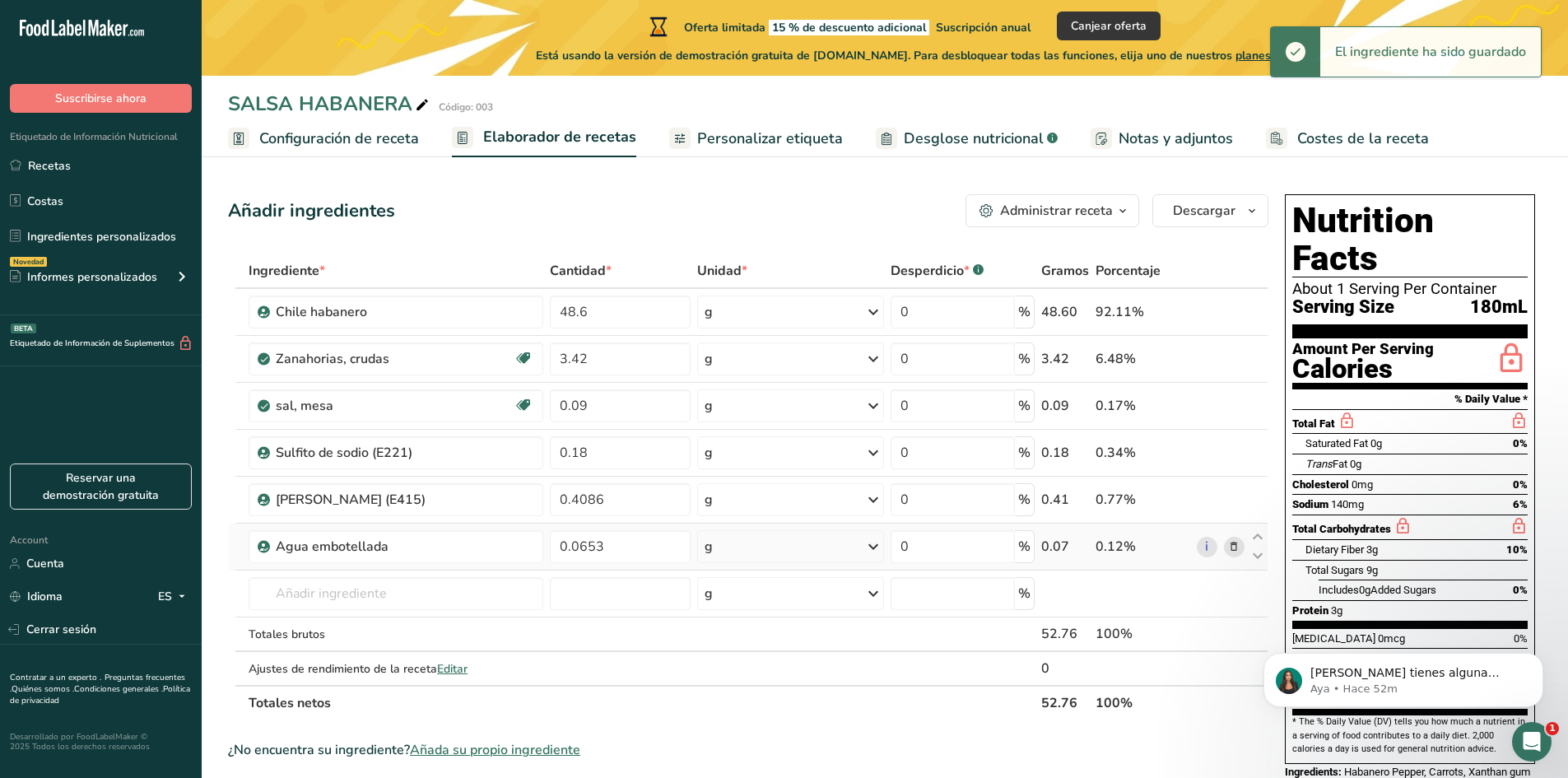
click at [847, 552] on div "g" at bounding box center [790, 547] width 187 height 33
click at [790, 747] on div "mL" at bounding box center [776, 753] width 125 height 18
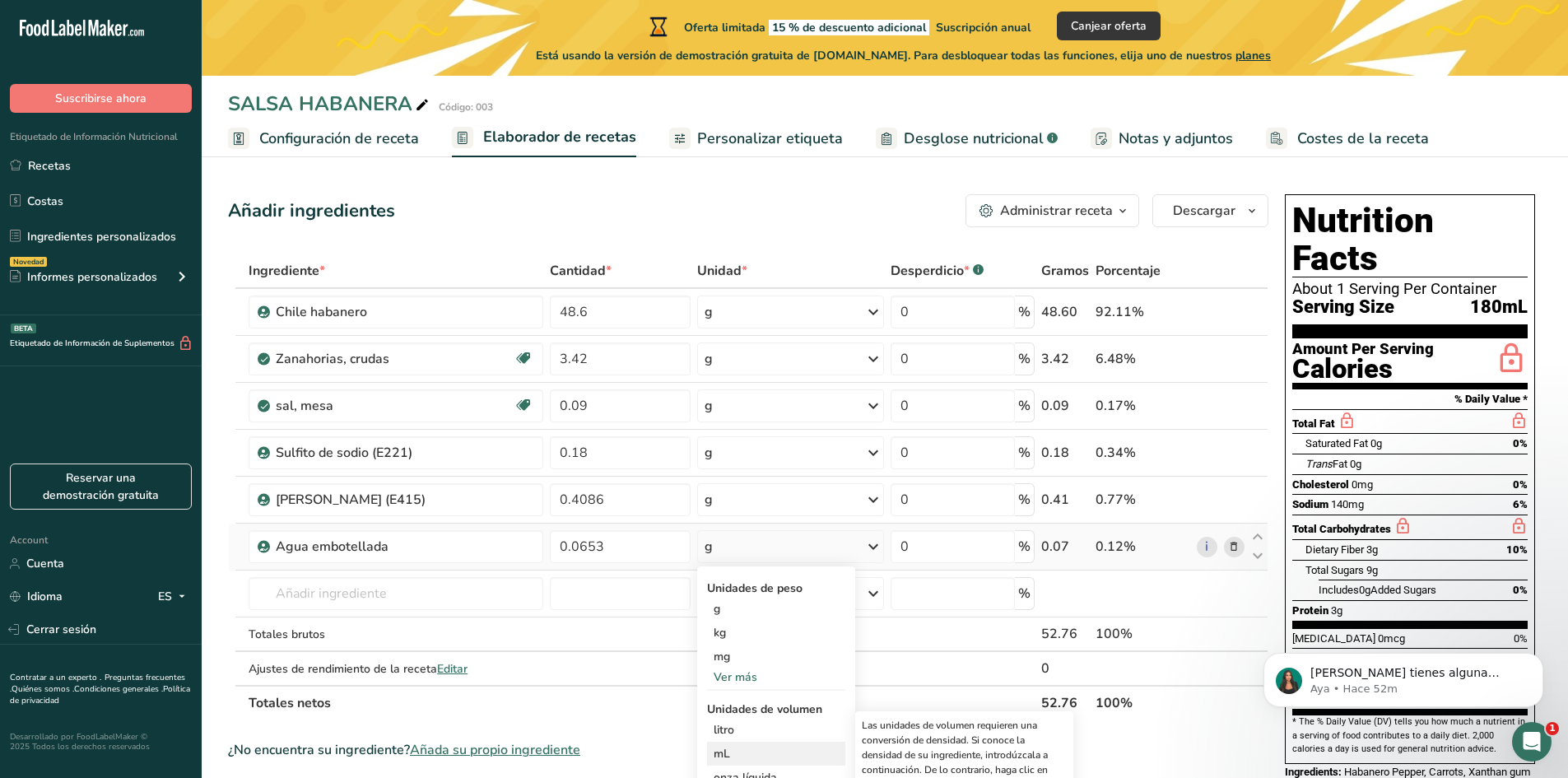
click at [759, 748] on div "mL" at bounding box center [776, 753] width 125 height 18
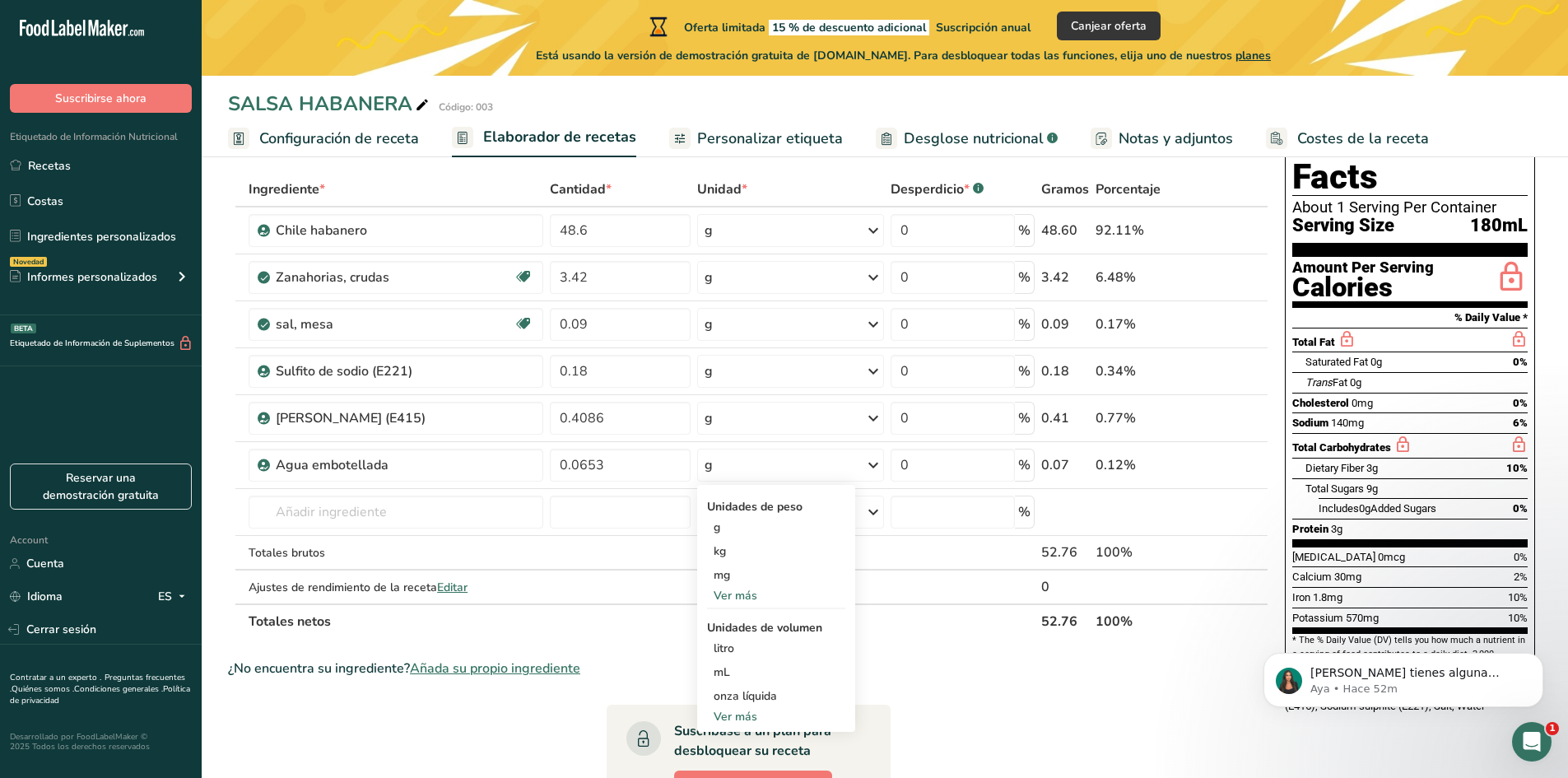
scroll to position [82, 0]
click at [767, 663] on div "mL" at bounding box center [776, 671] width 125 height 18
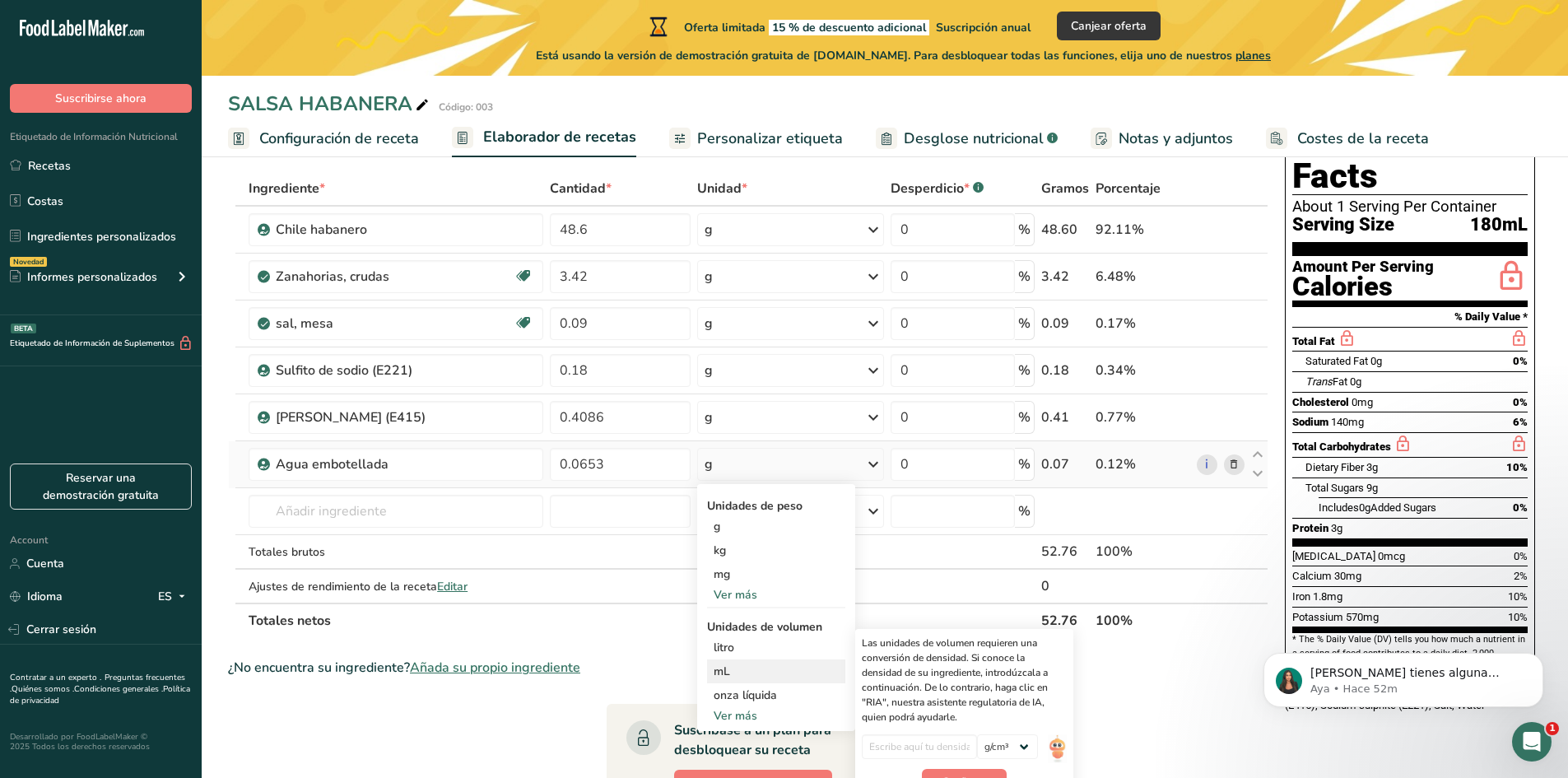
scroll to position [165, 0]
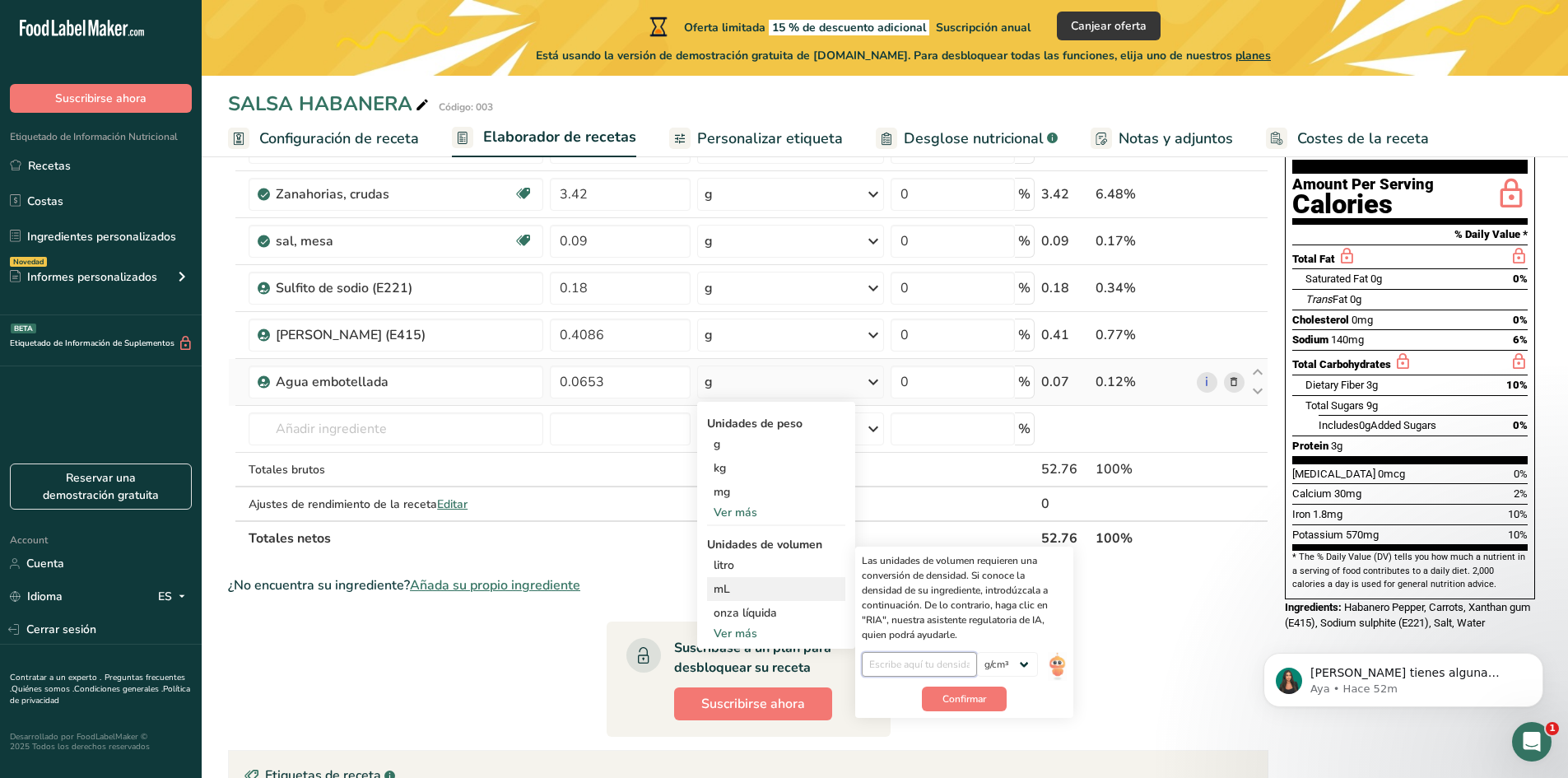
click at [926, 669] on input "number" at bounding box center [919, 664] width 116 height 25
click at [1008, 665] on select "lb/pie³ g/cm³" at bounding box center [1007, 664] width 61 height 25
click at [932, 670] on input "number" at bounding box center [919, 664] width 116 height 25
type input "1"
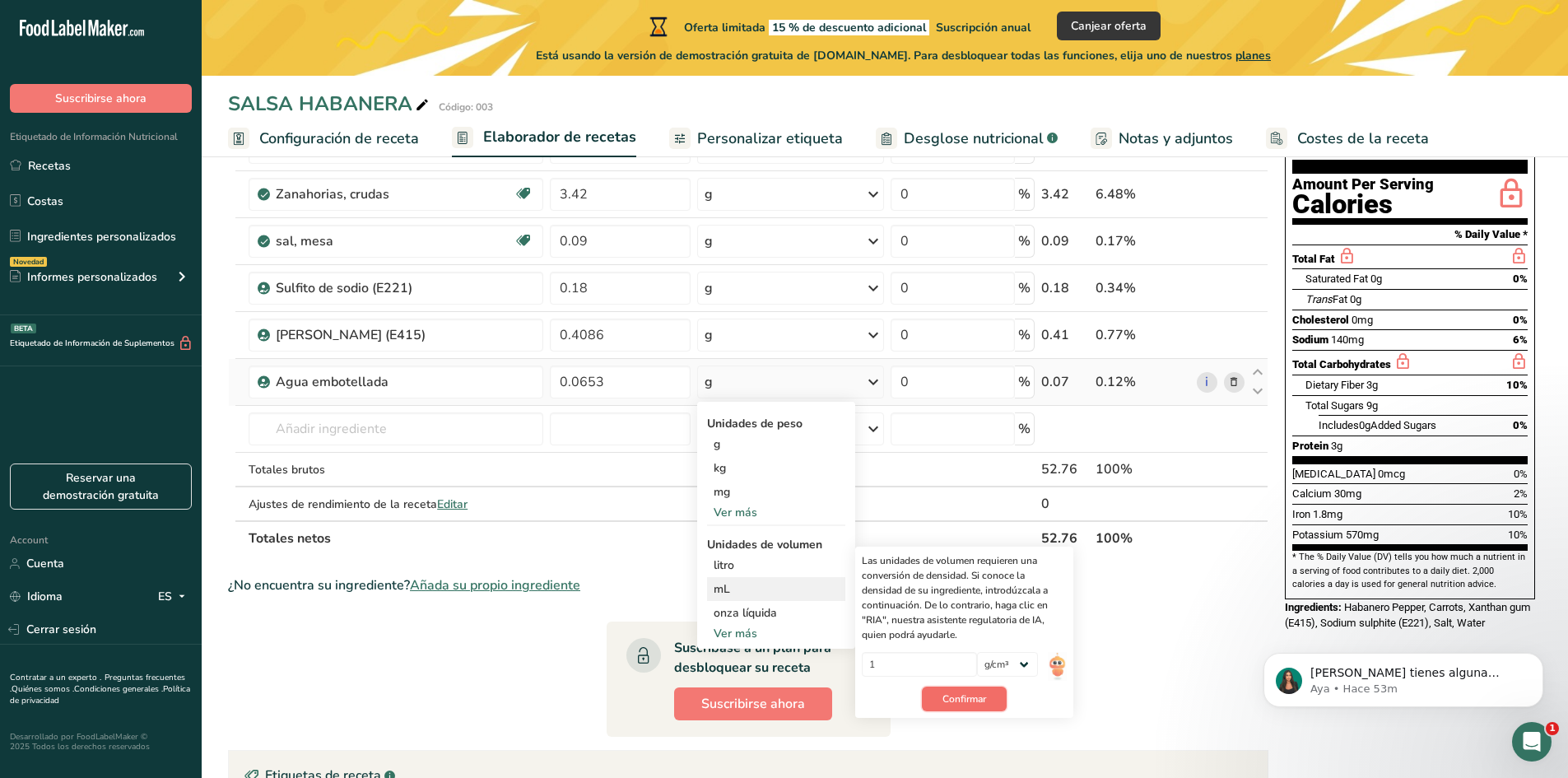
click at [966, 700] on span "Confirmar" at bounding box center [964, 699] width 43 height 15
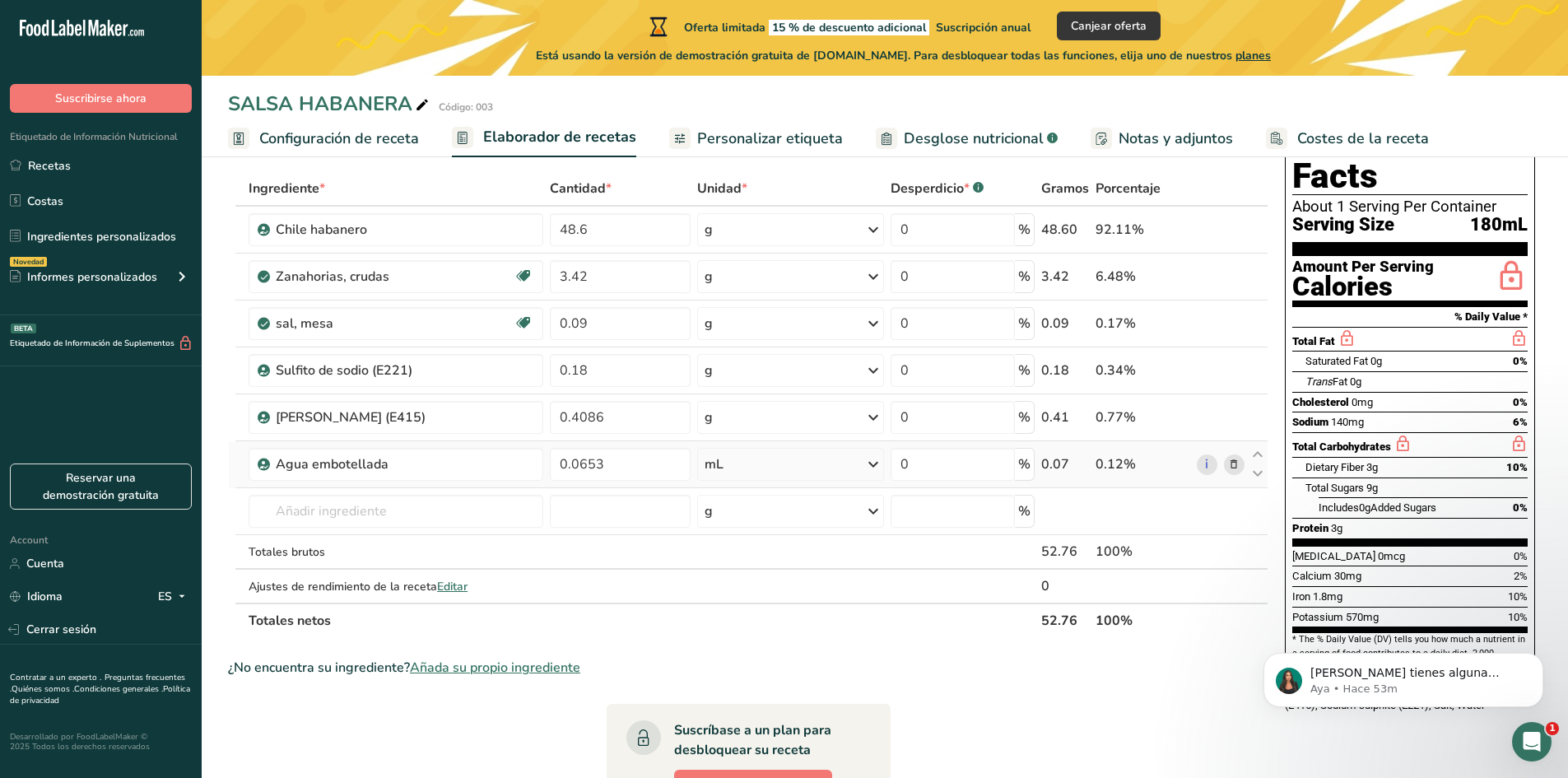
scroll to position [0, 0]
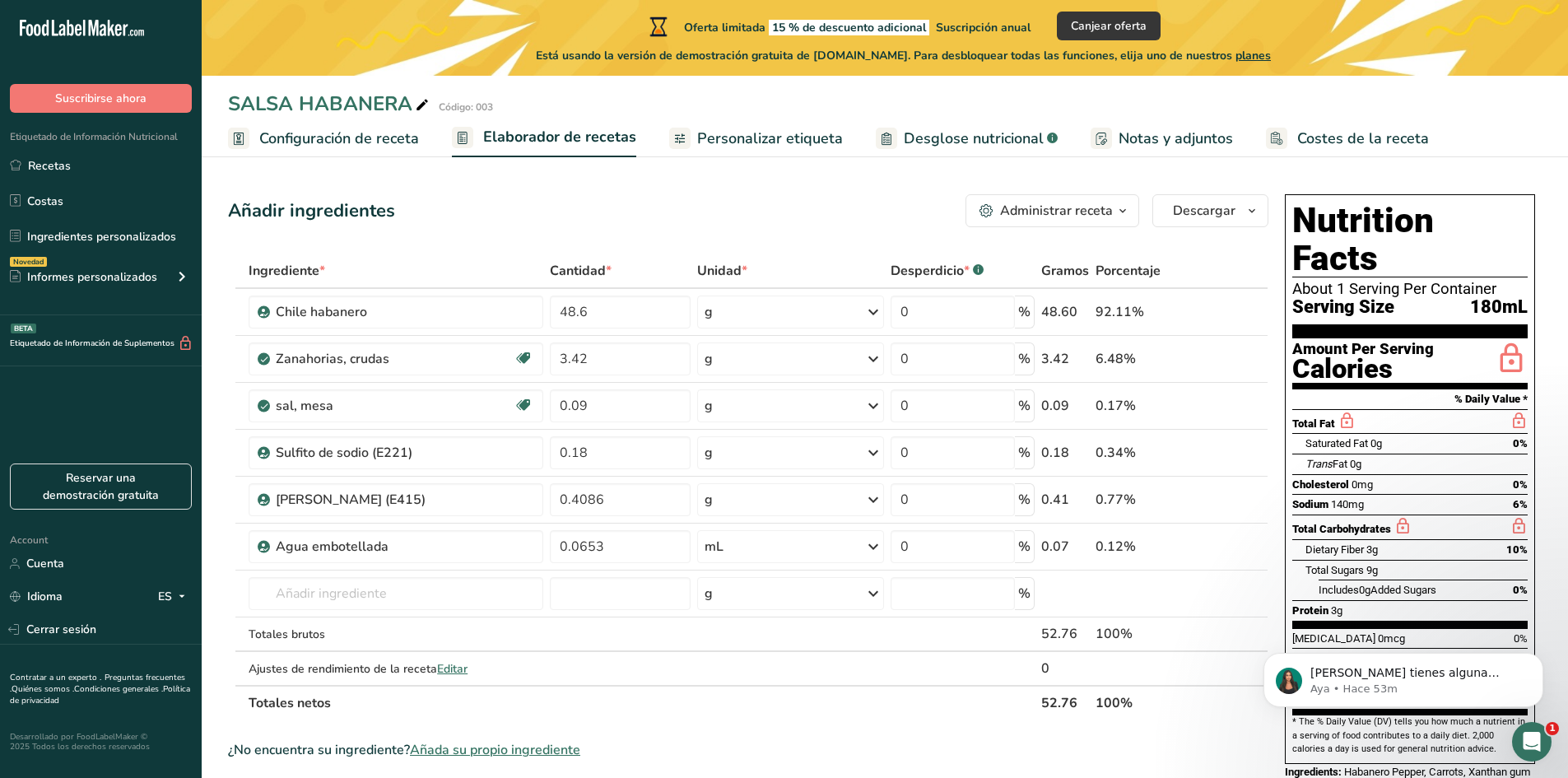
click at [821, 145] on span "Personalizar etiqueta" at bounding box center [770, 138] width 146 height 22
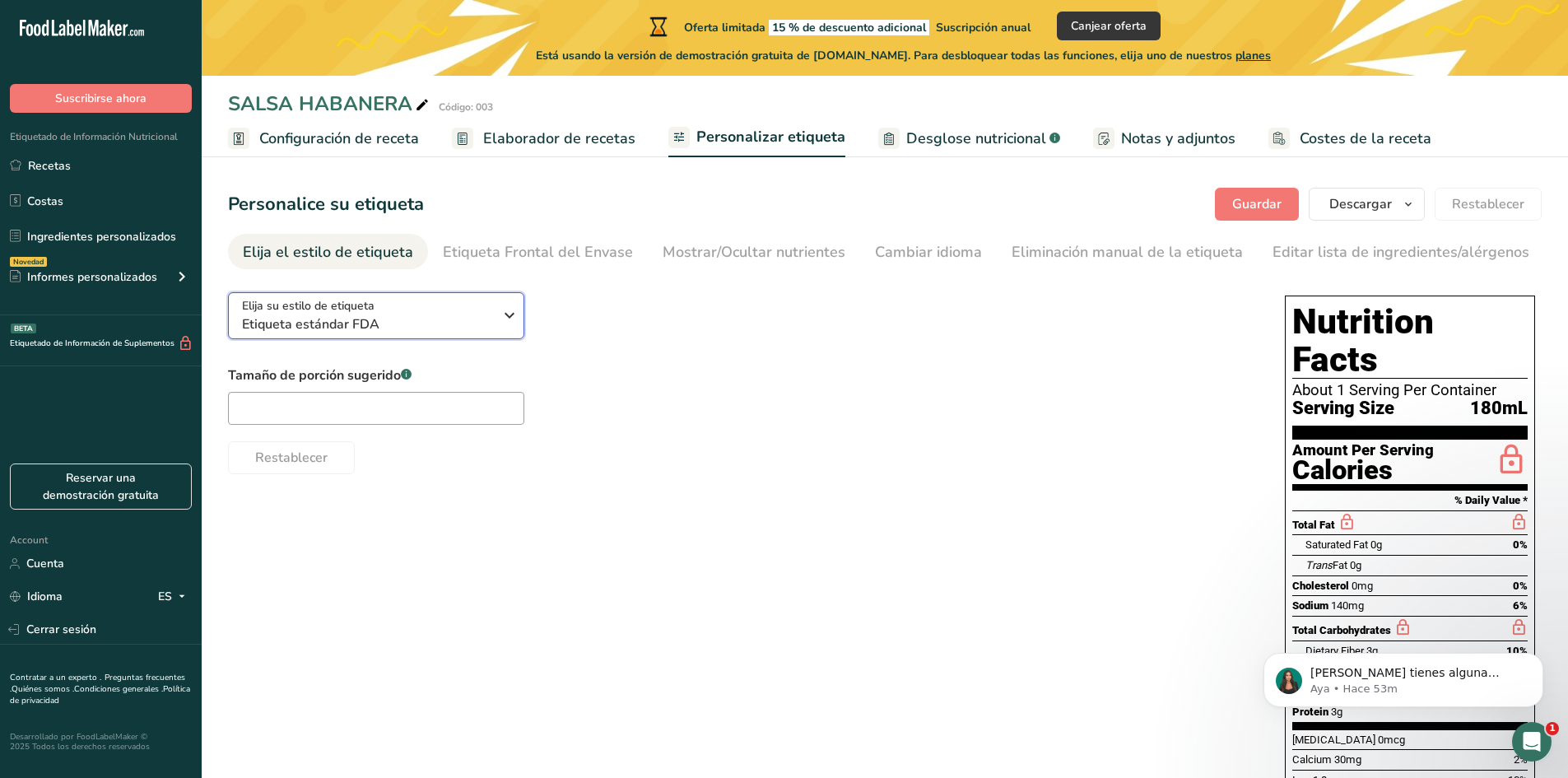
click at [515, 313] on icon "button" at bounding box center [509, 315] width 19 height 29
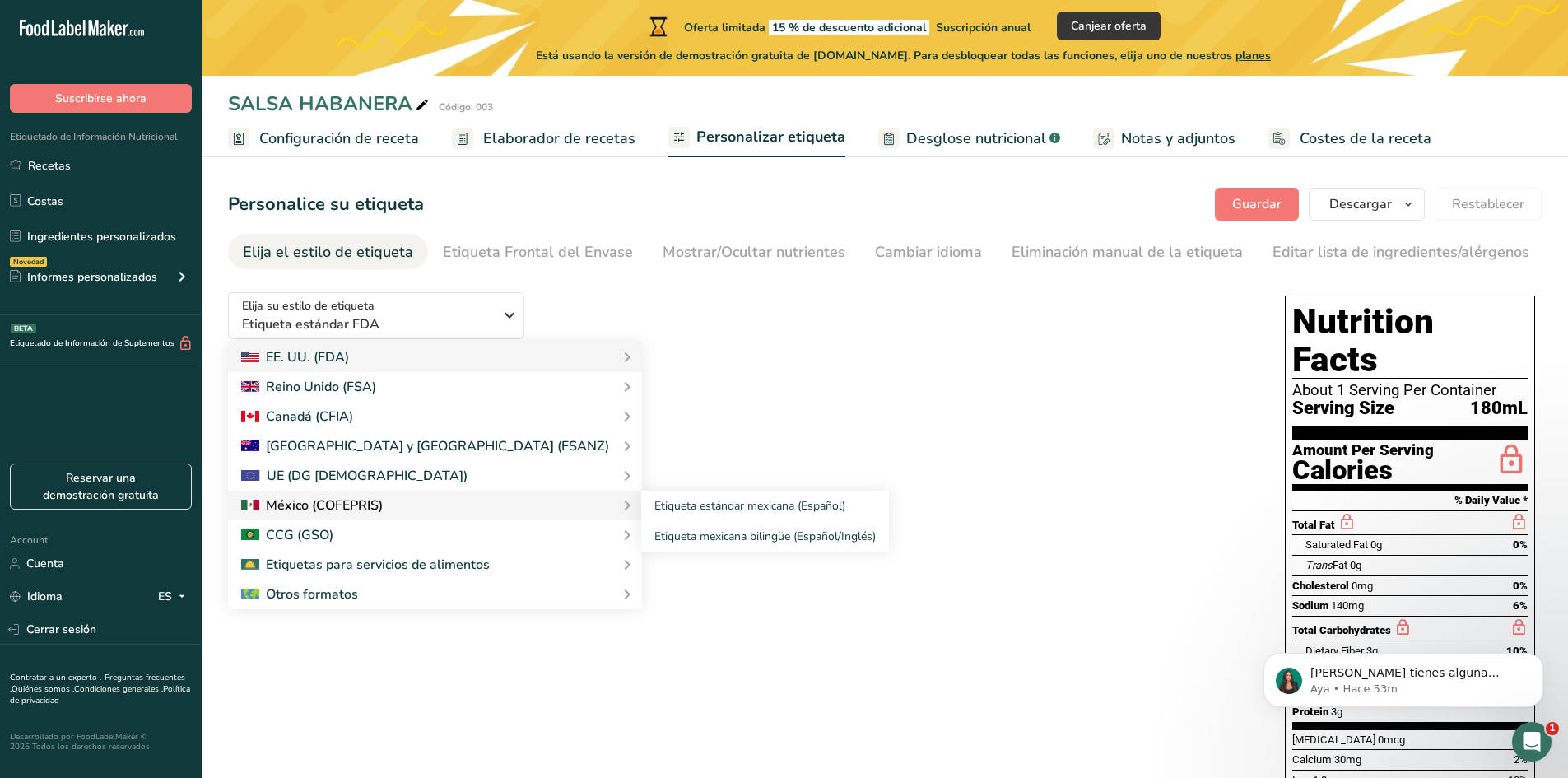
click at [441, 511] on div at bounding box center [435, 505] width 388 height 19
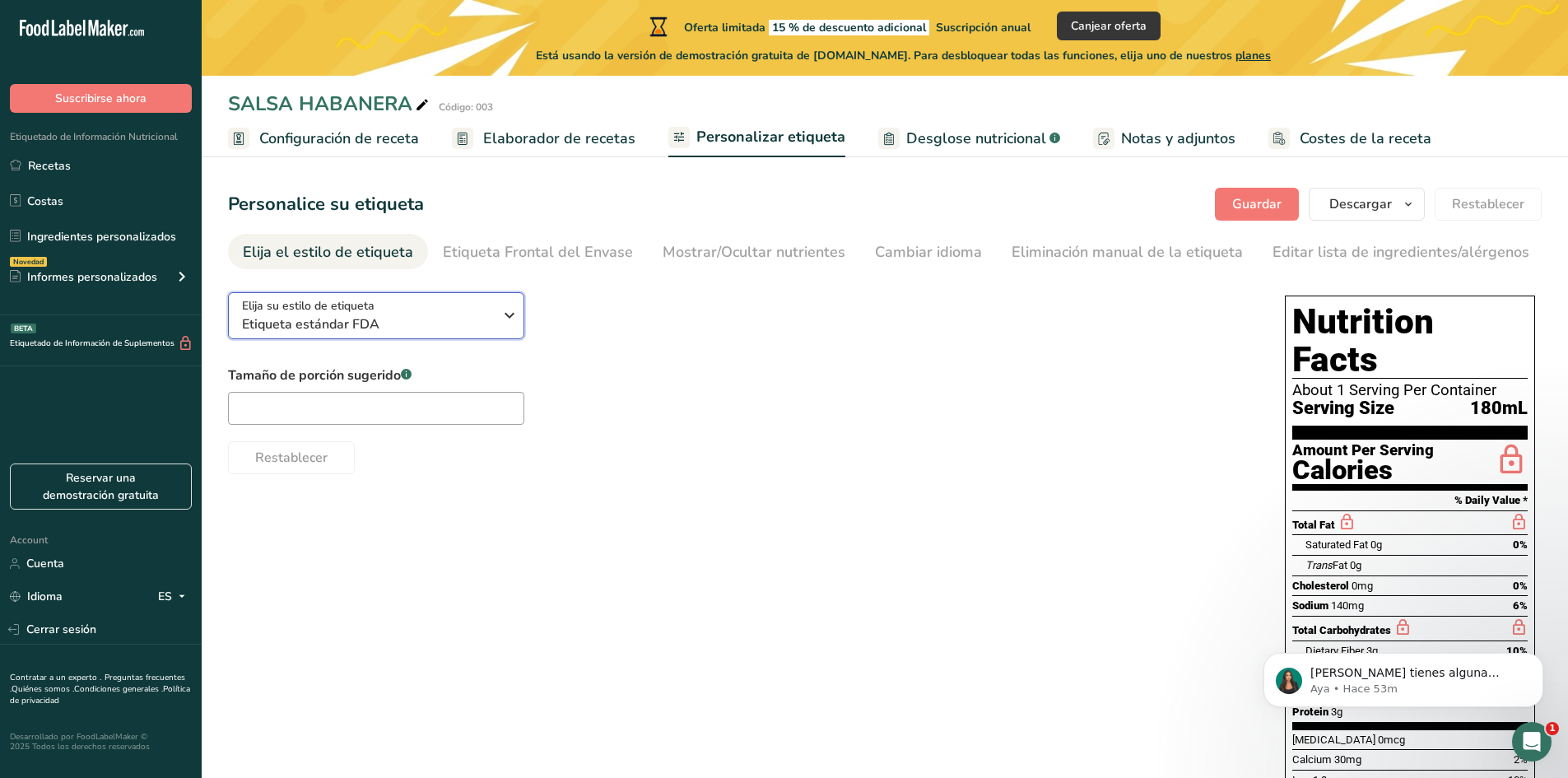
click at [472, 327] on span "Etiqueta estándar FDA" at bounding box center [368, 324] width 251 height 19
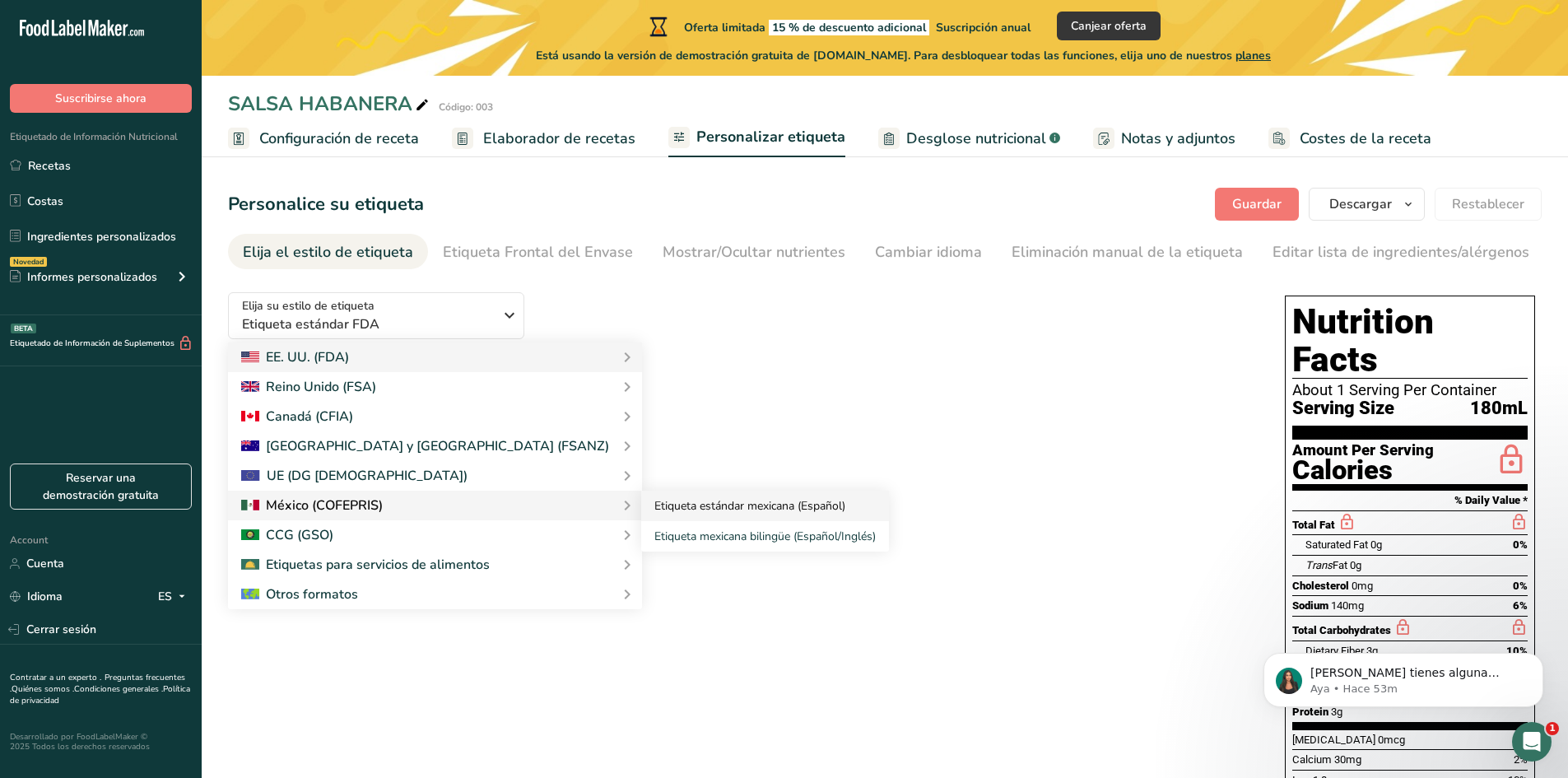
click at [643, 513] on link "Etiqueta estándar mexicana (Español)" at bounding box center [765, 505] width 248 height 30
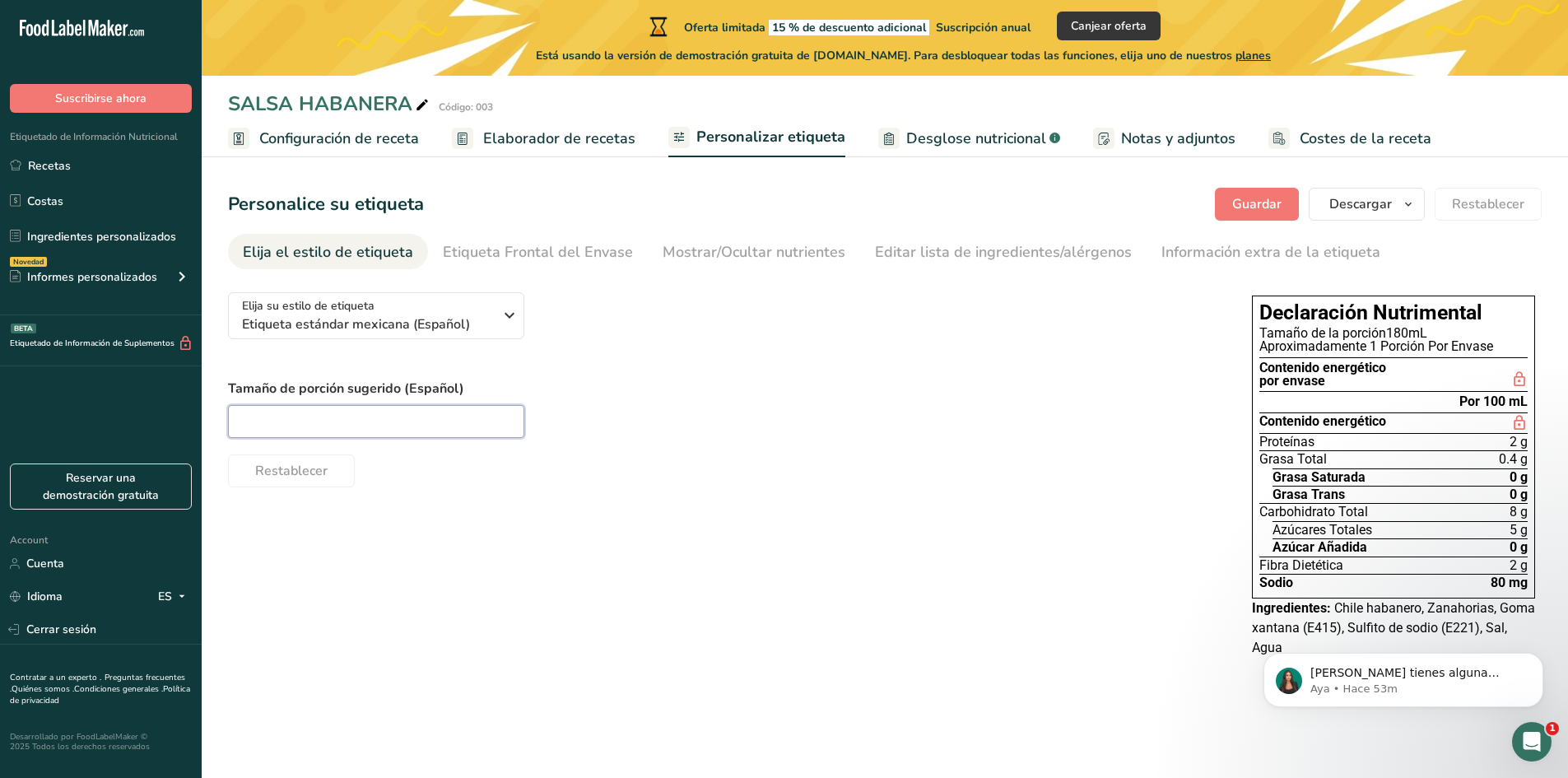
click at [417, 422] on input "text" at bounding box center [376, 421] width 297 height 33
type input "6gramos"
click at [512, 244] on div "Etiqueta Frontal del Envase" at bounding box center [538, 253] width 190 height 22
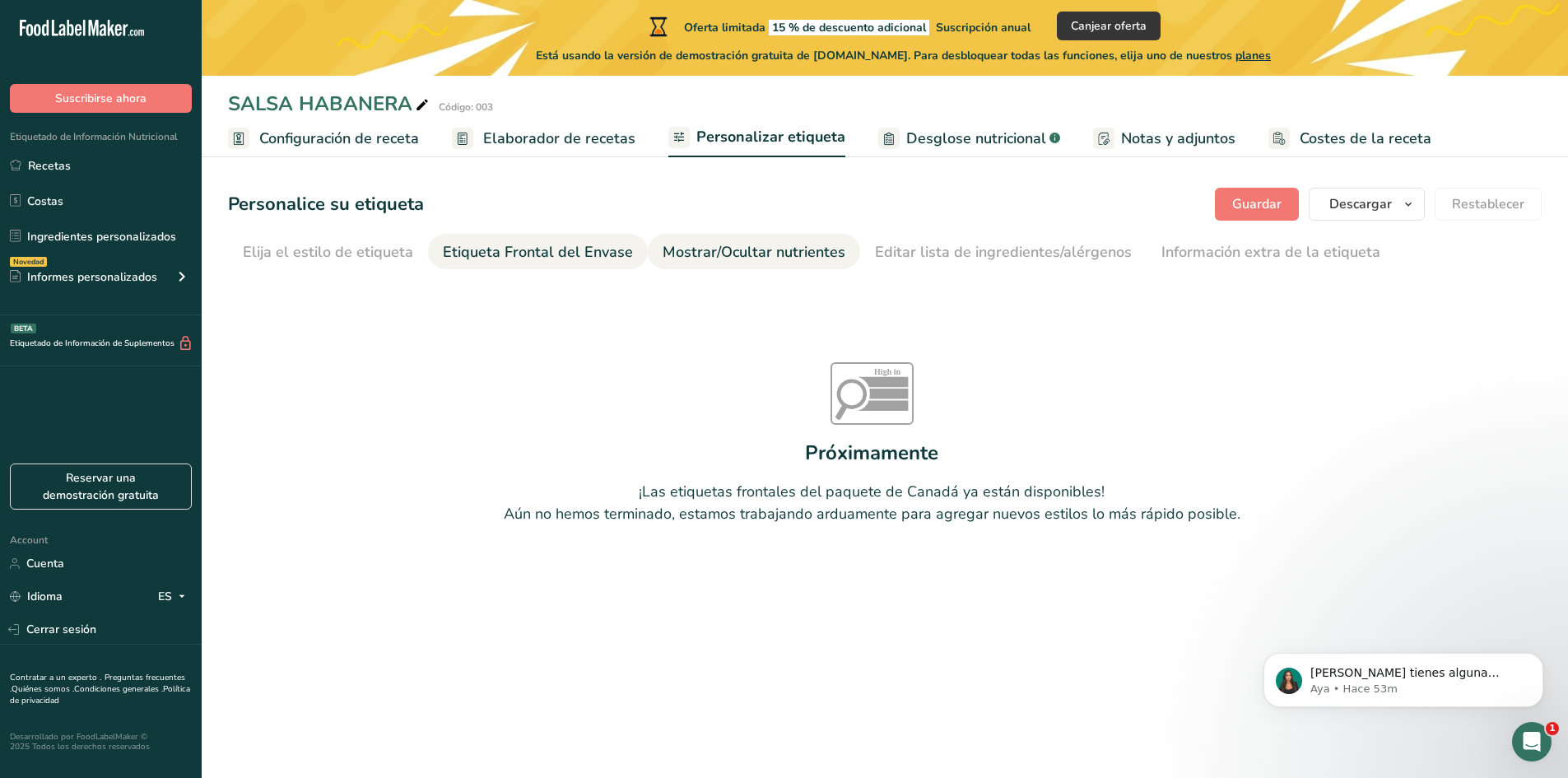
click at [773, 267] on link "Mostrar/Ocultar nutrientes" at bounding box center [754, 253] width 182 height 37
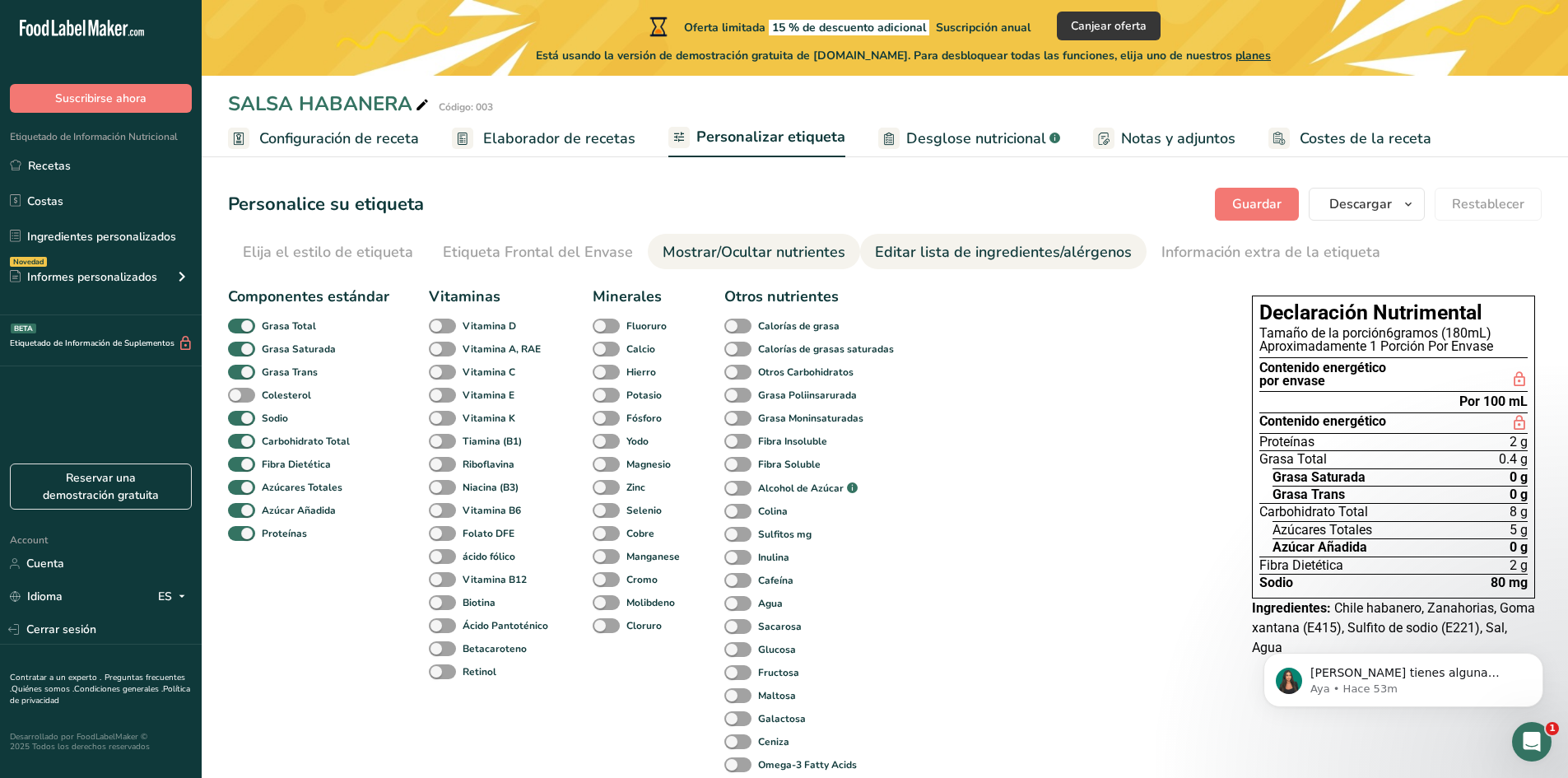
click at [915, 260] on div "Editar lista de ingredientes/alérgenos" at bounding box center [1003, 253] width 257 height 22
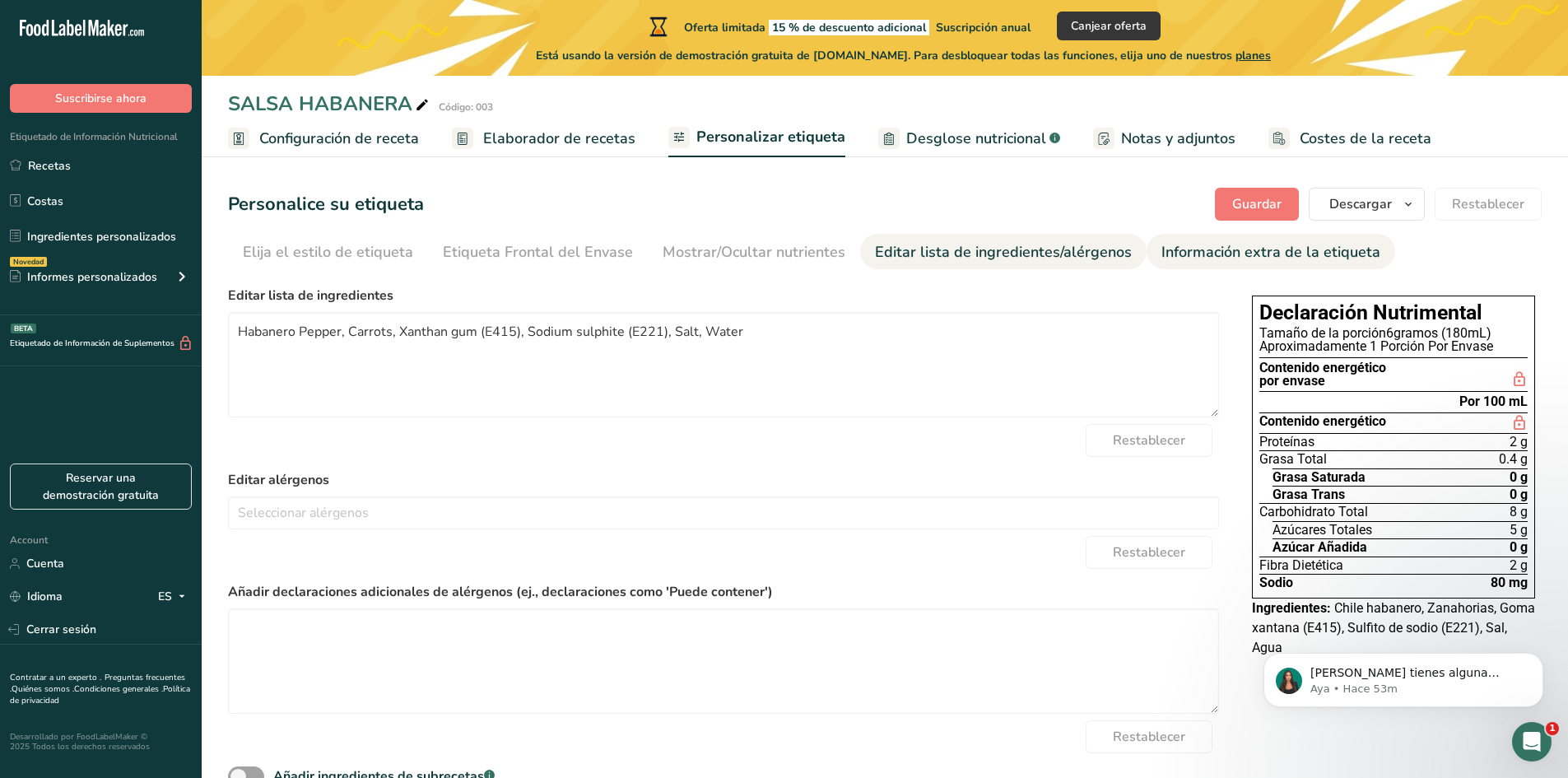
click at [1285, 243] on div "Información extra de la etiqueta" at bounding box center [1270, 253] width 219 height 22
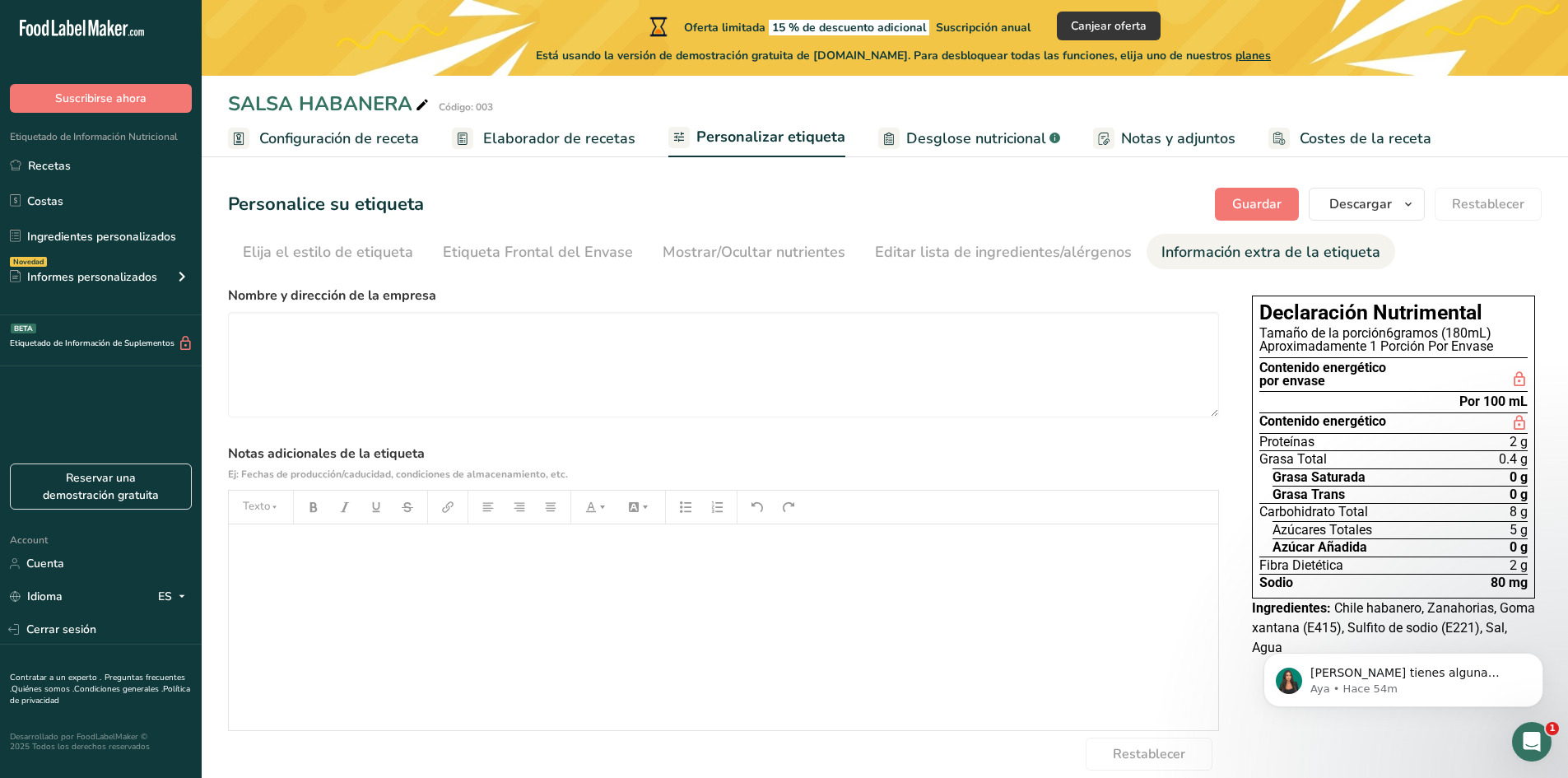
click html "[PERSON_NAME] tienes alguna pregunta no dudes en consultarnos. ¡Estamos aquí pa…"
click at [1330, 208] on button "Descargar" at bounding box center [1366, 205] width 116 height 33
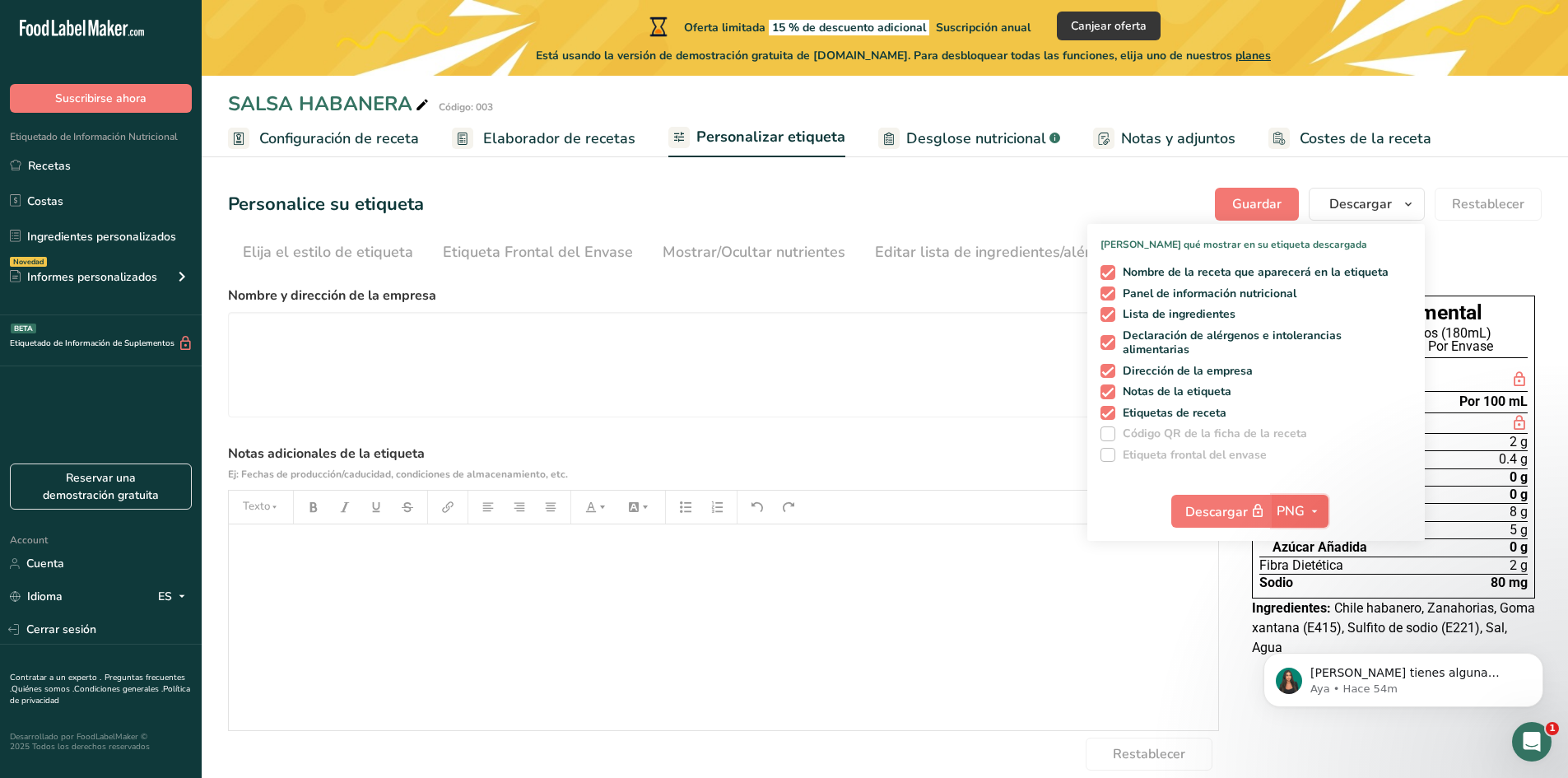
click at [1327, 513] on button "PNG" at bounding box center [1300, 512] width 57 height 33
click html "[PERSON_NAME] tienes alguna pregunta no dudes en consultarnos. ¡Estamos aquí pa…"
click at [1288, 627] on body "[PERSON_NAME] tienes alguna pregunta no dudes en consultarnos. ¡Estamos aquí pa…" at bounding box center [1402, 676] width 316 height 102
click html "[PERSON_NAME] tienes alguna pregunta no dudes en consultarnos. ¡Estamos aquí pa…"
click at [1306, 535] on link "PNG" at bounding box center [1302, 544] width 53 height 27
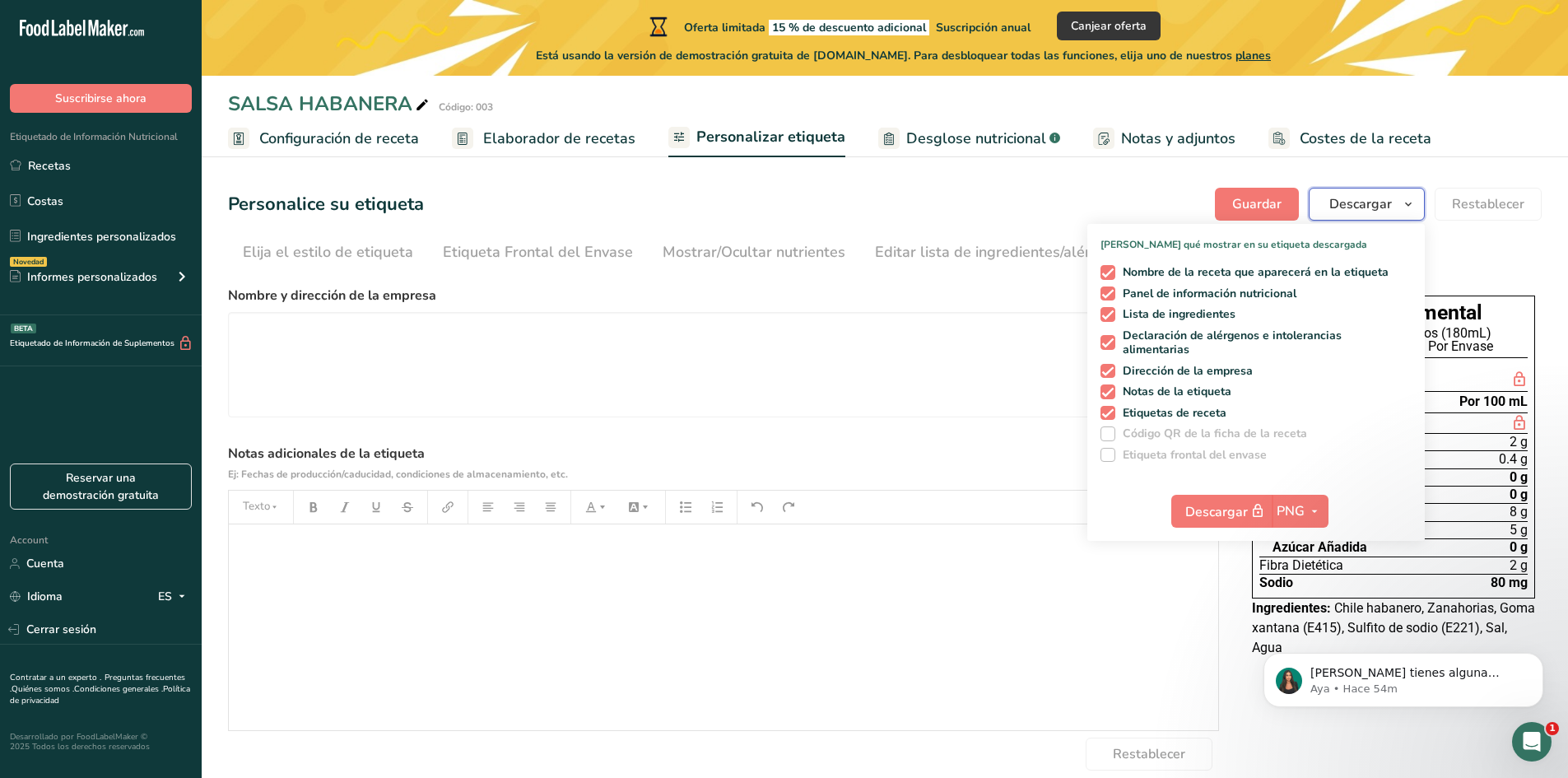
click at [1385, 209] on span "Descargar" at bounding box center [1361, 204] width 63 height 19
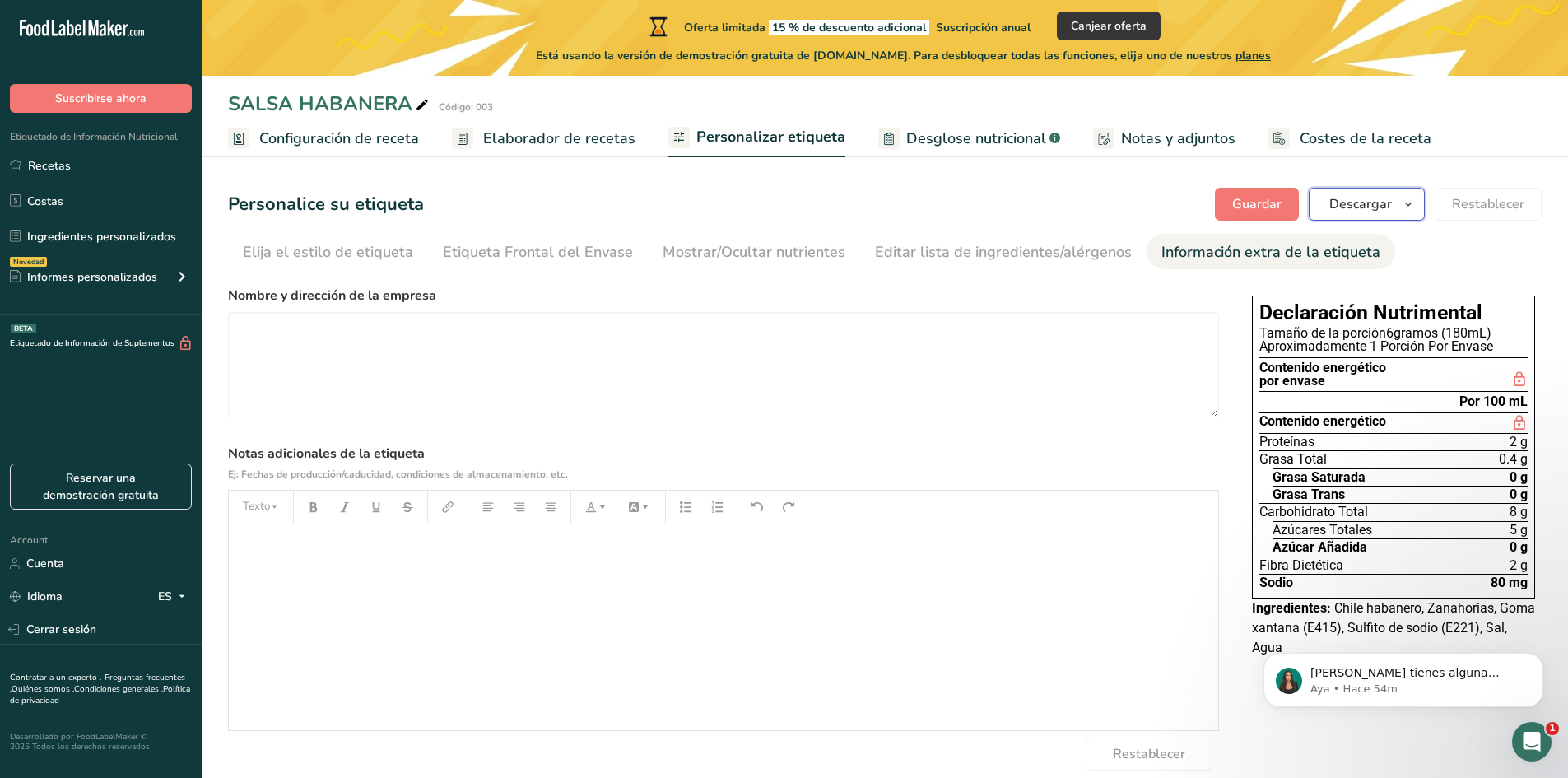
click at [1390, 216] on button "Descargar" at bounding box center [1366, 205] width 116 height 33
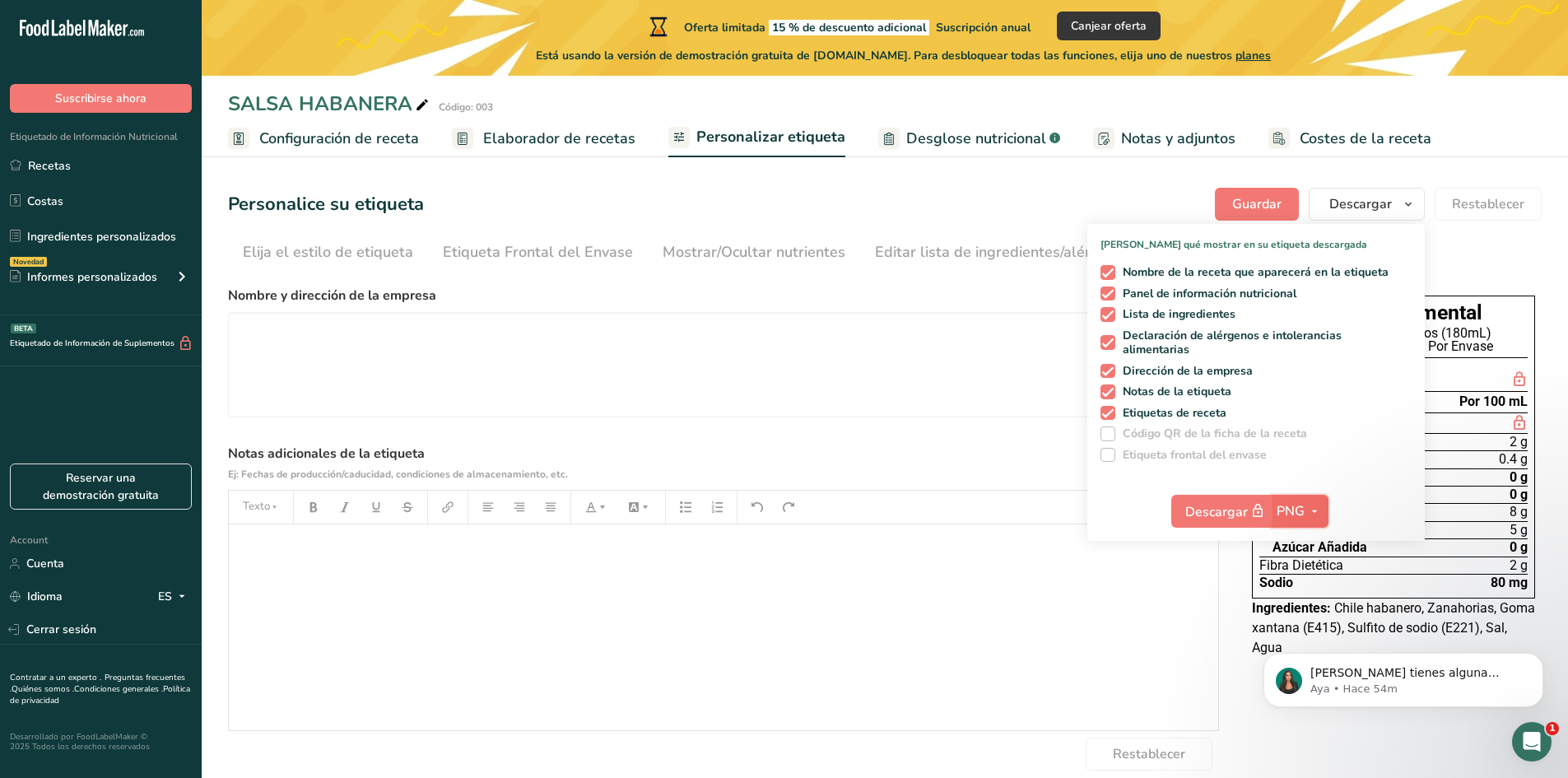
click at [1291, 508] on span "PNG" at bounding box center [1290, 511] width 28 height 19
click html "[PERSON_NAME] tienes alguna pregunta no dudes en consultarnos. ¡Estamos aquí pa…"
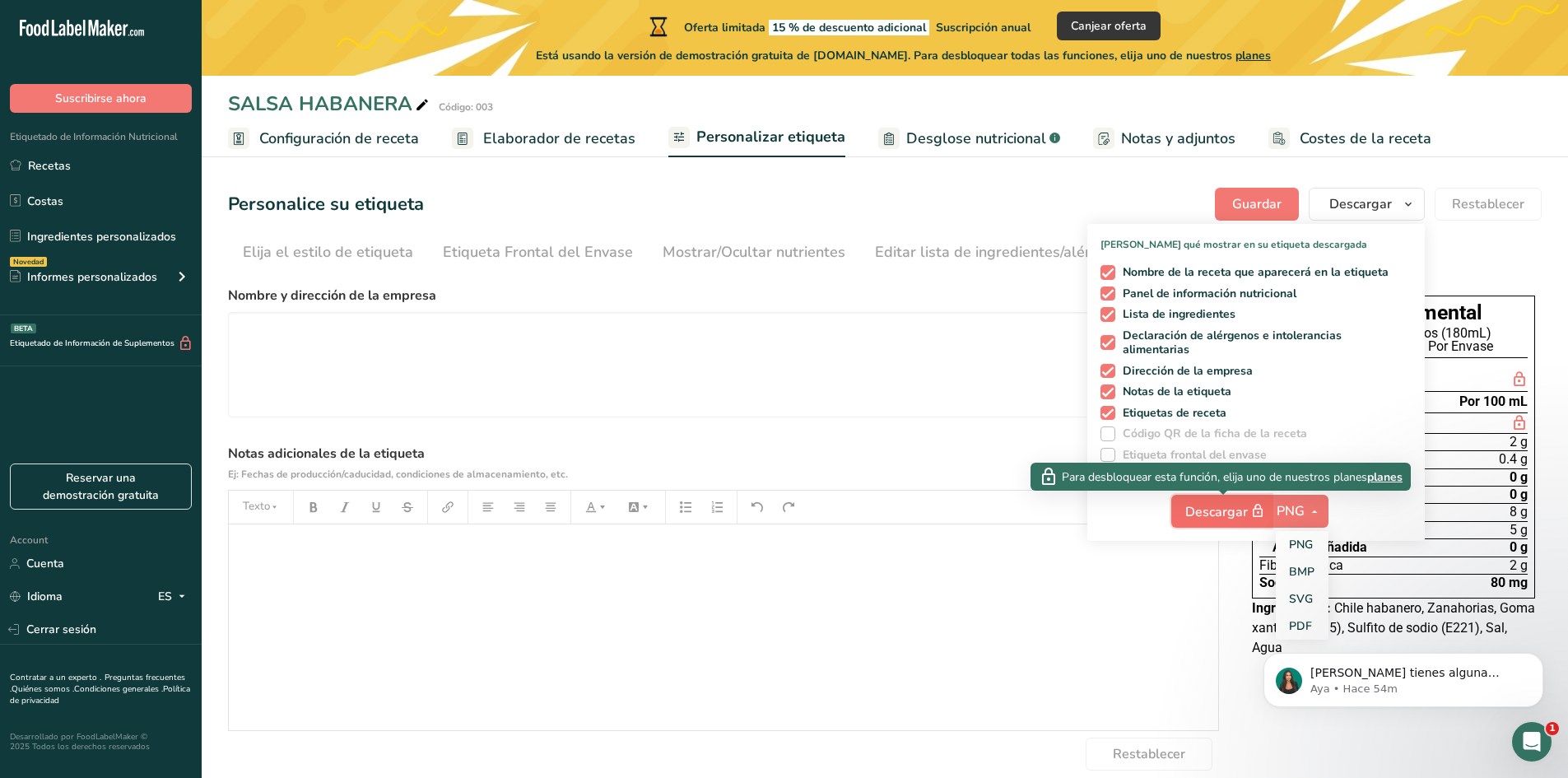
click at [1227, 509] on span "Descargar" at bounding box center [1225, 512] width 82 height 20
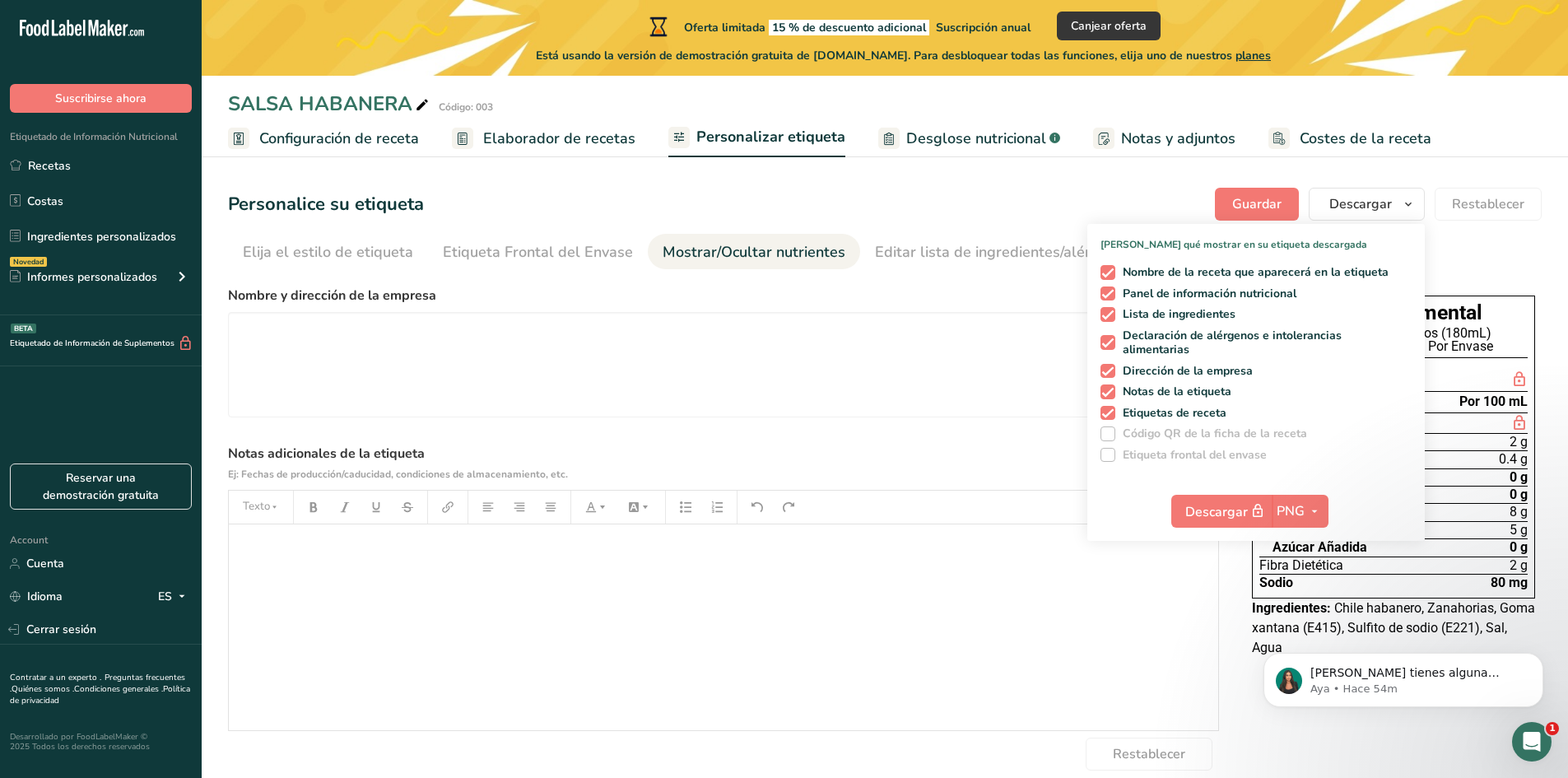
click at [747, 259] on div "Mostrar/Ocultar nutrientes" at bounding box center [754, 253] width 182 height 22
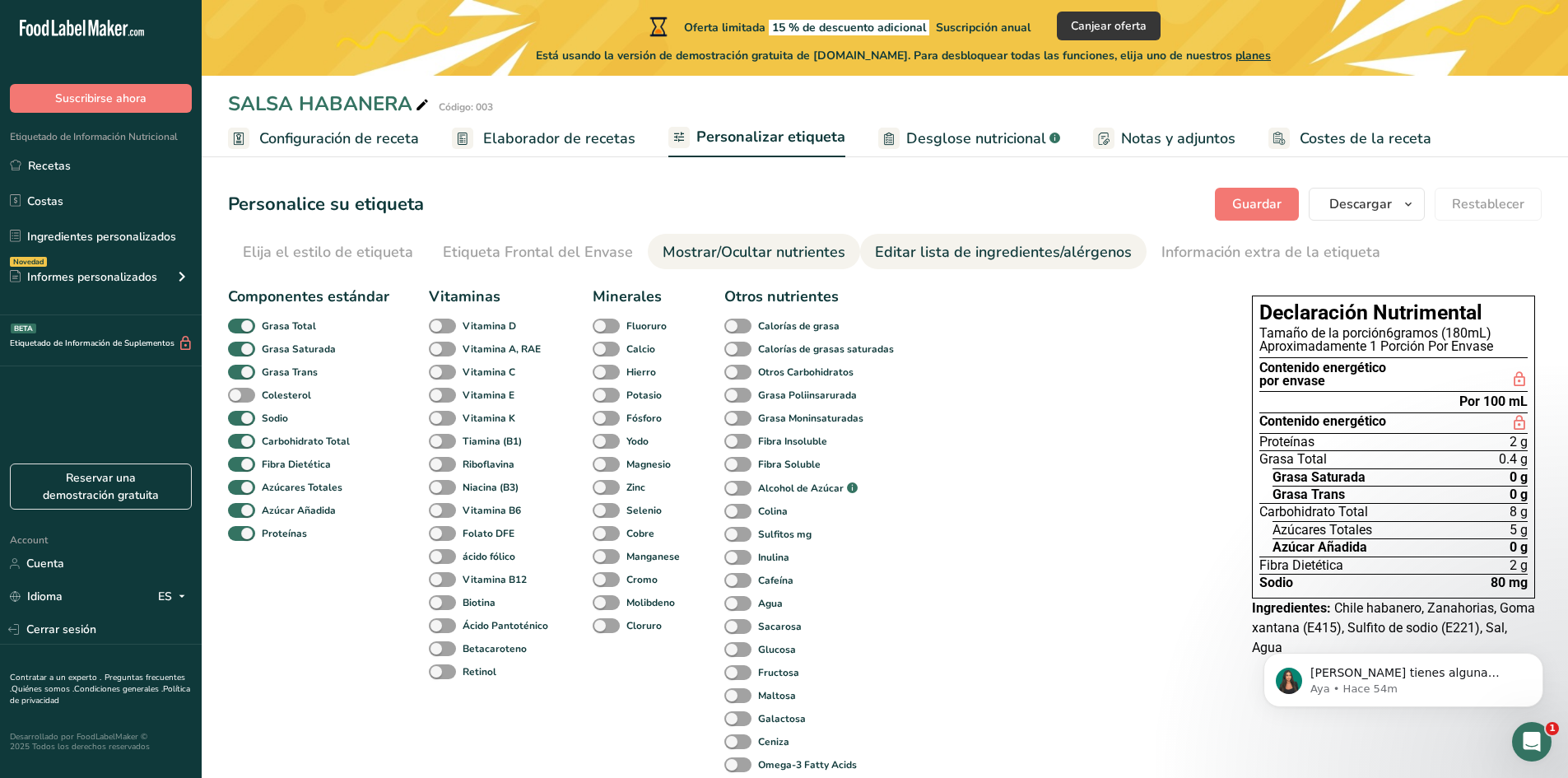
click at [917, 242] on div "Editar lista de ingredientes/alérgenos" at bounding box center [1003, 253] width 257 height 22
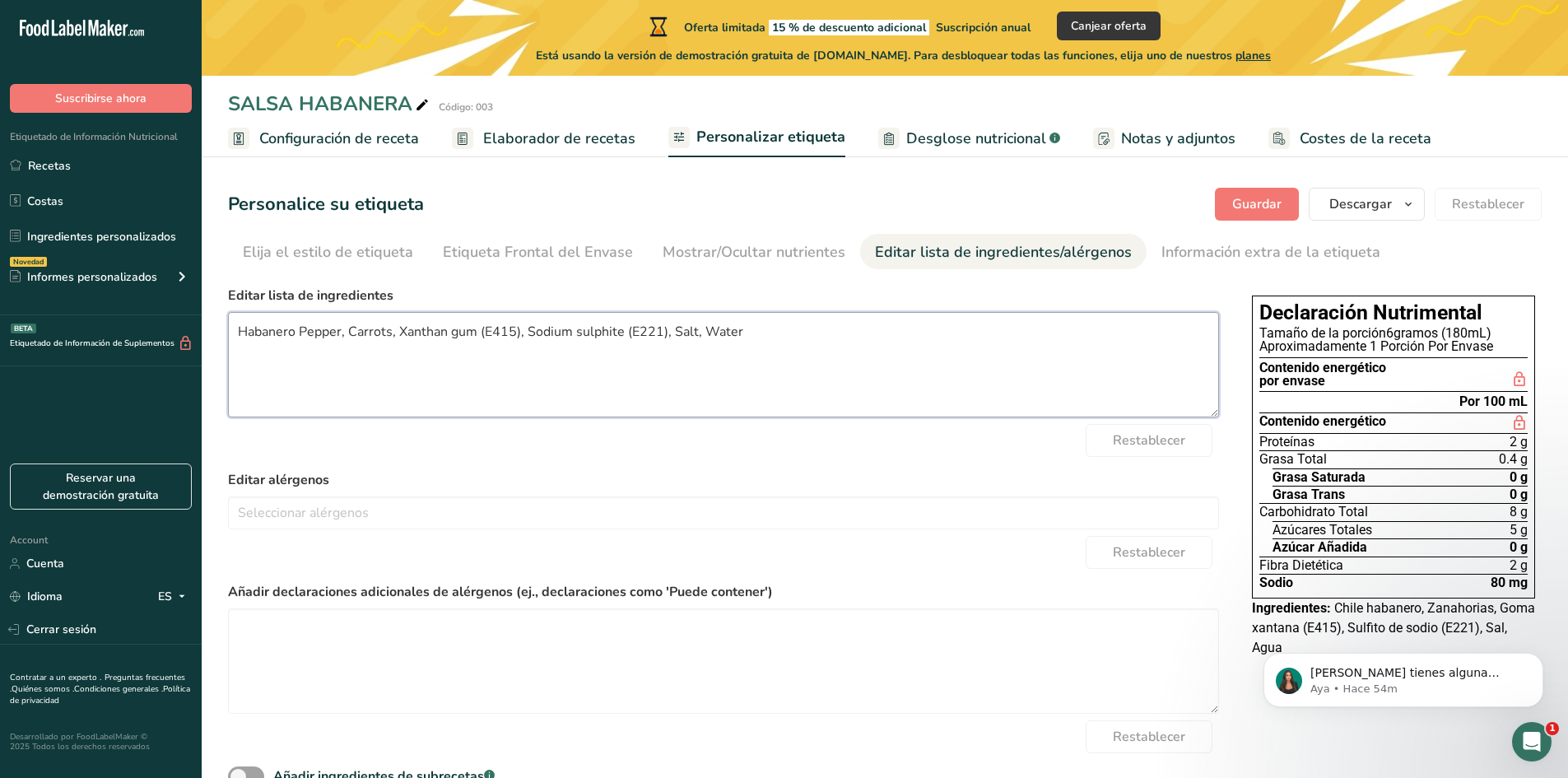
click at [298, 335] on textarea "Habanero Pepper, Carrots, Xanthan gum (E415), Sodium sulphite (E221), Salt, Wat…" at bounding box center [722, 365] width 990 height 105
click at [341, 239] on link "Elija el estilo de etiqueta" at bounding box center [328, 253] width 170 height 37
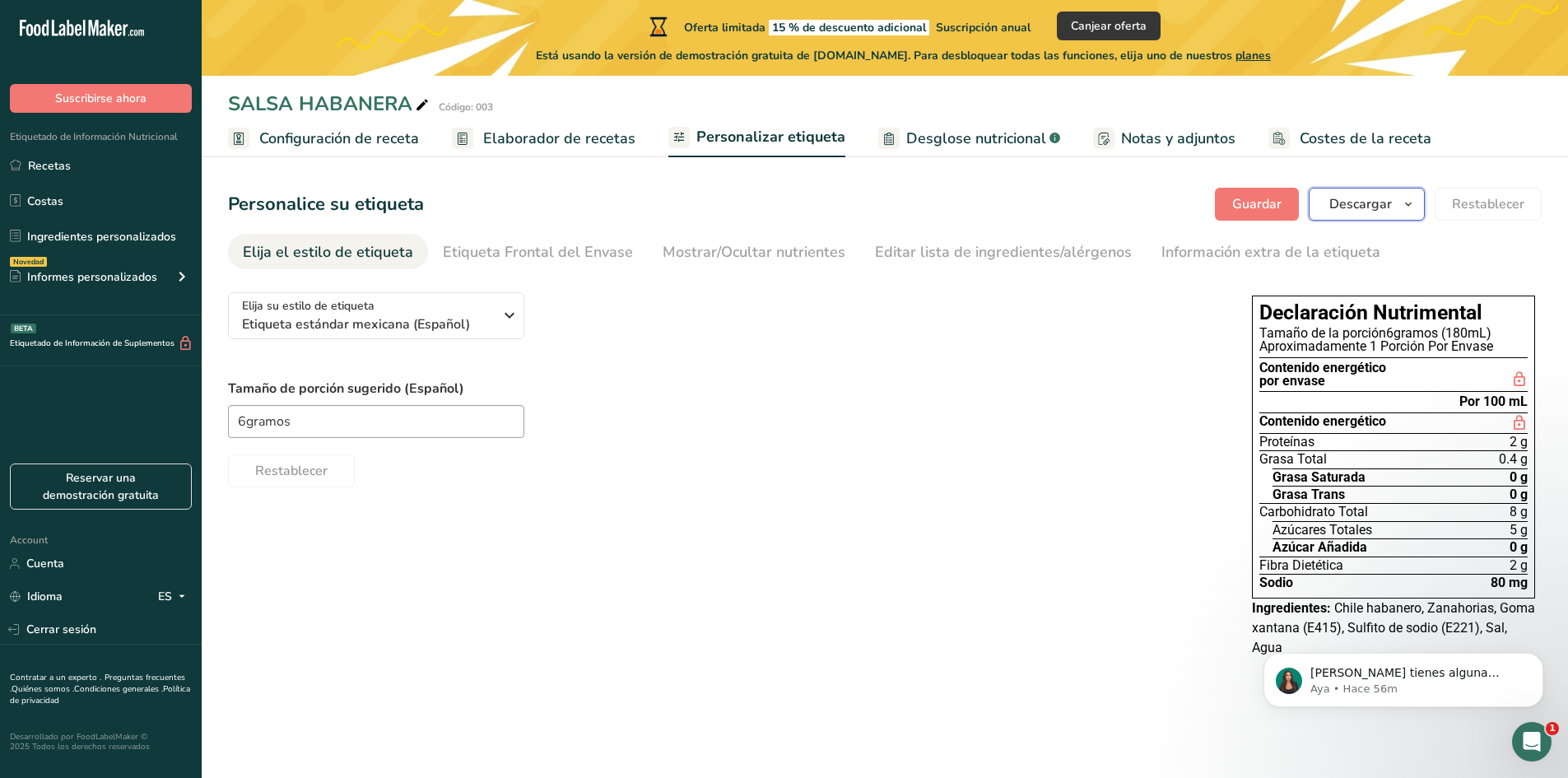
click at [1375, 196] on span "Descargar" at bounding box center [1361, 204] width 63 height 19
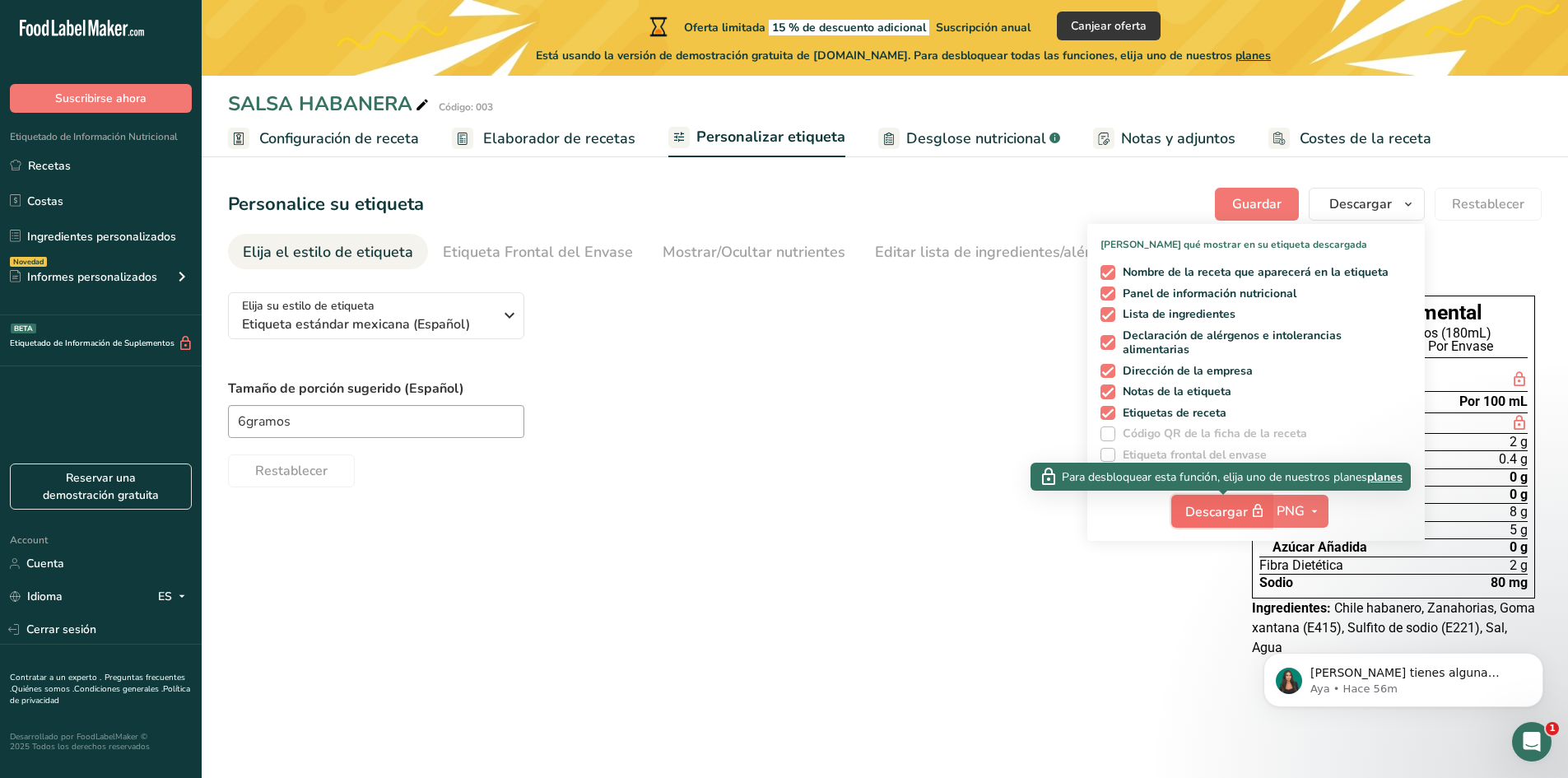
click at [1230, 505] on span "Descargar" at bounding box center [1225, 512] width 82 height 20
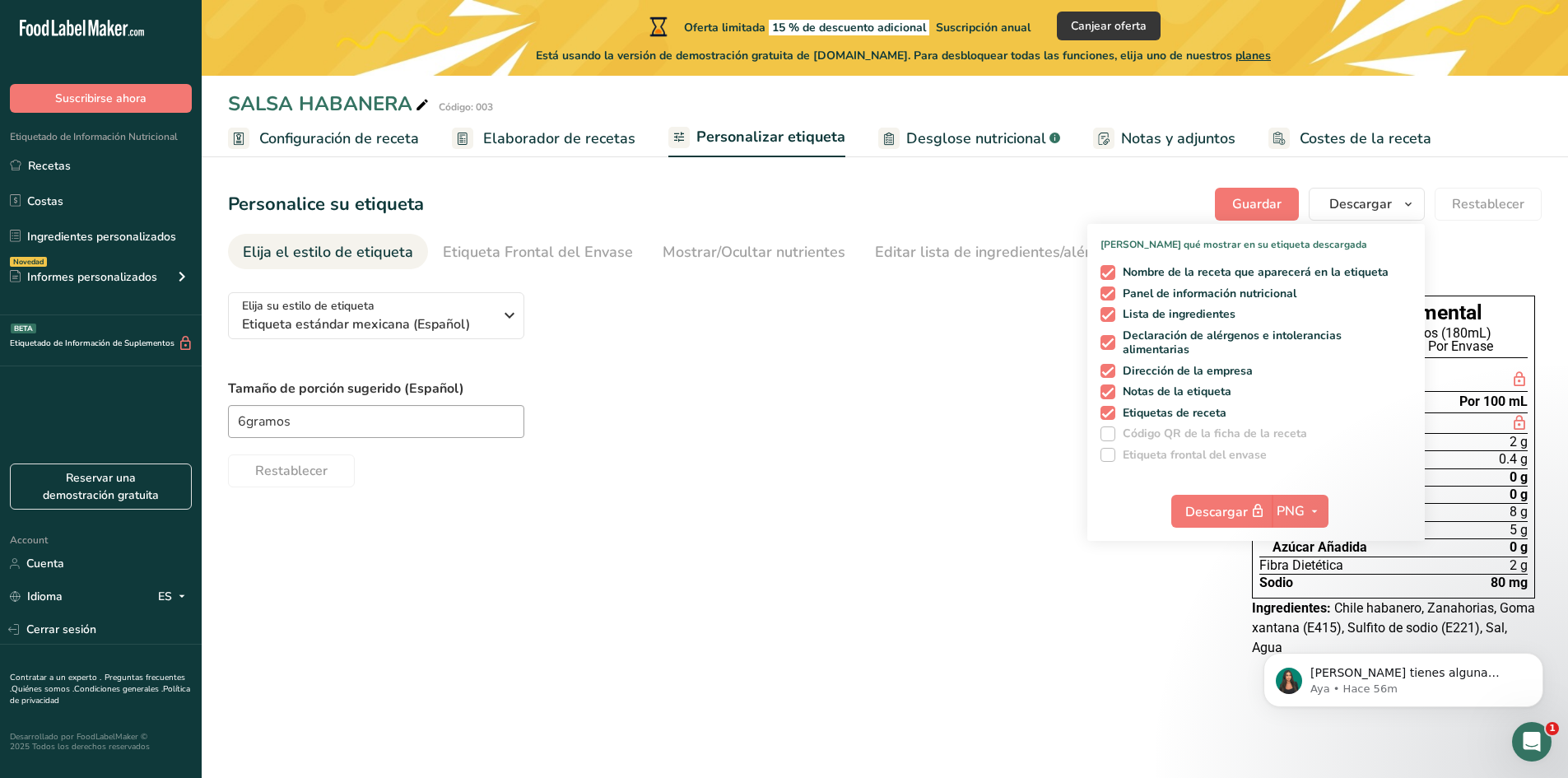
click at [937, 496] on div "Elija su estilo de etiqueta Etiqueta estándar mexicana (Español) [GEOGRAPHIC_DA…" at bounding box center [884, 477] width 1314 height 395
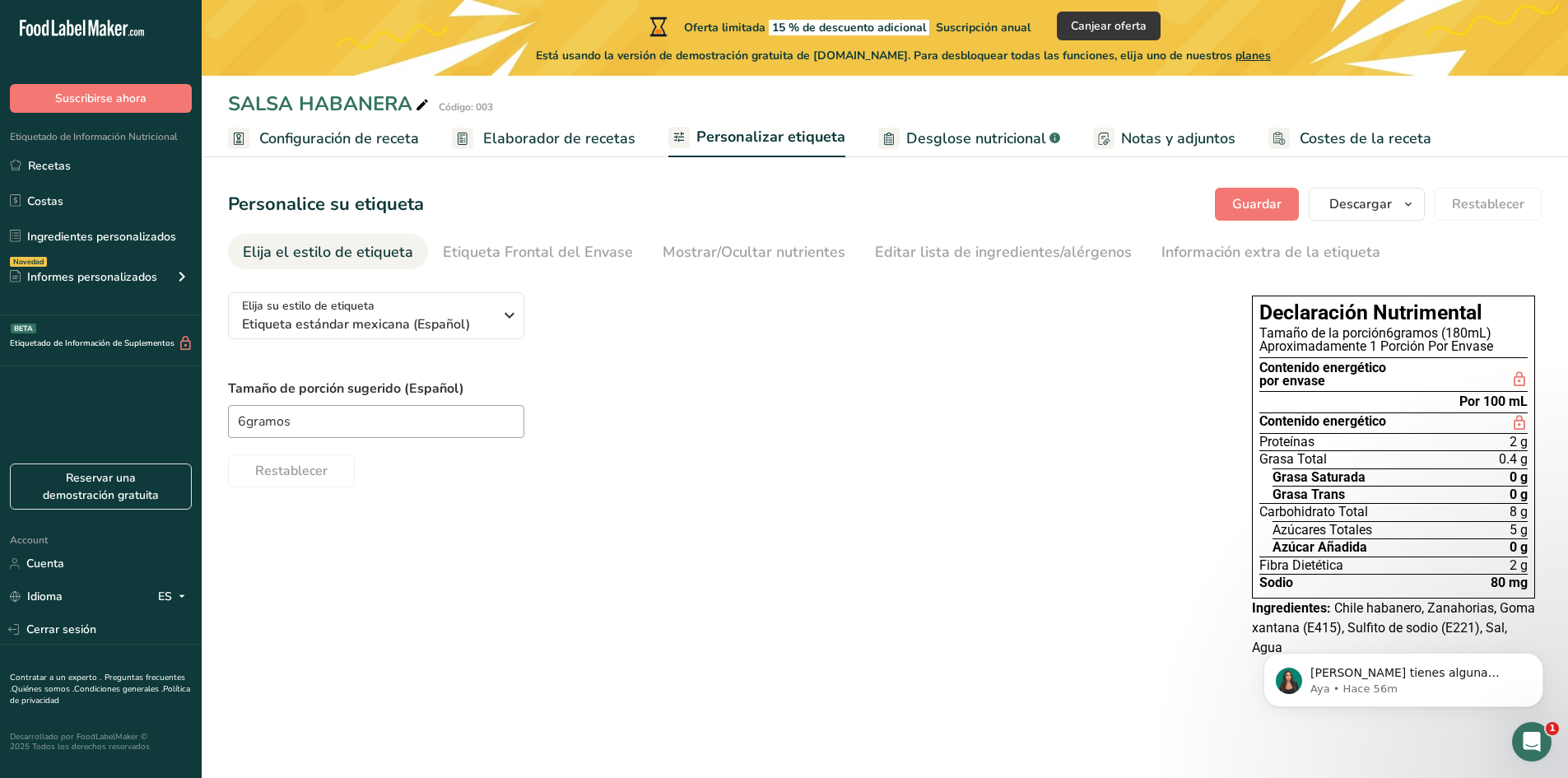
click at [1167, 139] on span "Notas y adjuntos" at bounding box center [1178, 138] width 114 height 22
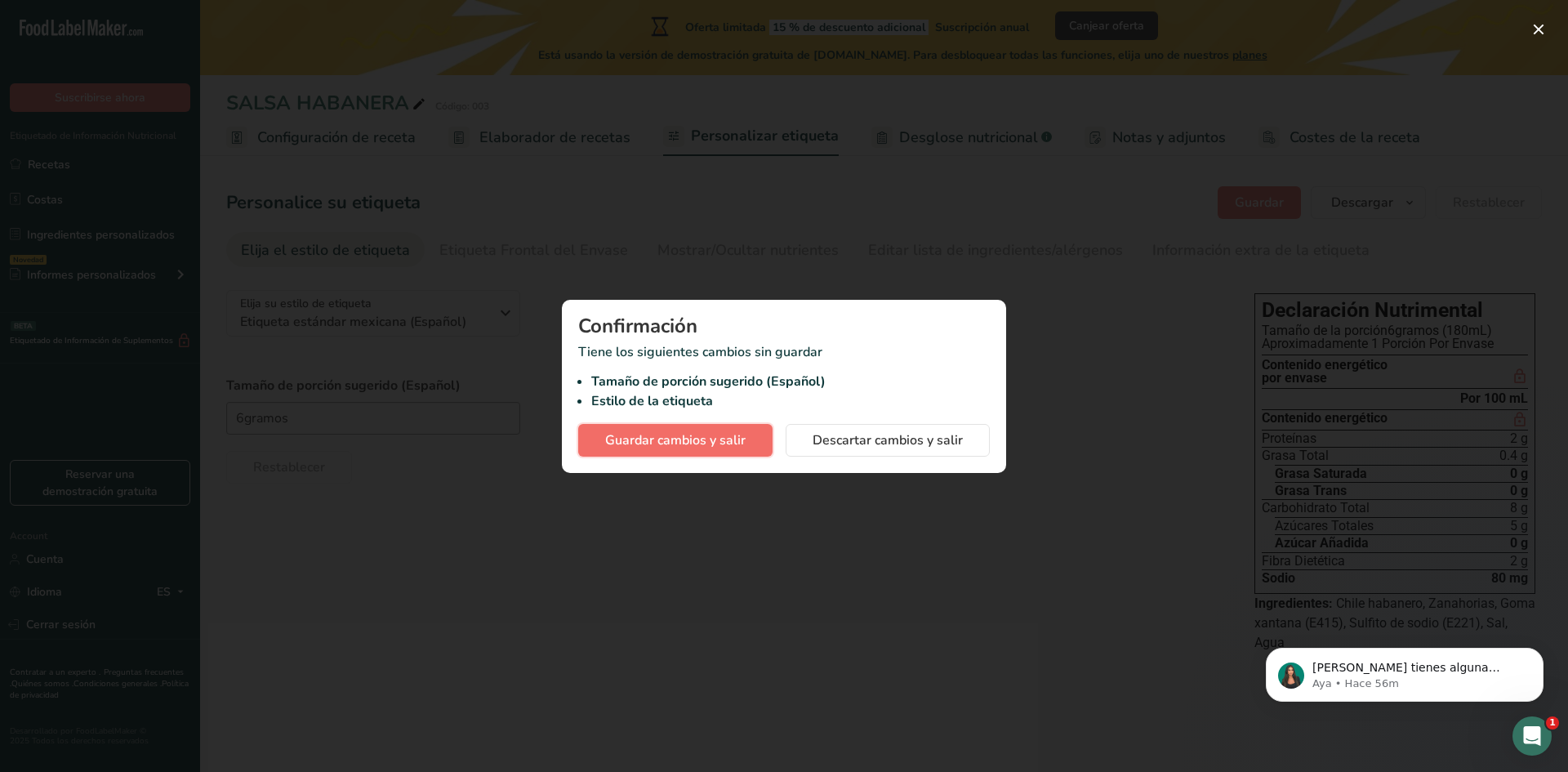
click at [697, 432] on span "Guardar cambios y salir" at bounding box center [676, 440] width 141 height 19
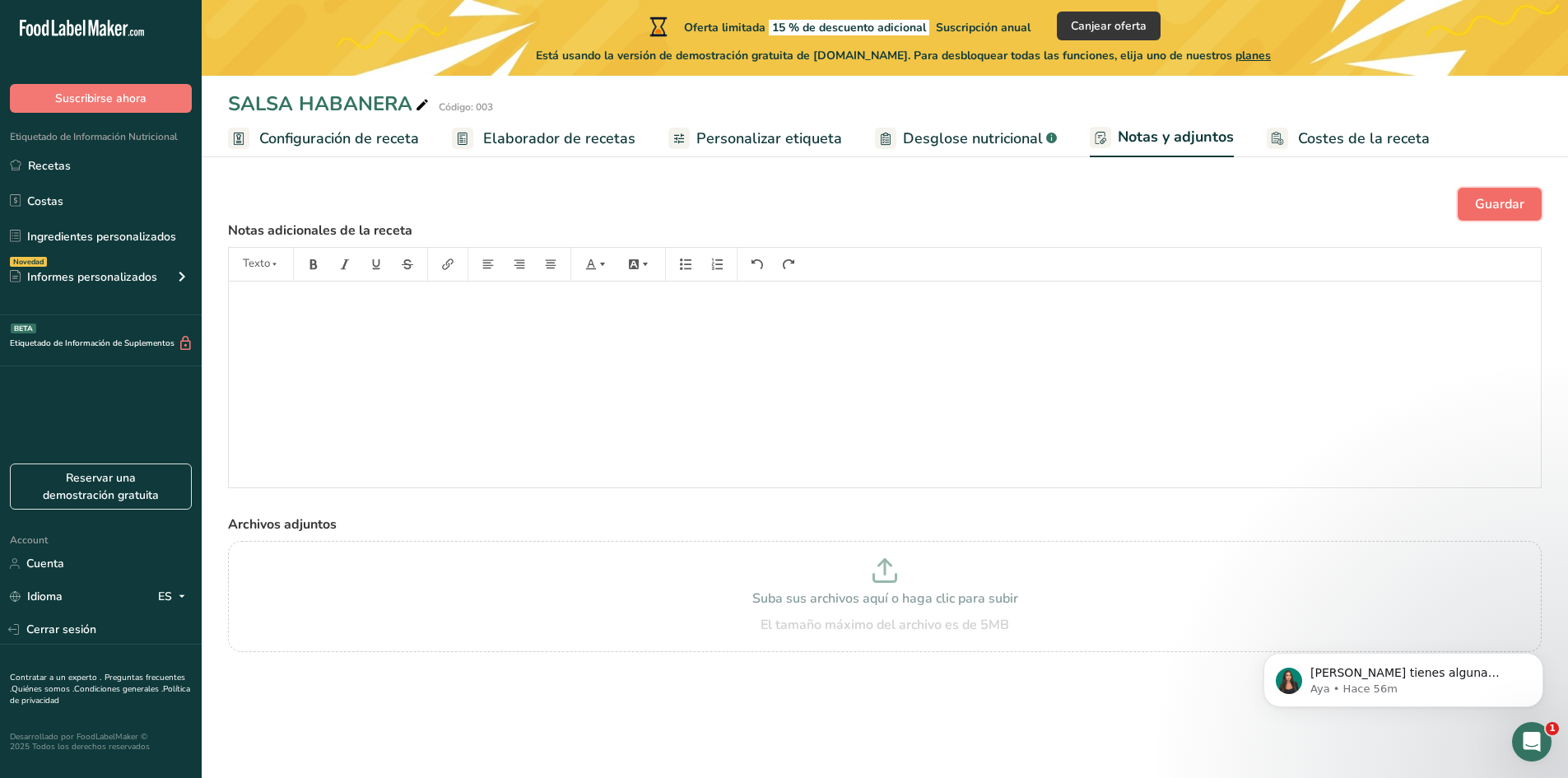
click at [1478, 204] on span "Guardar" at bounding box center [1500, 204] width 50 height 19
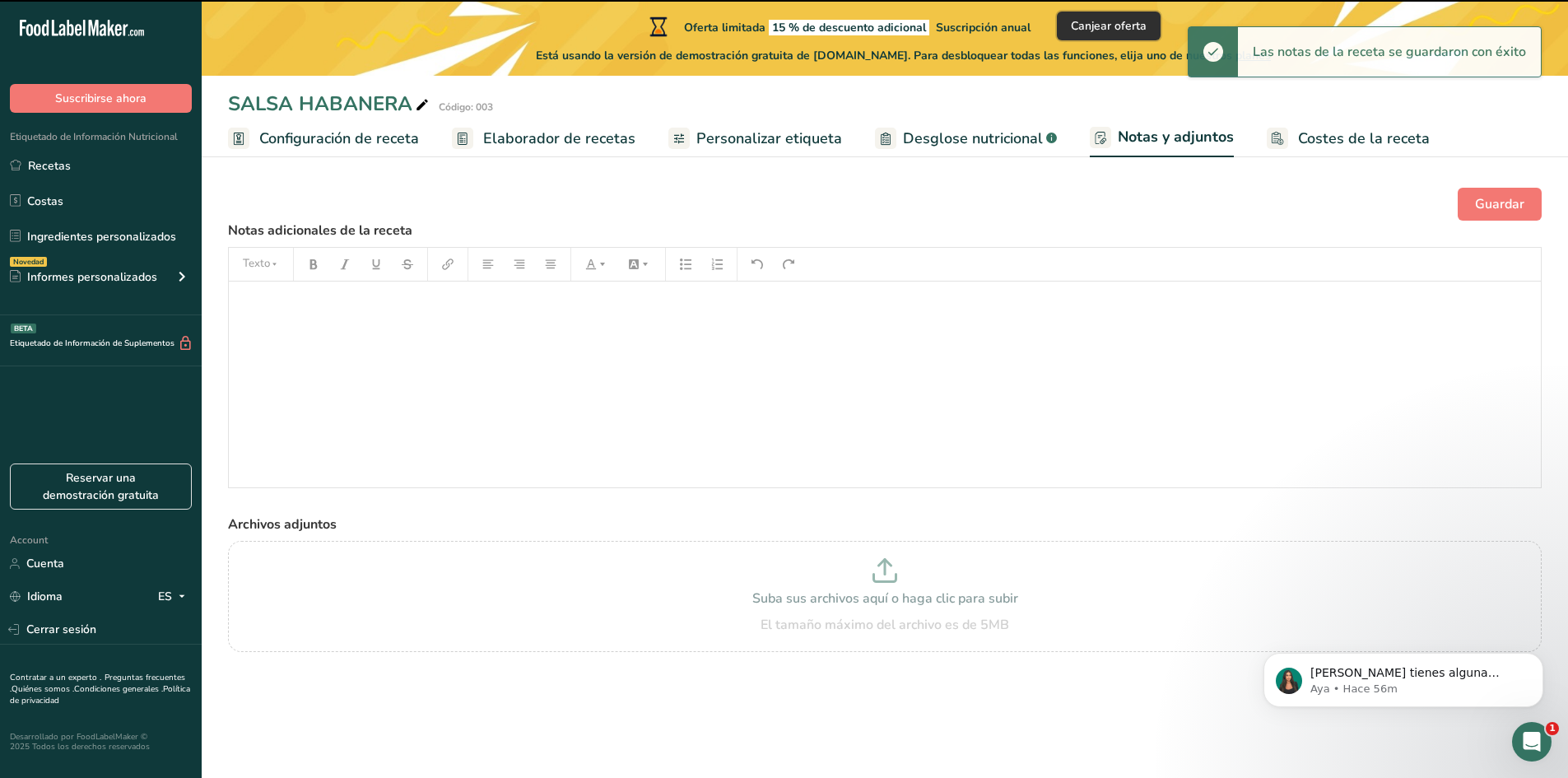
click at [1132, 28] on span "Canjear oferta" at bounding box center [1108, 26] width 76 height 18
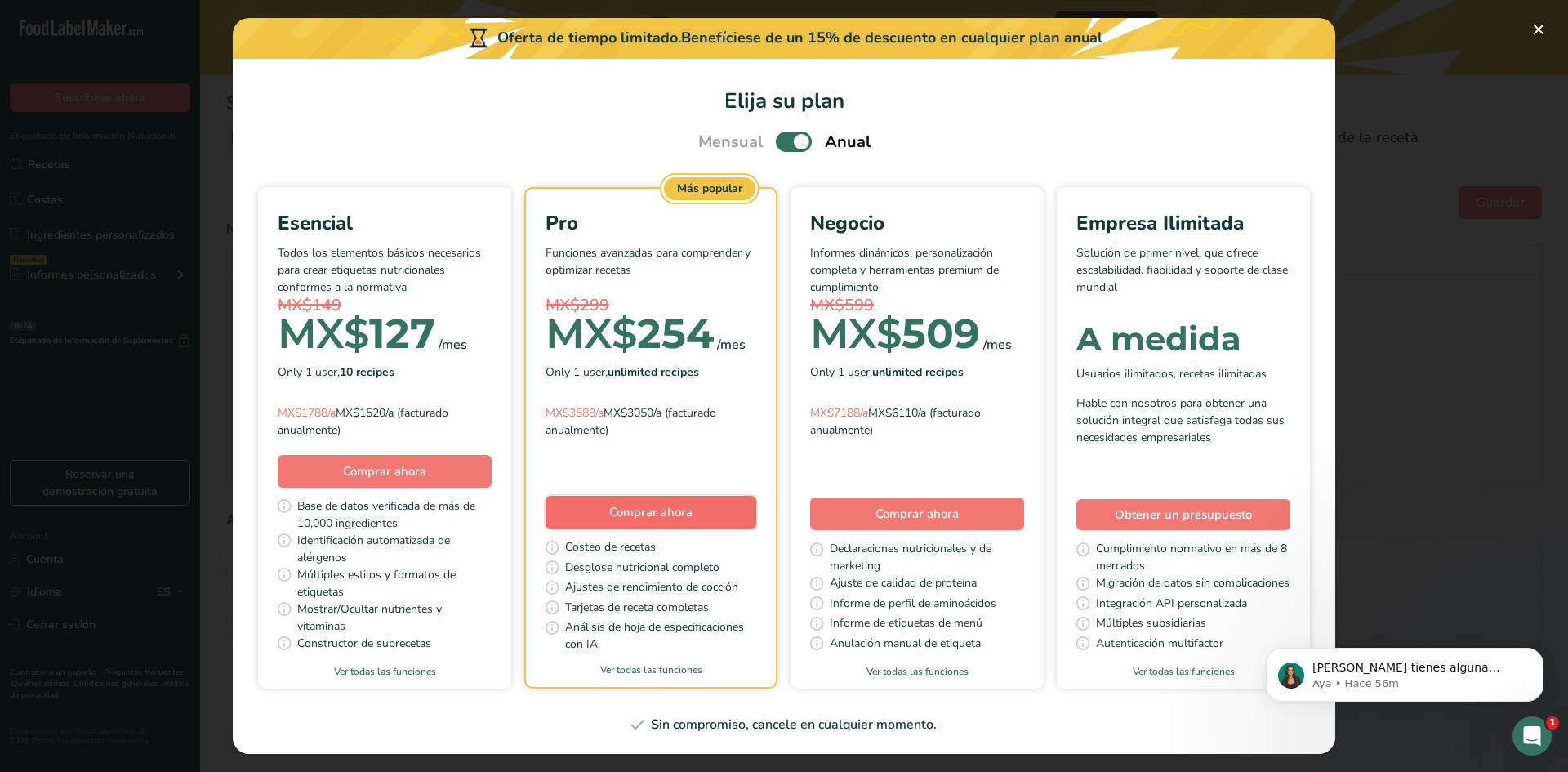
click at [665, 517] on span "Comprar ahora" at bounding box center [650, 512] width 83 height 16
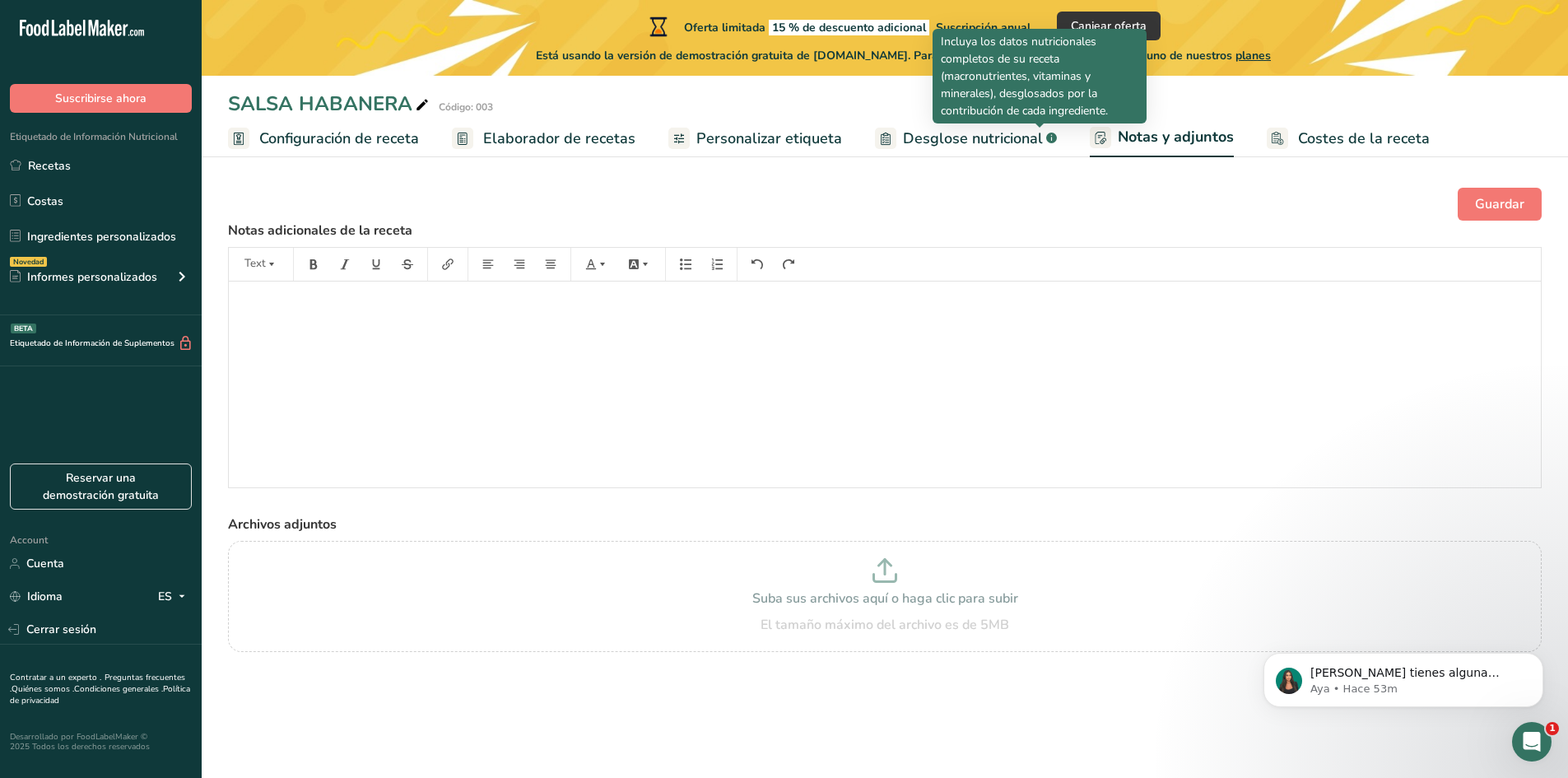
click at [1046, 135] on rect at bounding box center [1051, 138] width 11 height 11
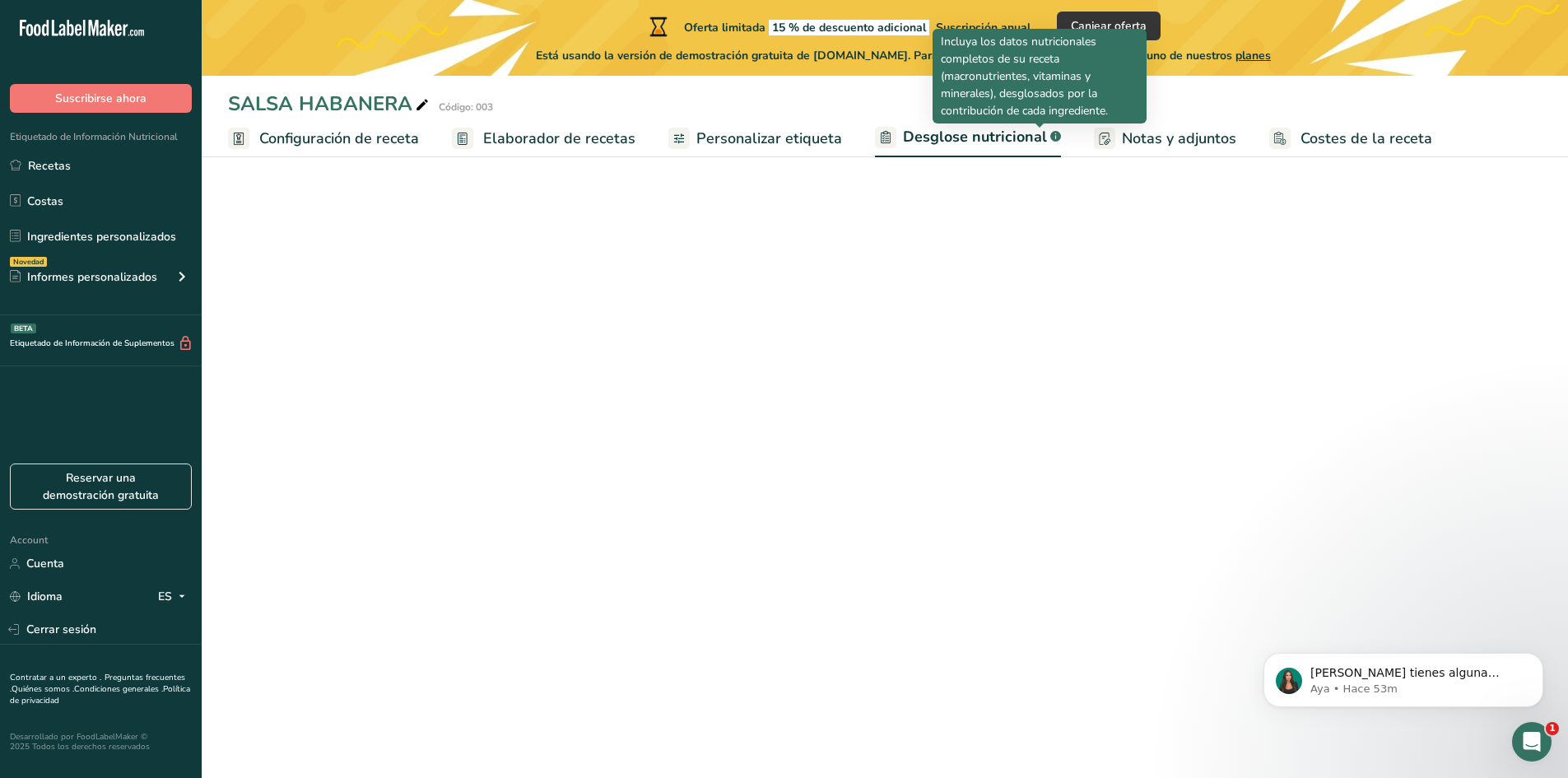
select select "Calories"
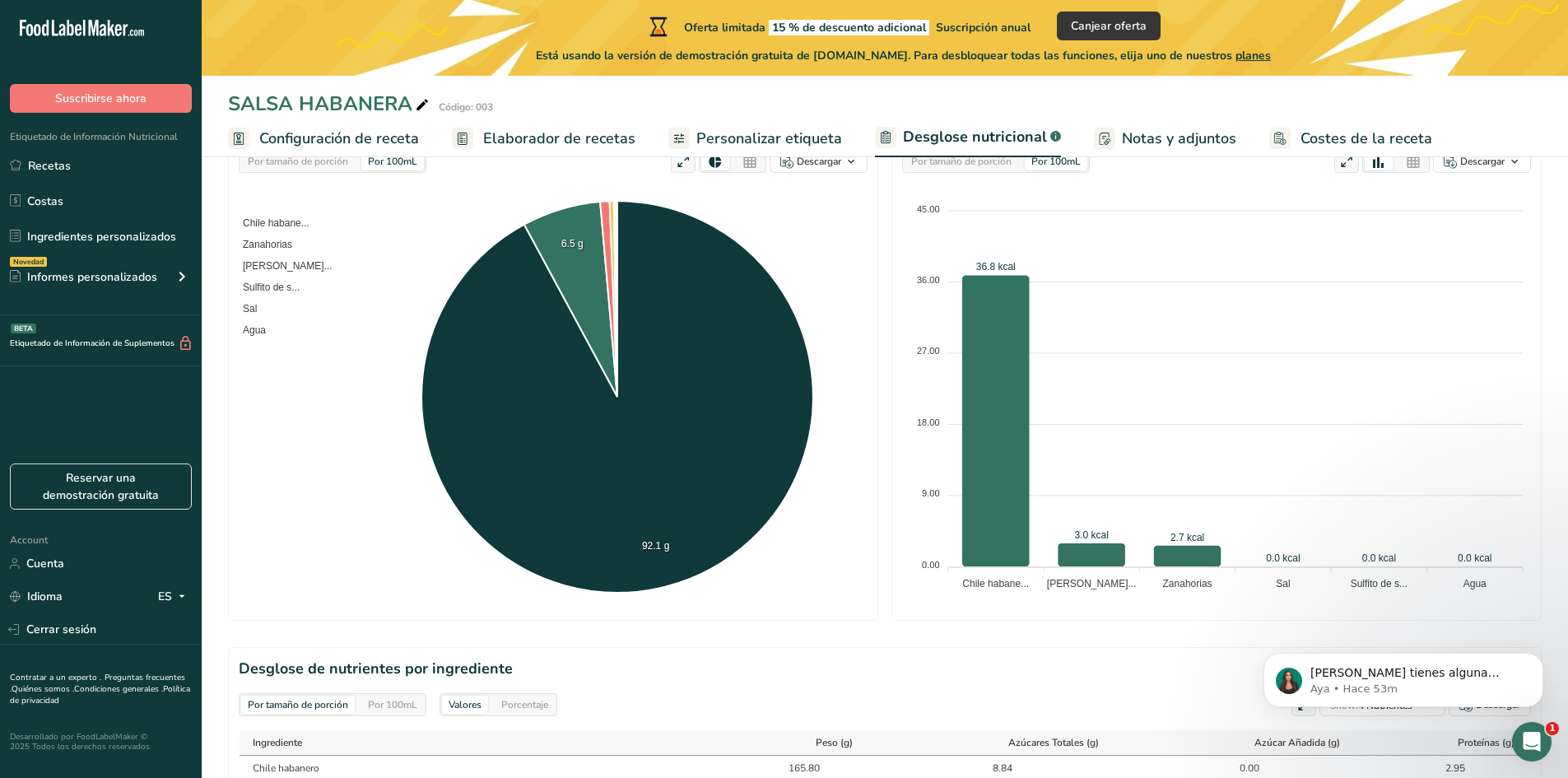
scroll to position [251, 0]
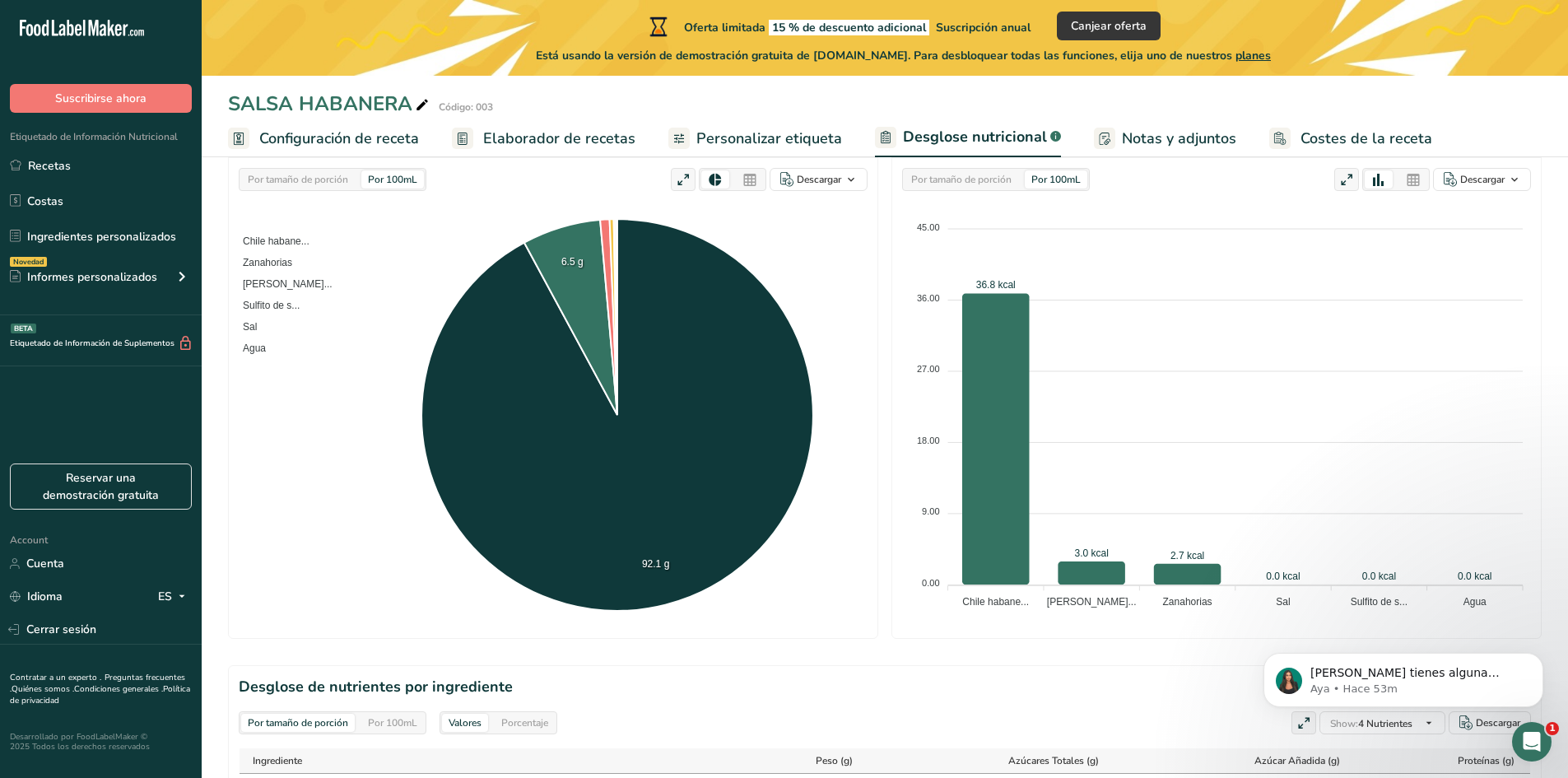
click at [733, 120] on link "Personalizar etiqueta" at bounding box center [755, 138] width 173 height 37
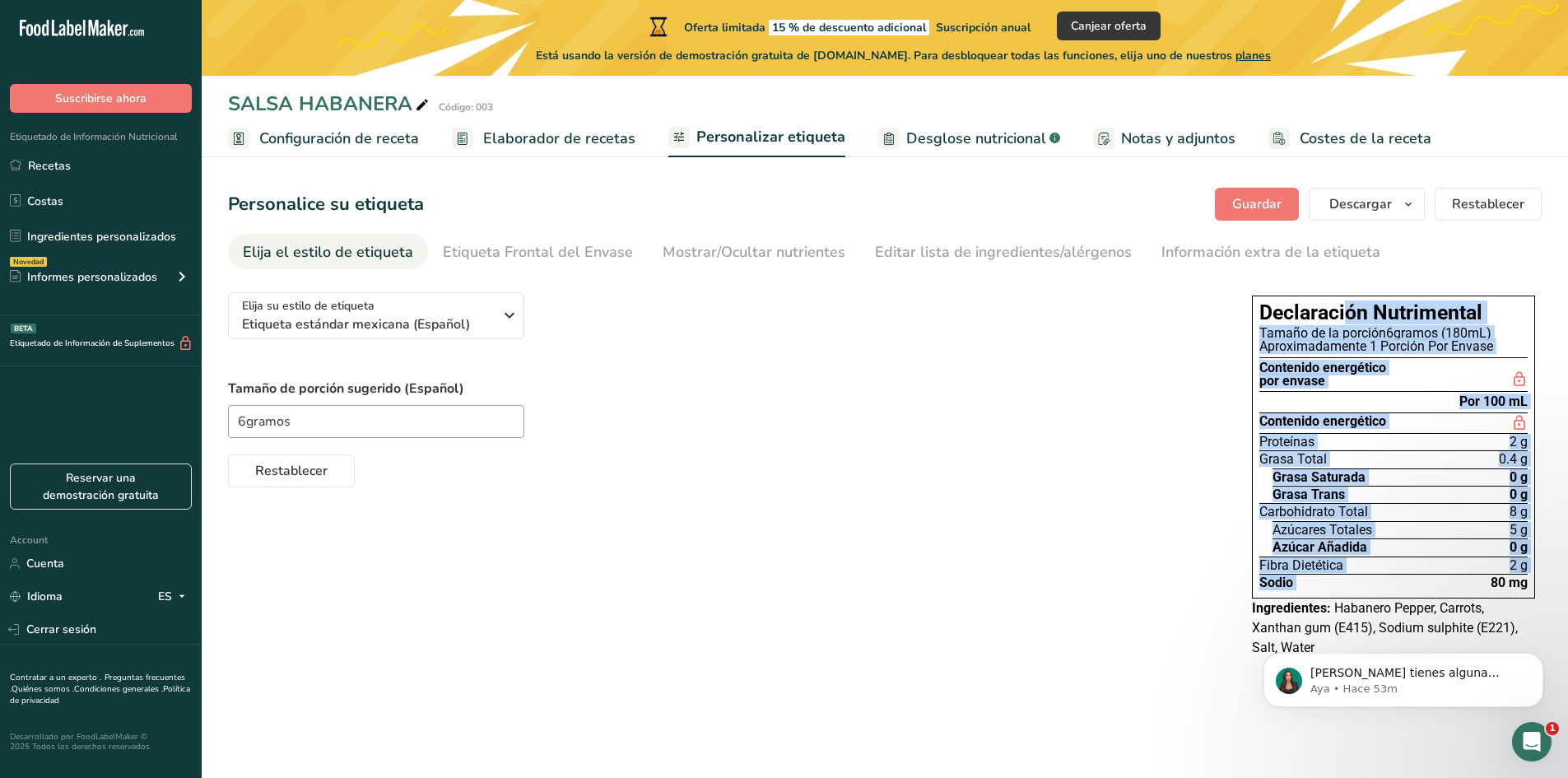
drag, startPoint x: 2485, startPoint y: 910, endPoint x: 1294, endPoint y: 645, distance: 1220.1
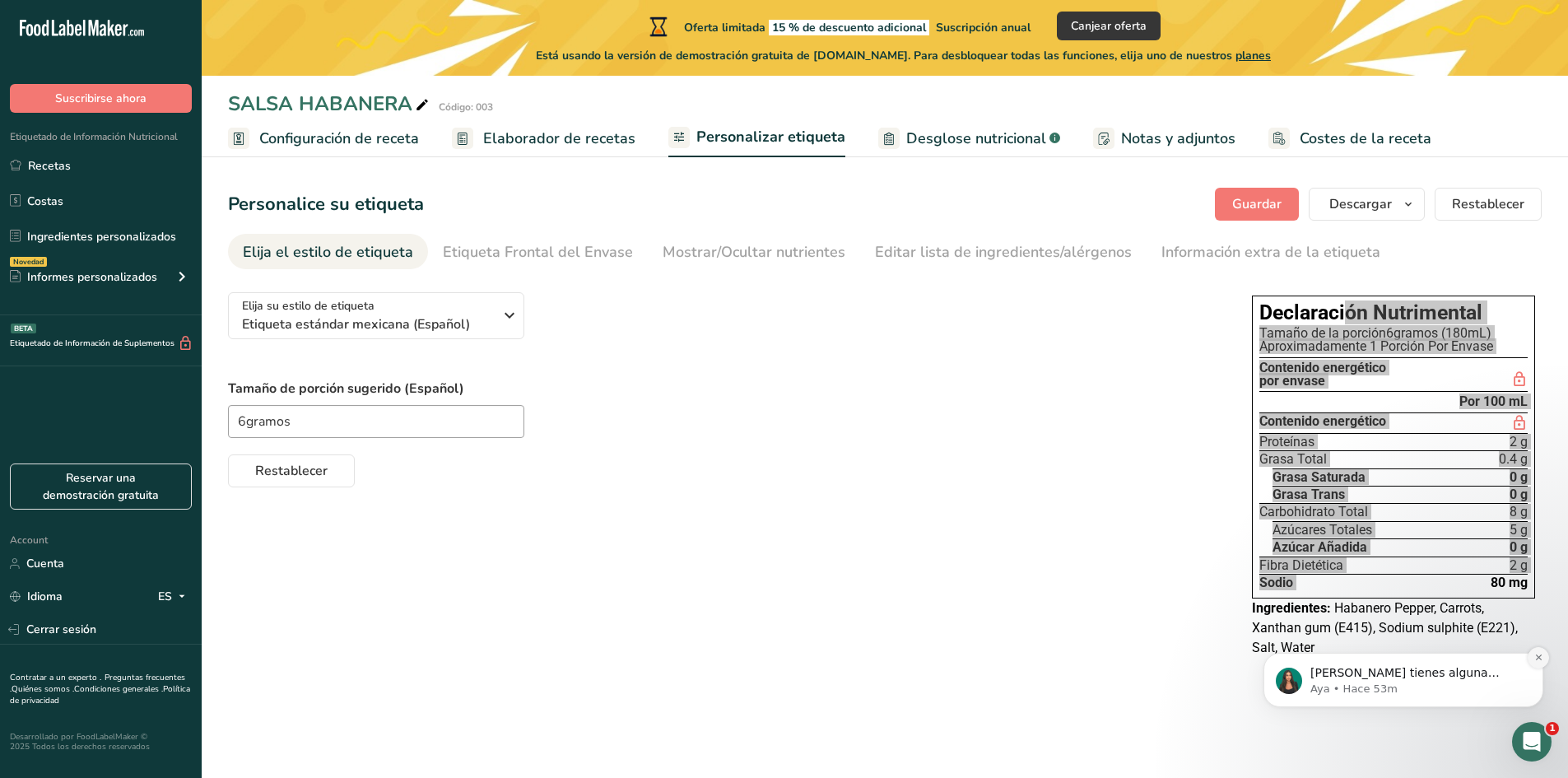
click at [1536, 658] on icon "Dismiss notification" at bounding box center [1539, 657] width 9 height 9
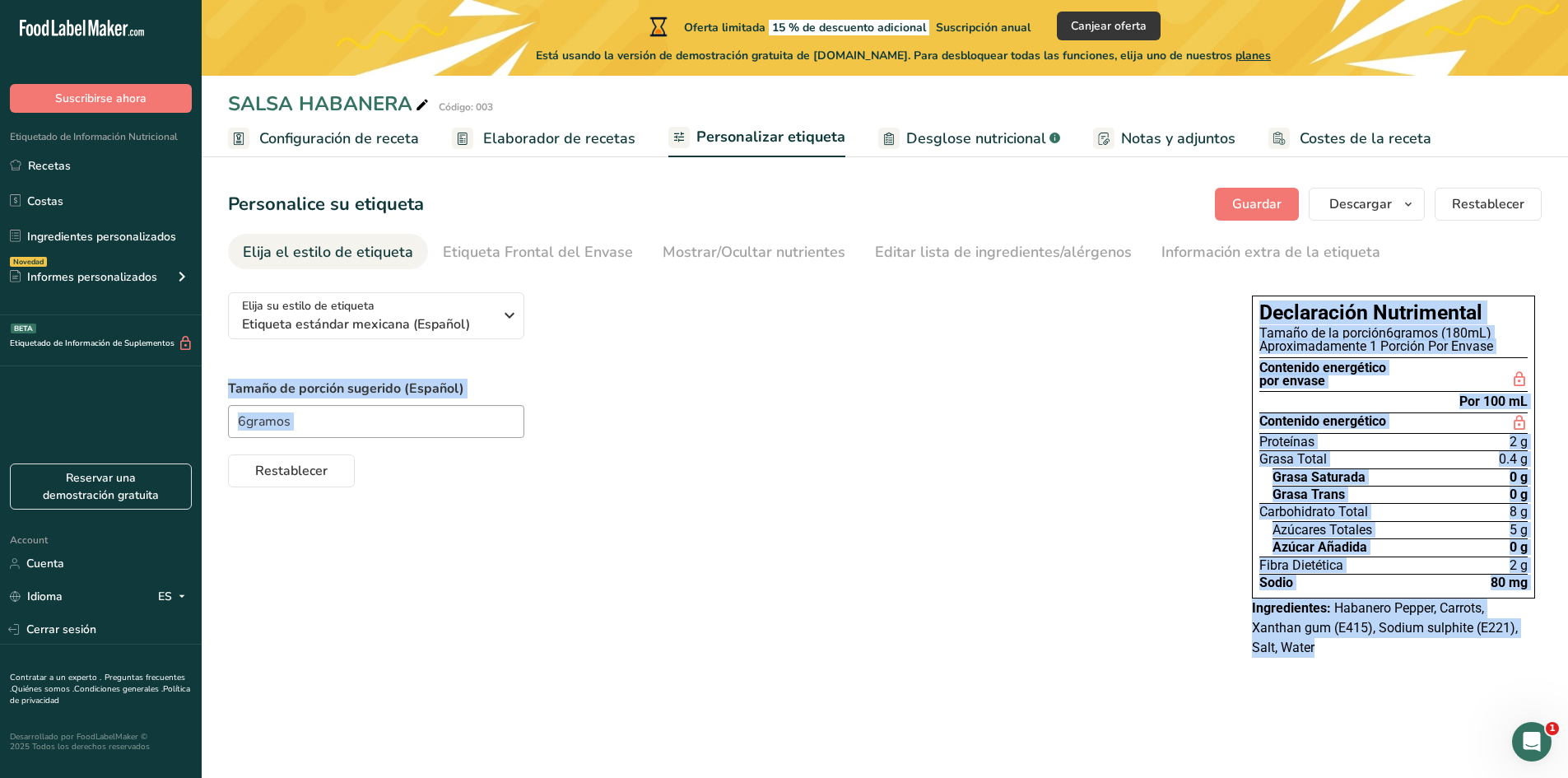
drag, startPoint x: 1384, startPoint y: 656, endPoint x: 1221, endPoint y: 291, distance: 399.7
click at [1221, 291] on div "Elija su estilo de etiqueta Etiqueta estándar mexicana (Español) [GEOGRAPHIC_DA…" at bounding box center [884, 477] width 1314 height 395
copy div "Tamaño de porción sugerido (Español) Restablecer Componentes estándar Grasa Tot…"
click at [1404, 241] on ul "Elija el estilo de etiqueta Etiqueta Frontal del Envase Mostrar/Ocultar nutrien…" at bounding box center [884, 252] width 1314 height 35
click at [511, 246] on div "Etiqueta Frontal del Envase" at bounding box center [538, 253] width 190 height 22
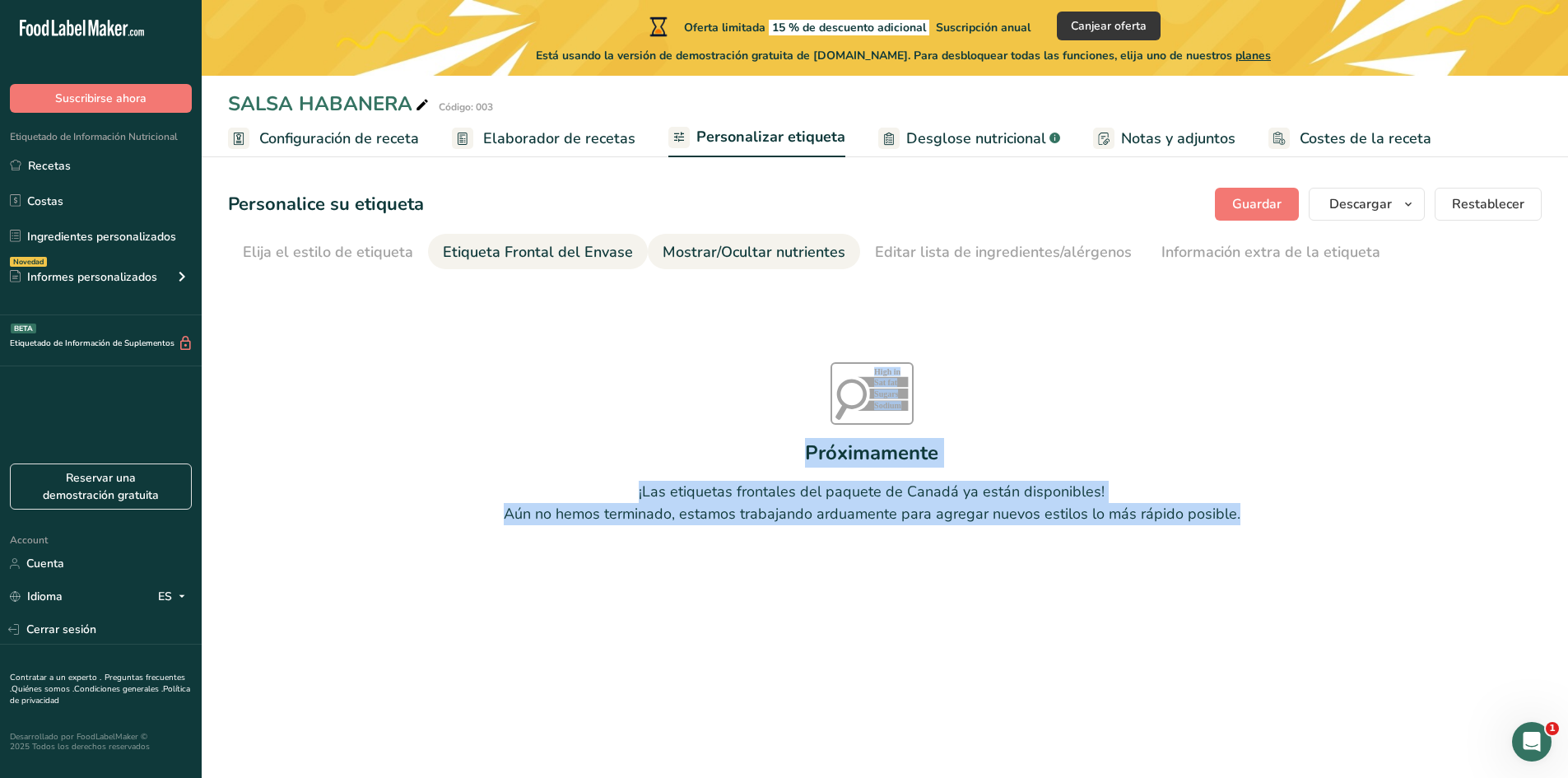
click at [671, 246] on div "Mostrar/Ocultar nutrientes" at bounding box center [754, 253] width 182 height 22
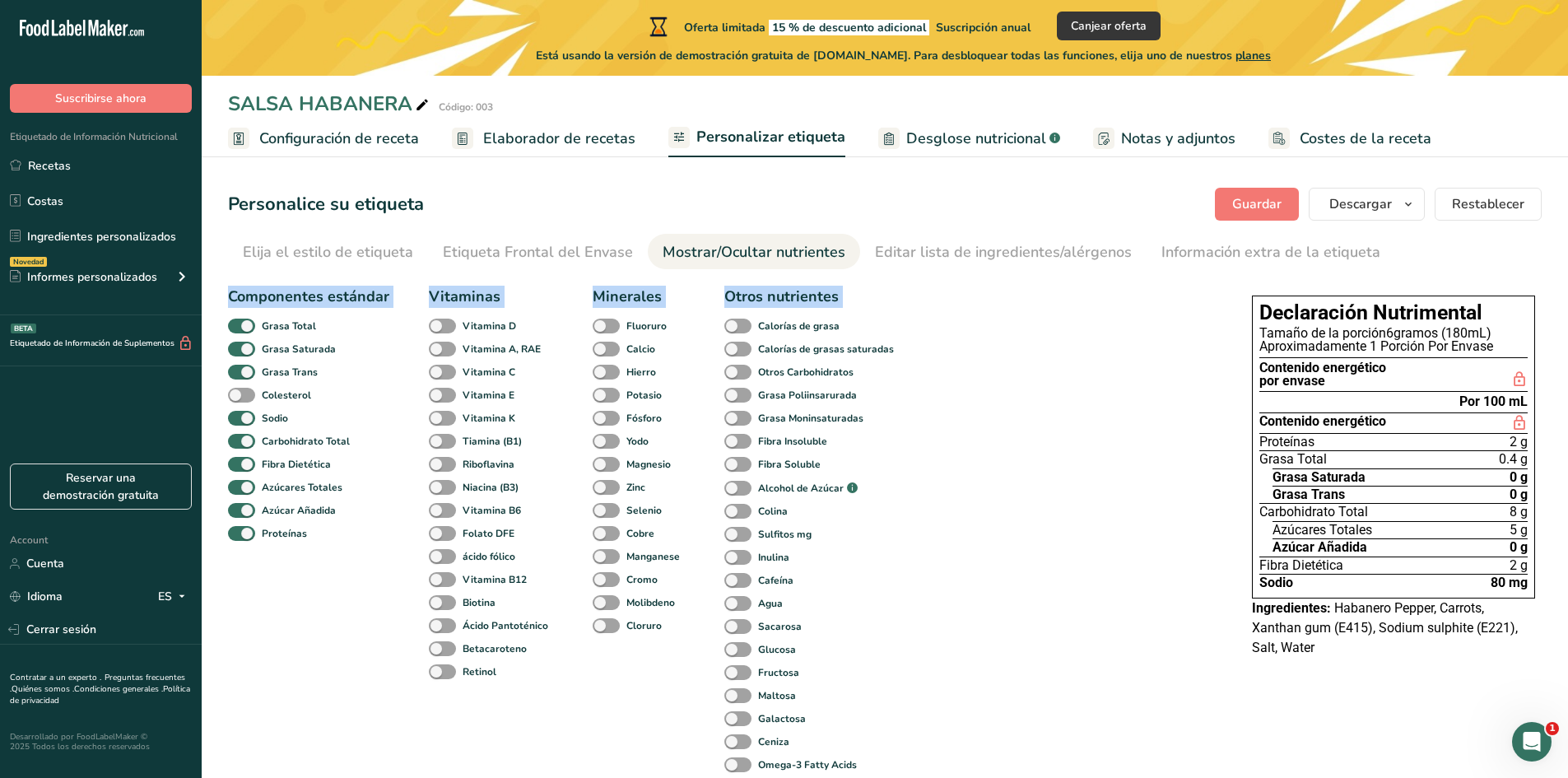
click at [801, 248] on div "Mostrar/Ocultar nutrientes" at bounding box center [754, 253] width 182 height 22
click at [895, 251] on div "Editar lista de ingredientes/alérgenos" at bounding box center [1003, 253] width 257 height 22
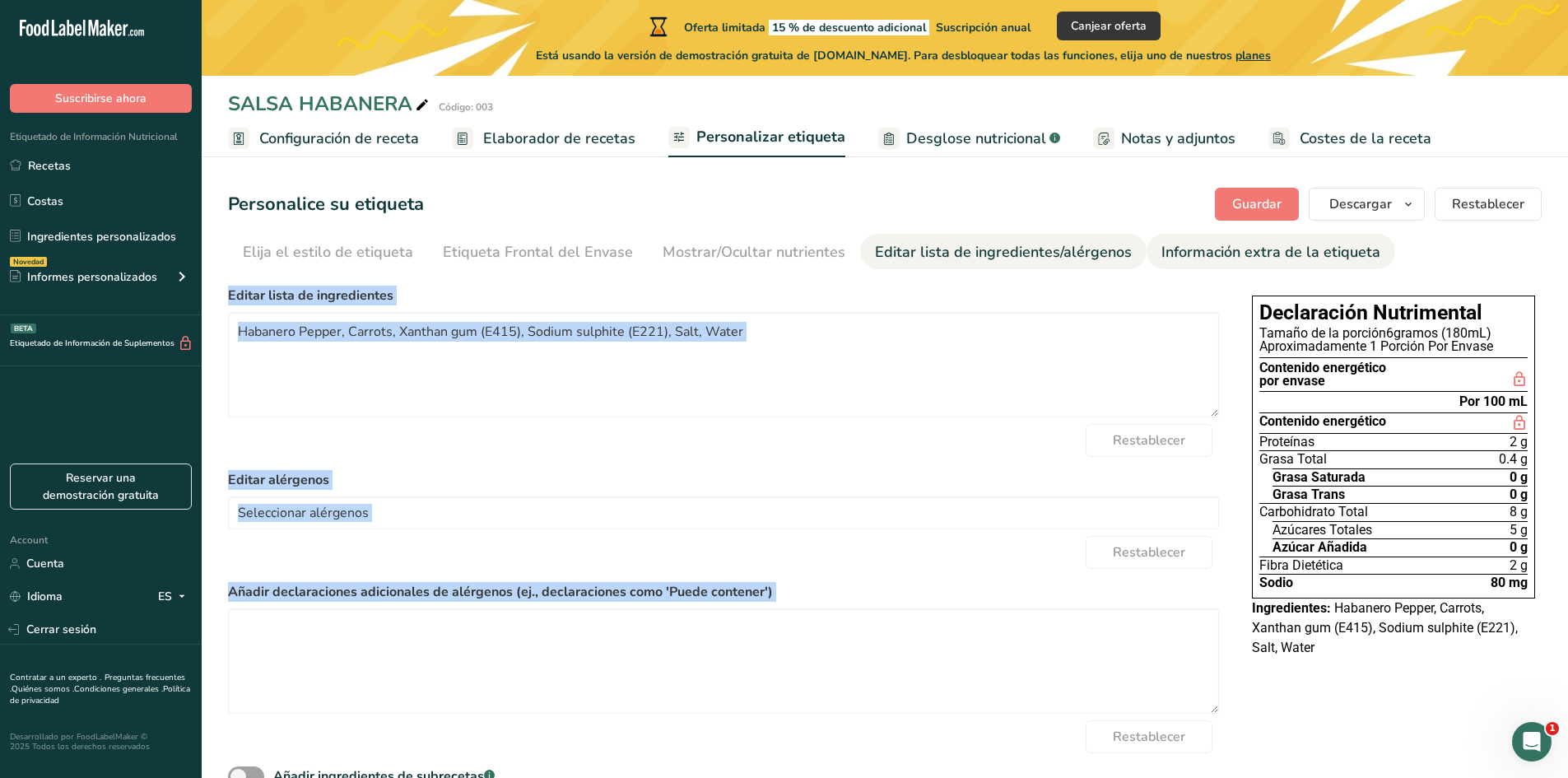
click at [1216, 256] on div "Información extra de la etiqueta" at bounding box center [1270, 253] width 219 height 22
